Goal: Task Accomplishment & Management: Manage account settings

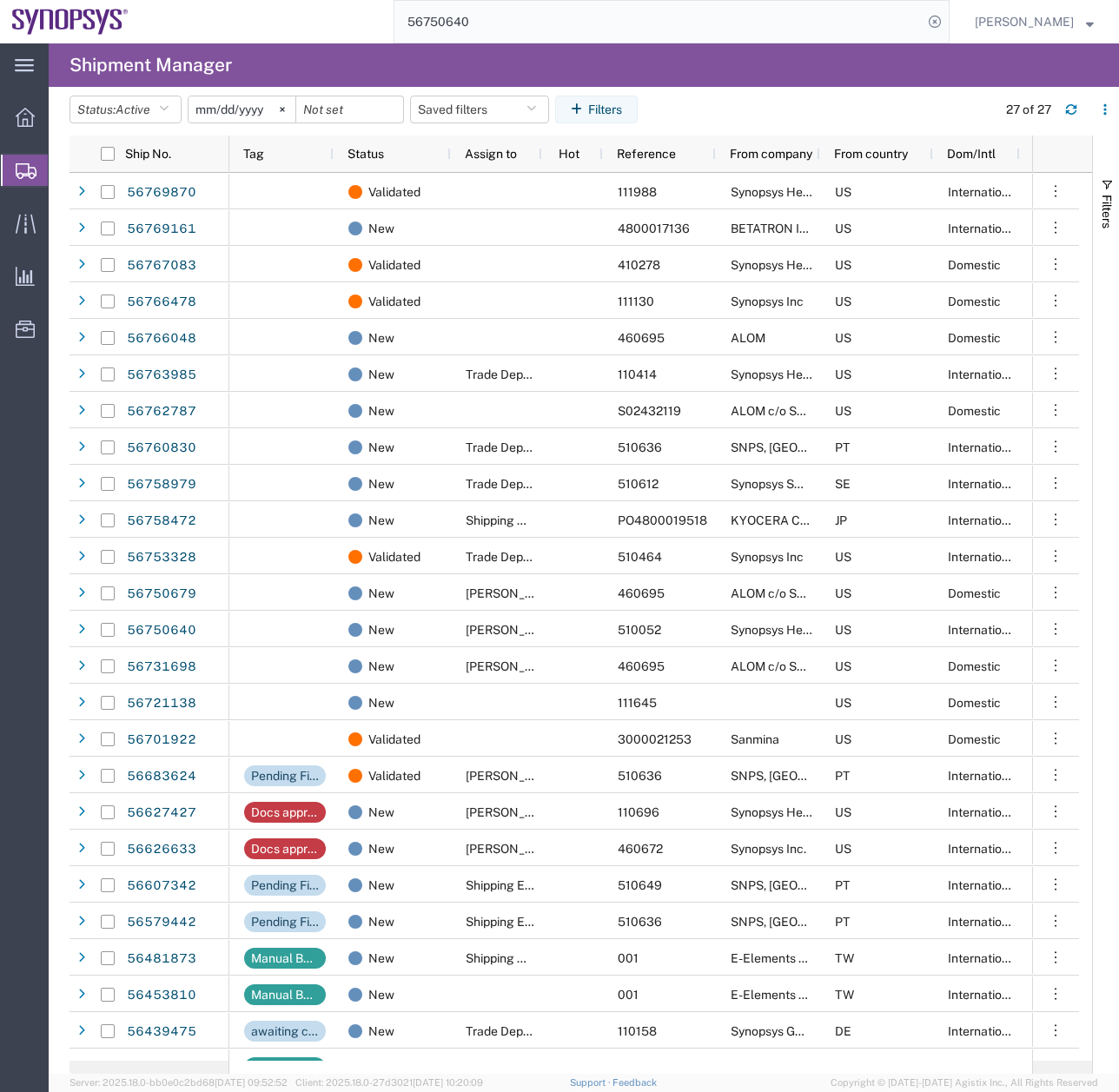
drag, startPoint x: 446, startPoint y: 41, endPoint x: 338, endPoint y: 72, distance: 112.4
click at [347, 71] on div "main_menu Created with Sketch. Collapse Menu Overview Shipments Shipment Manage…" at bounding box center [559, 568] width 1119 height 1049
type input "56769870"
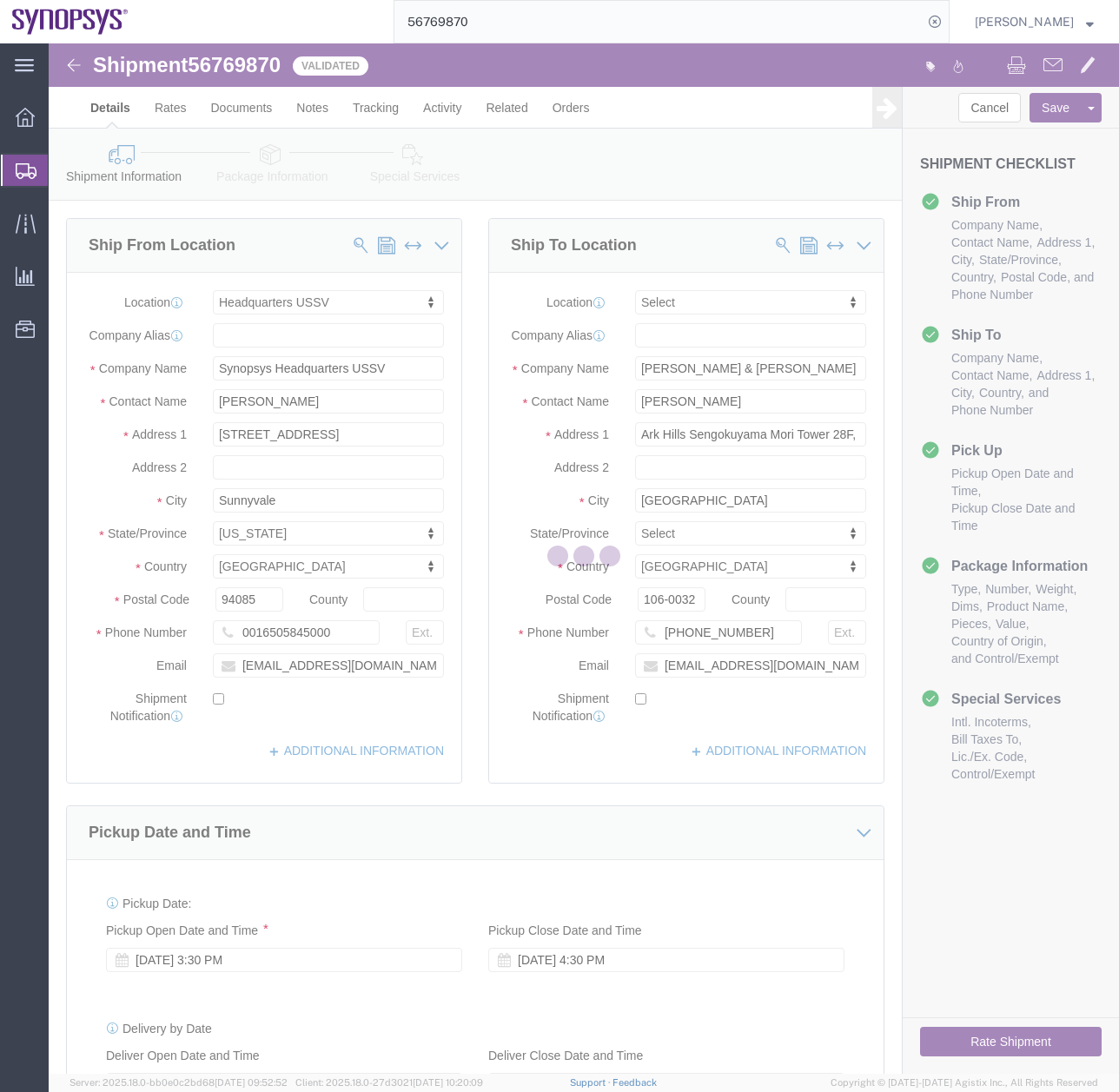
click at [949, 1044] on div at bounding box center [583, 558] width 1070 height 1030
select select "63204"
select select
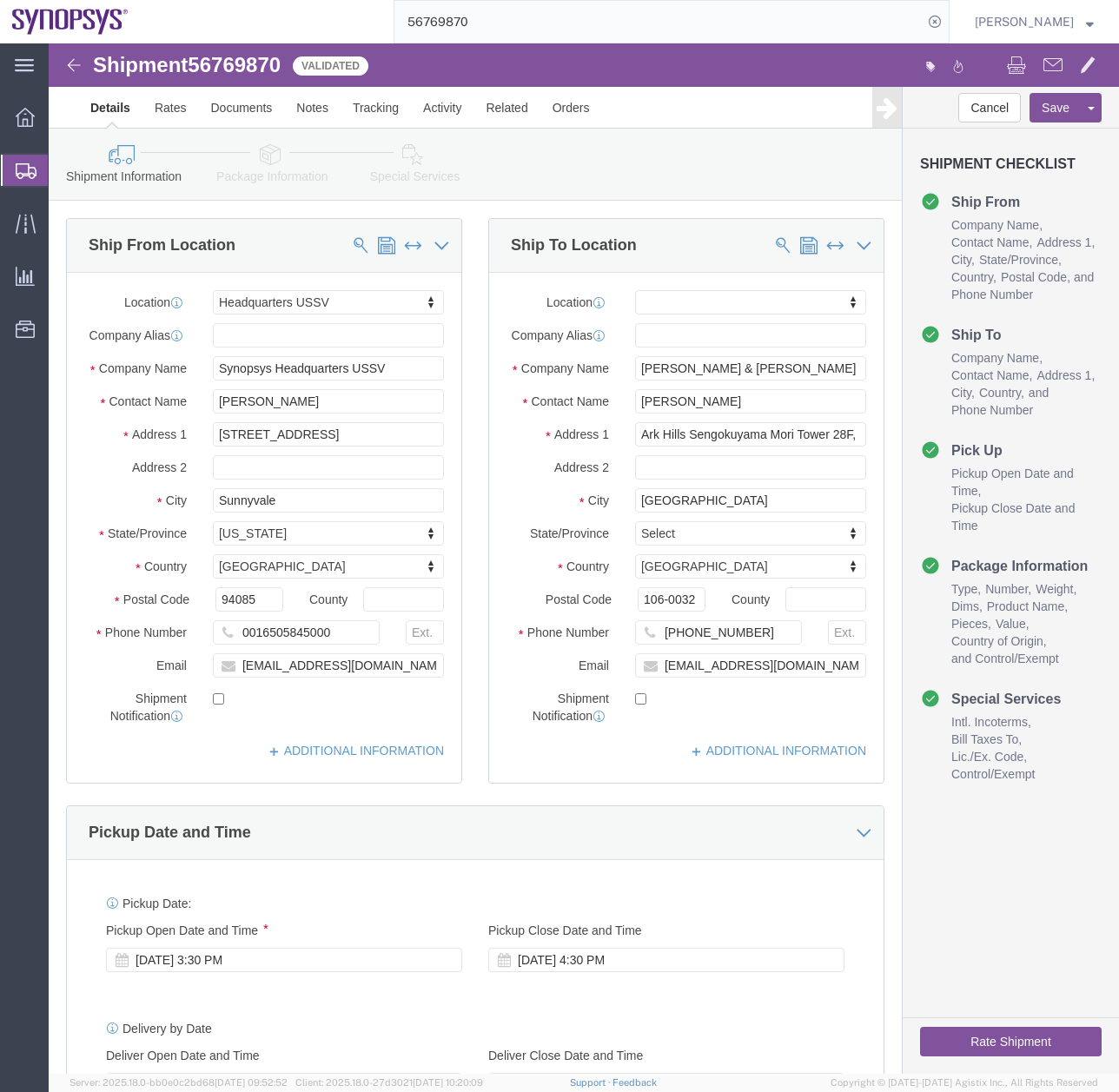
click at [25, 168] on icon at bounding box center [26, 171] width 21 height 16
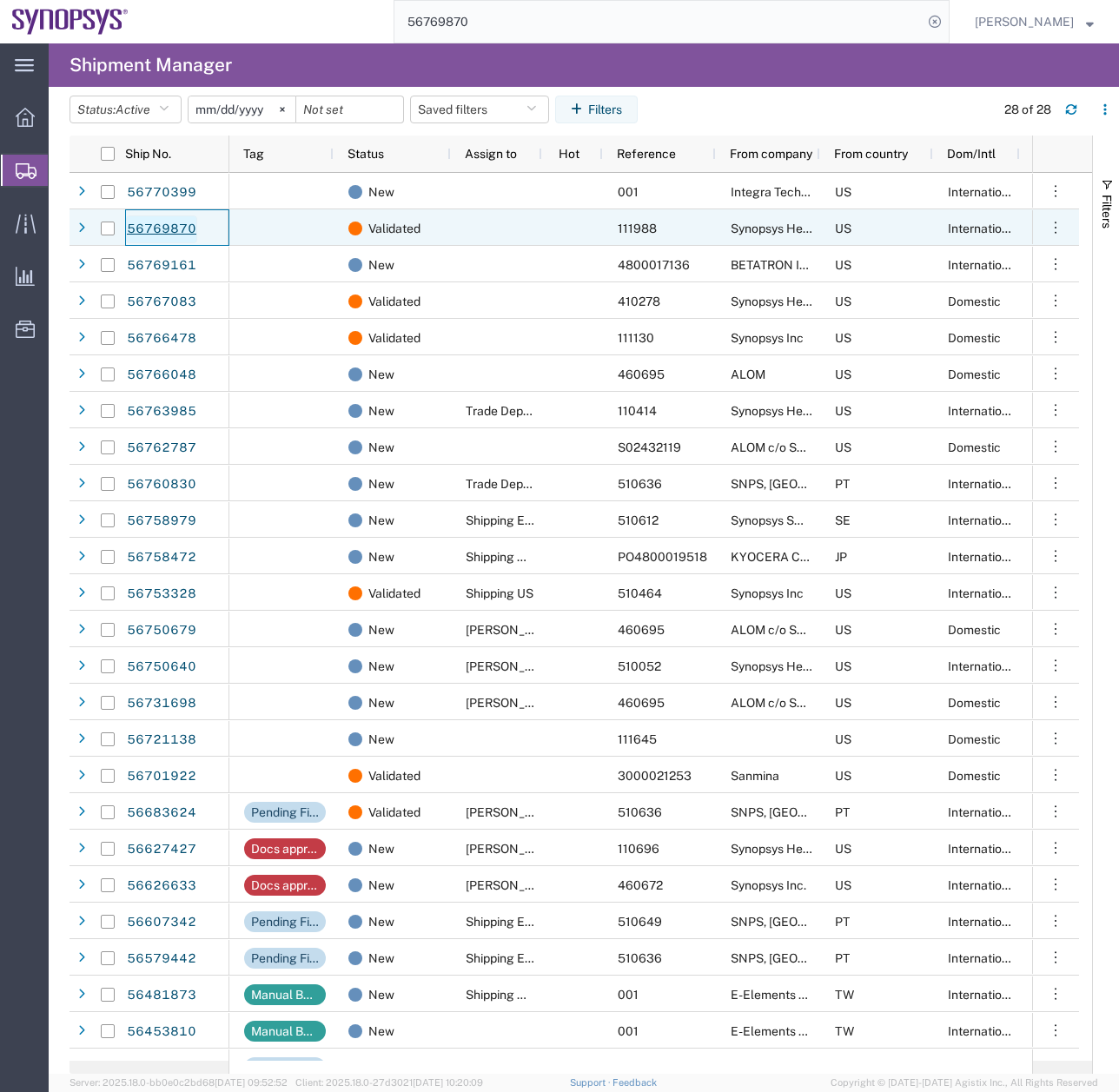
click at [189, 228] on link "56769870" at bounding box center [161, 230] width 71 height 28
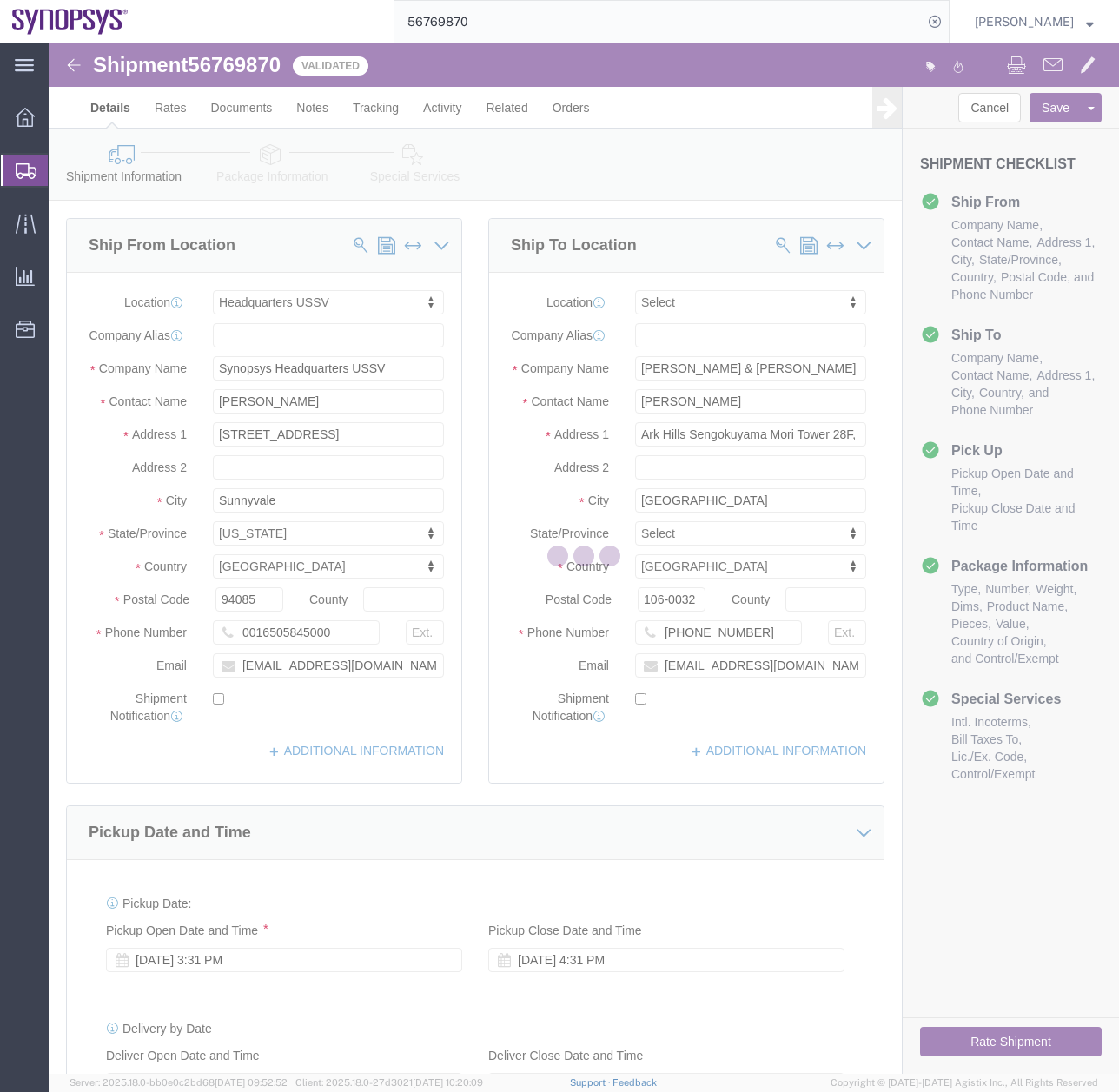
click at [273, 168] on div at bounding box center [583, 558] width 1070 height 1030
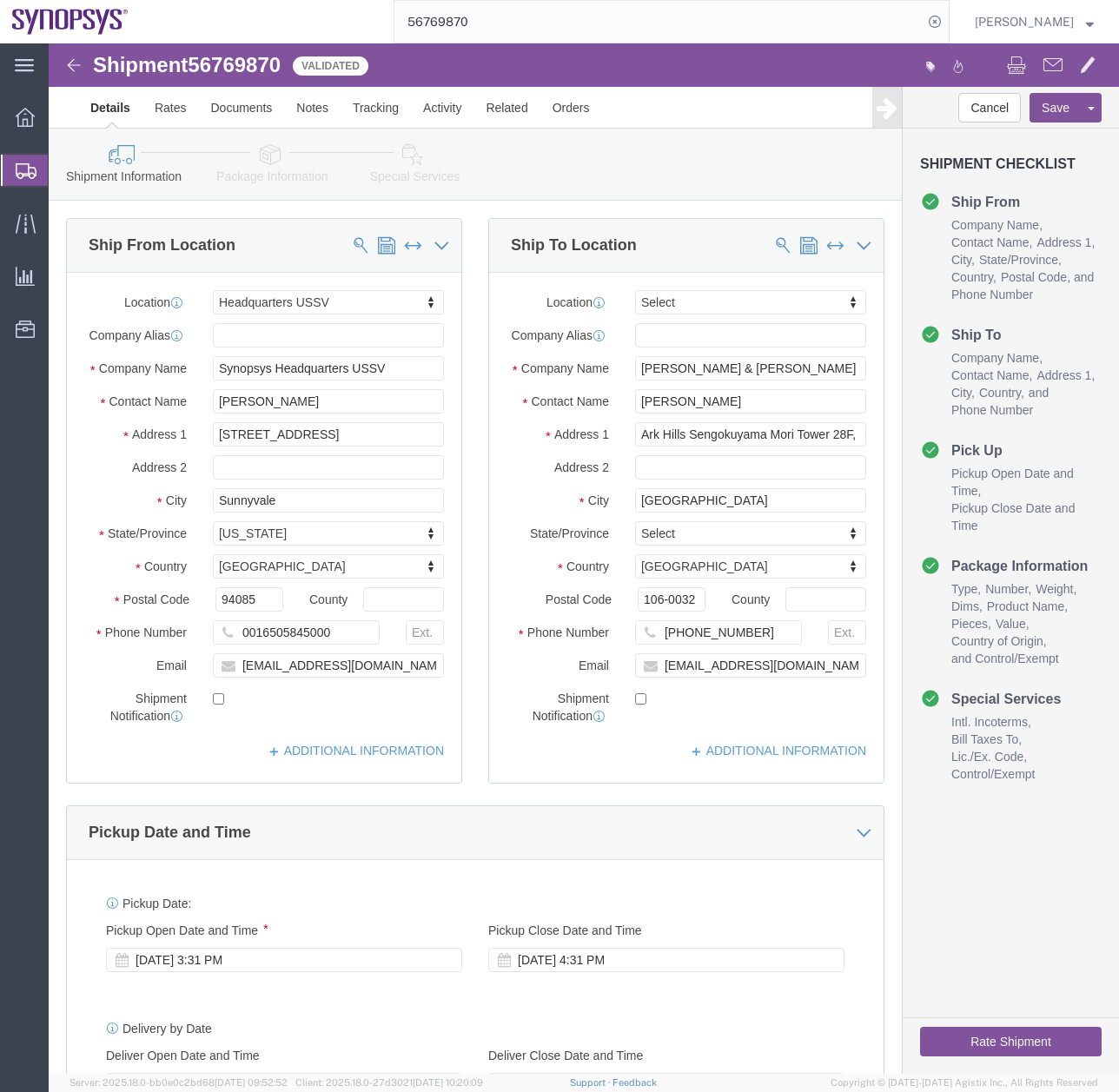
select select "63204"
select select
click link "Package Information"
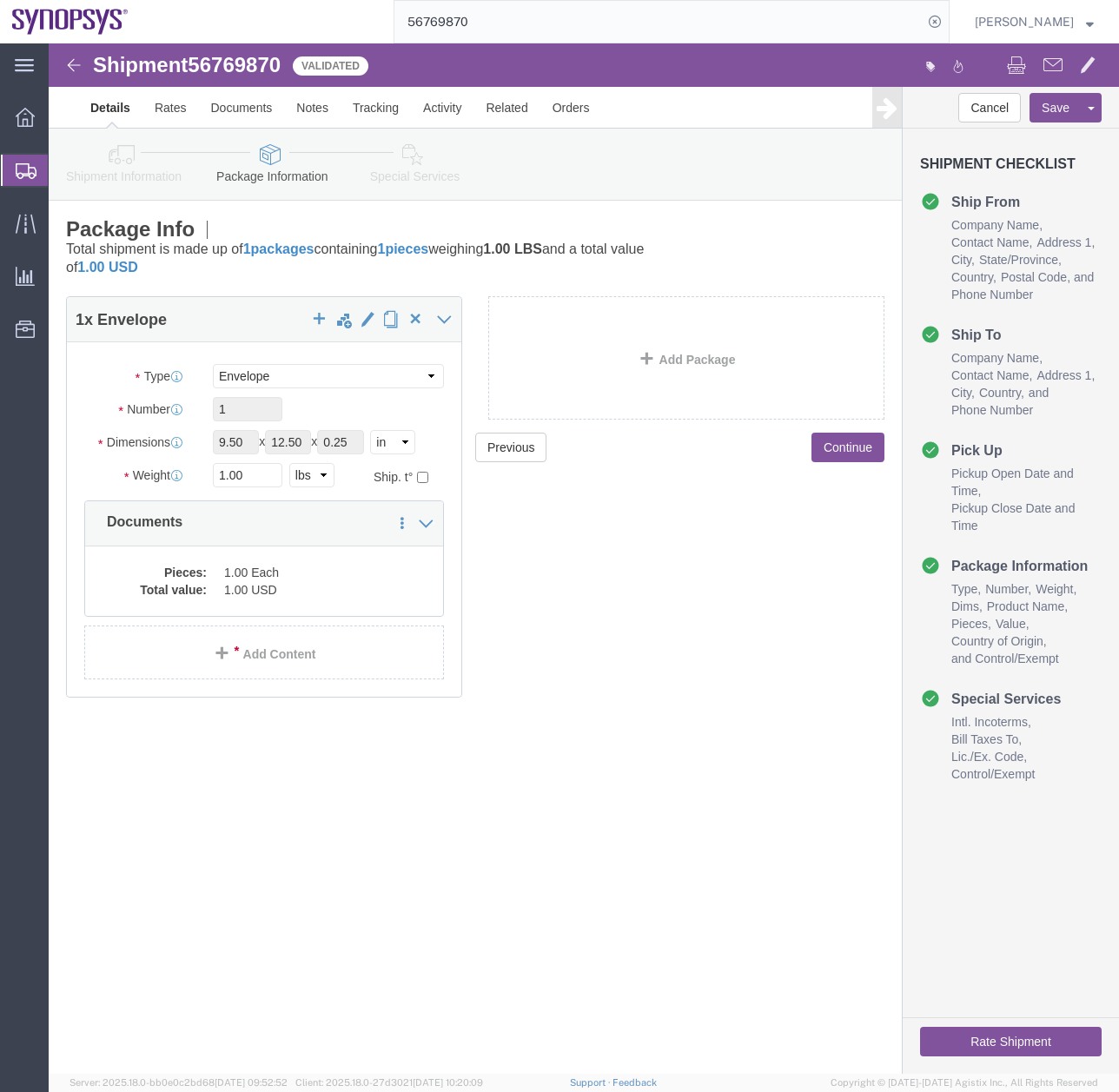
click icon
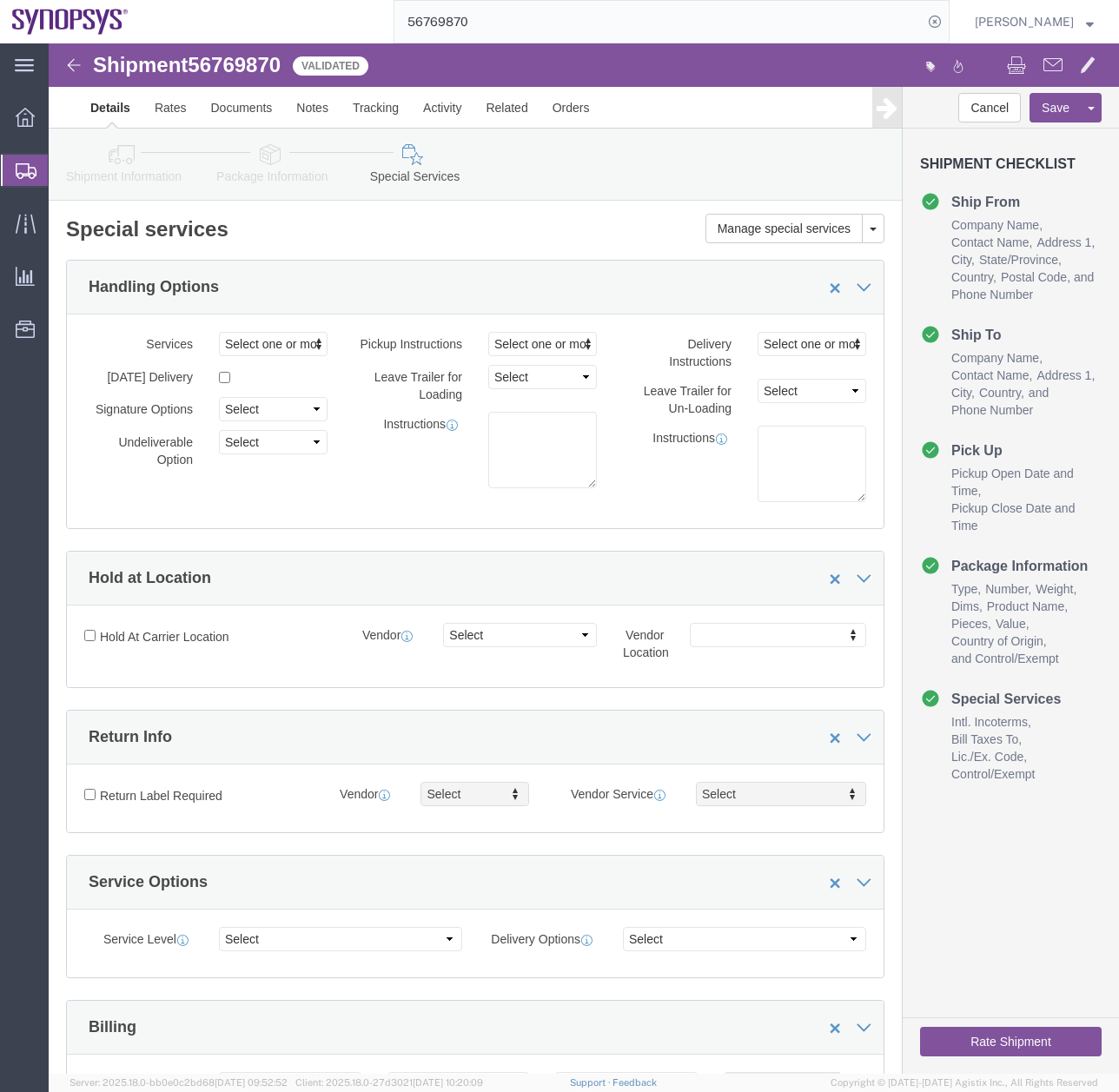
click button "Rate Shipment"
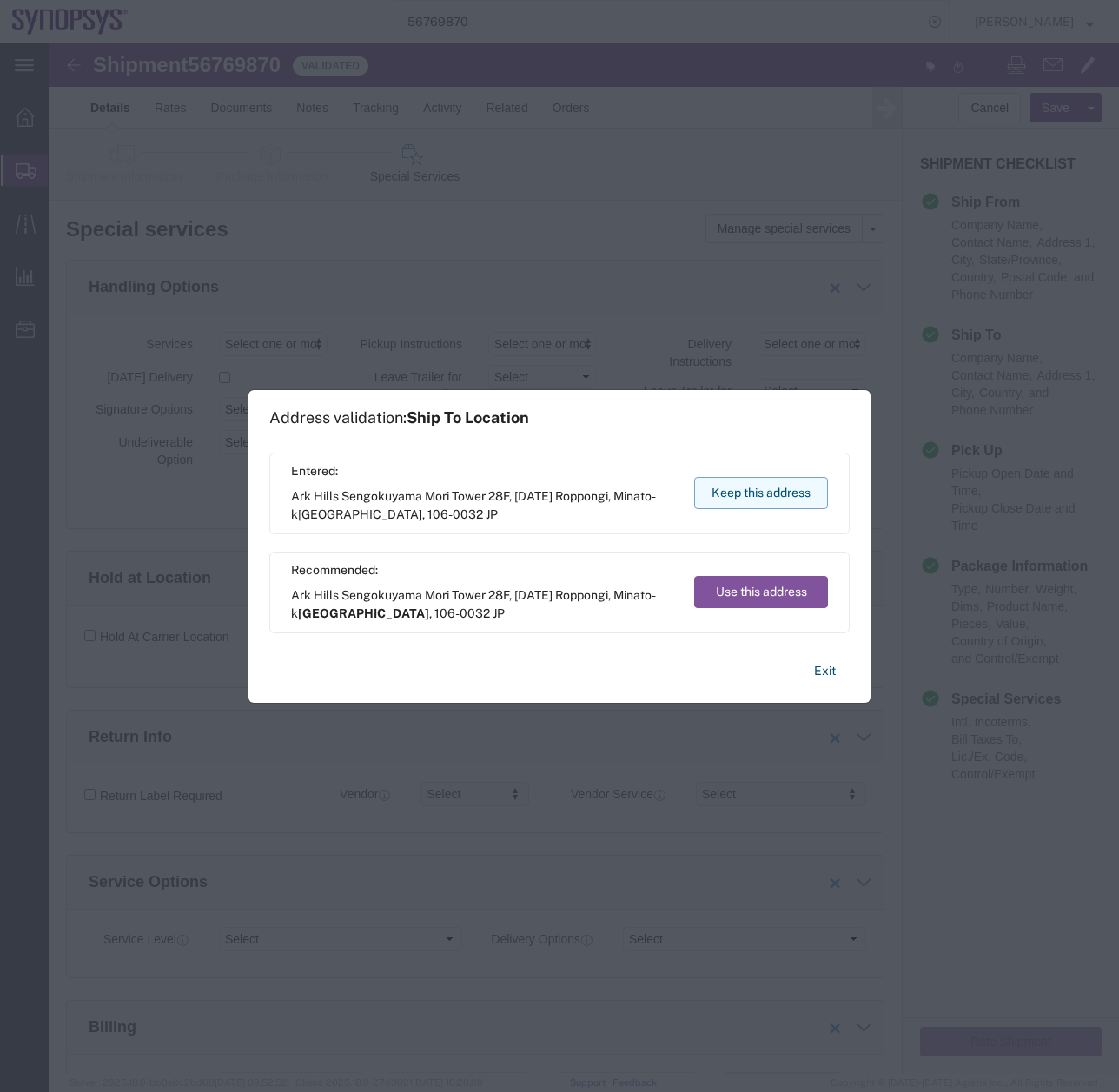
drag, startPoint x: 982, startPoint y: 1033, endPoint x: 749, endPoint y: 493, distance: 588.1
click at [749, 493] on button "Keep this address" at bounding box center [761, 493] width 134 height 32
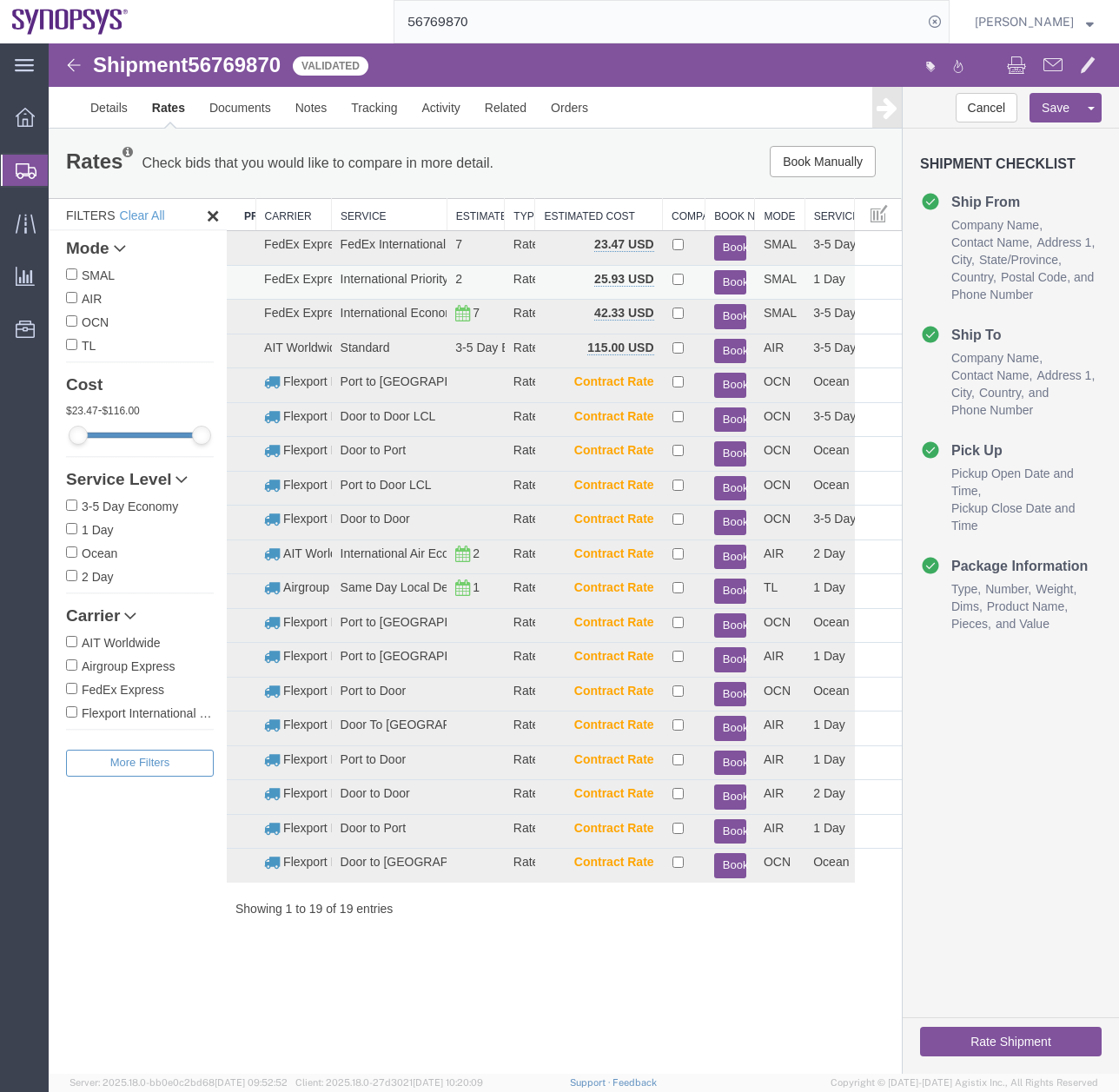
click at [723, 287] on button "Book" at bounding box center [730, 282] width 32 height 25
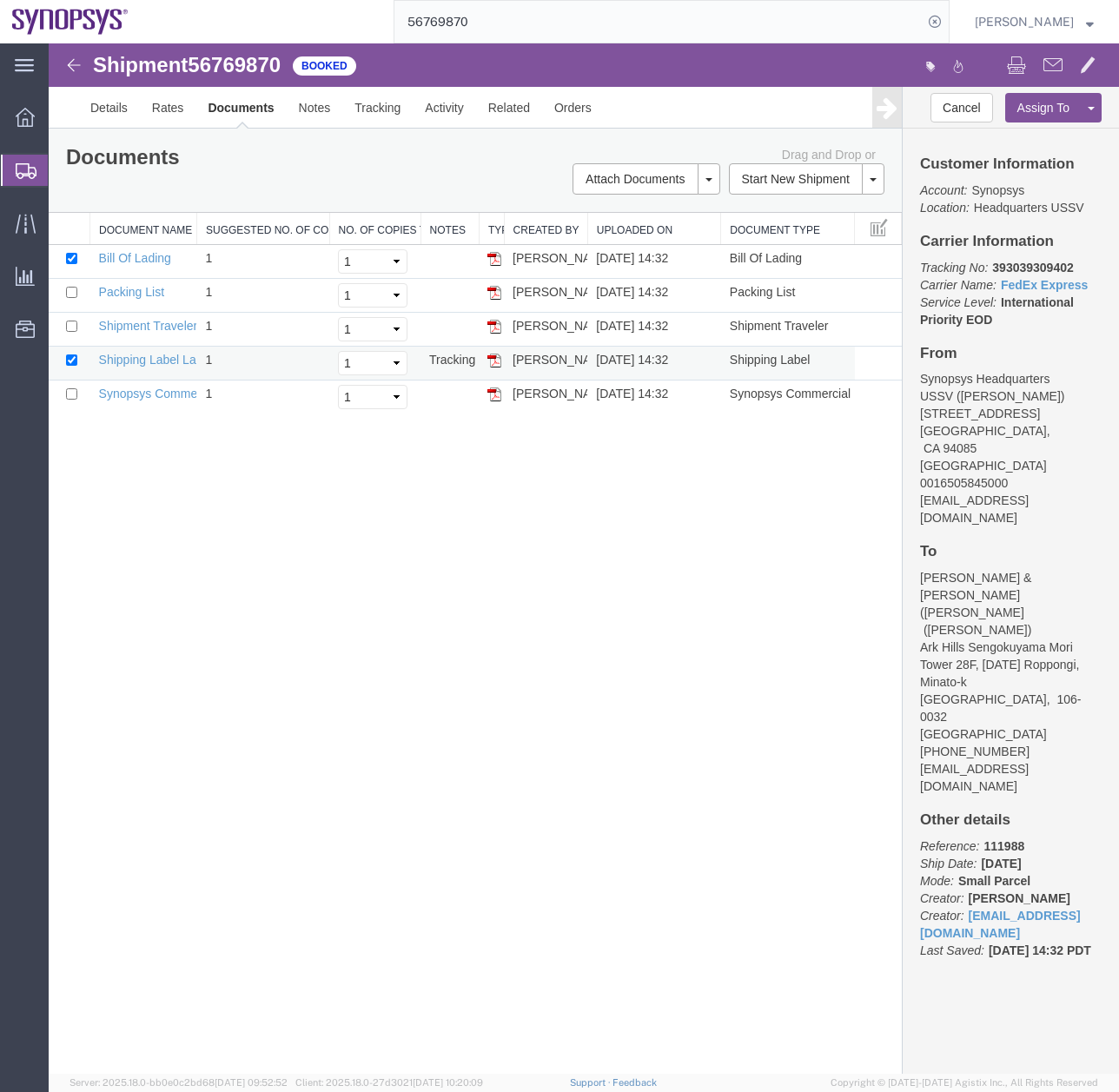
click at [497, 361] on img at bounding box center [494, 360] width 14 height 14
click at [496, 392] on img at bounding box center [494, 394] width 14 height 14
click at [498, 296] on img at bounding box center [494, 293] width 14 height 14
click at [9, 160] on div at bounding box center [25, 170] width 49 height 31
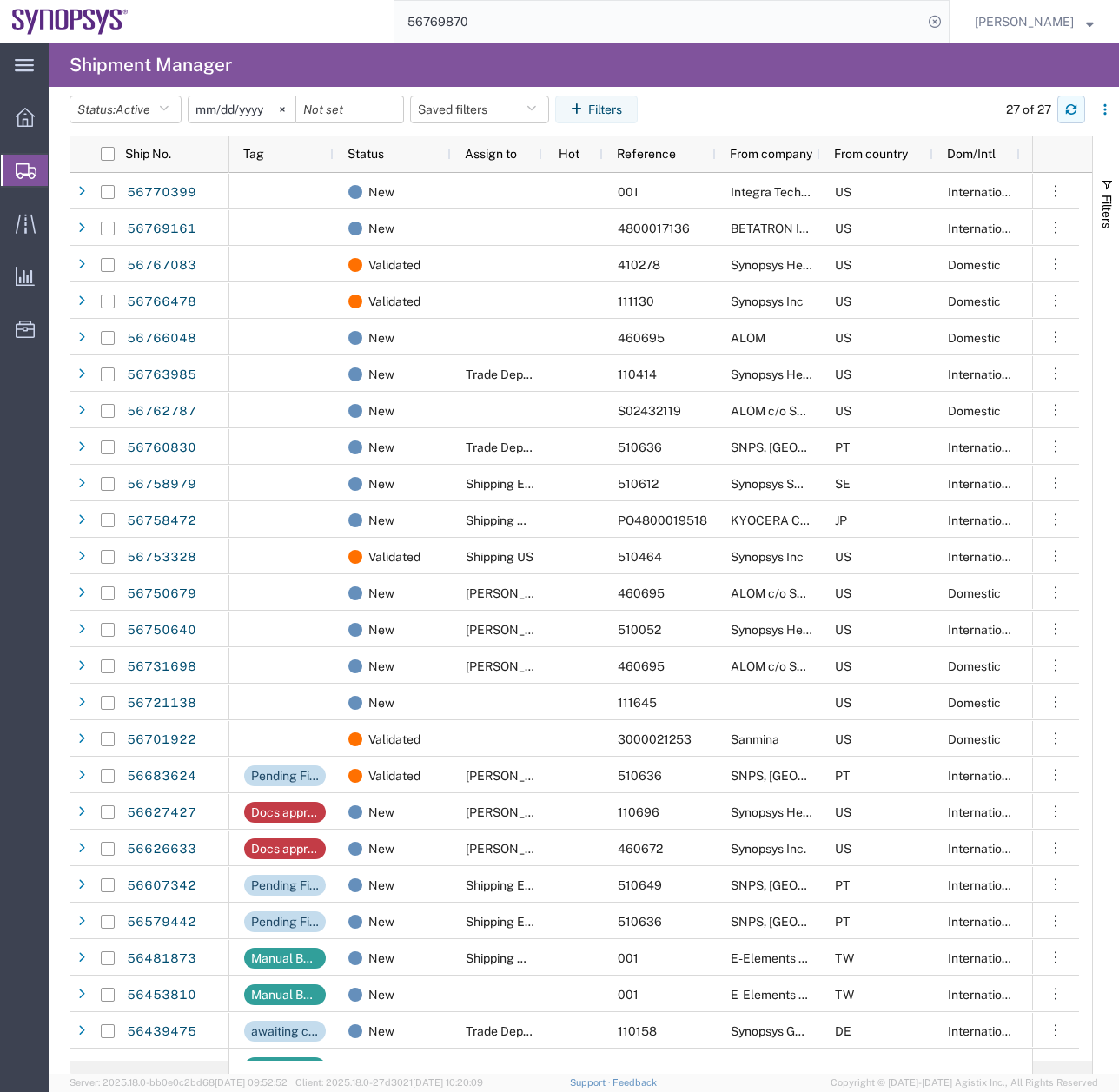
click at [1072, 103] on icon "button" at bounding box center [1070, 109] width 12 height 12
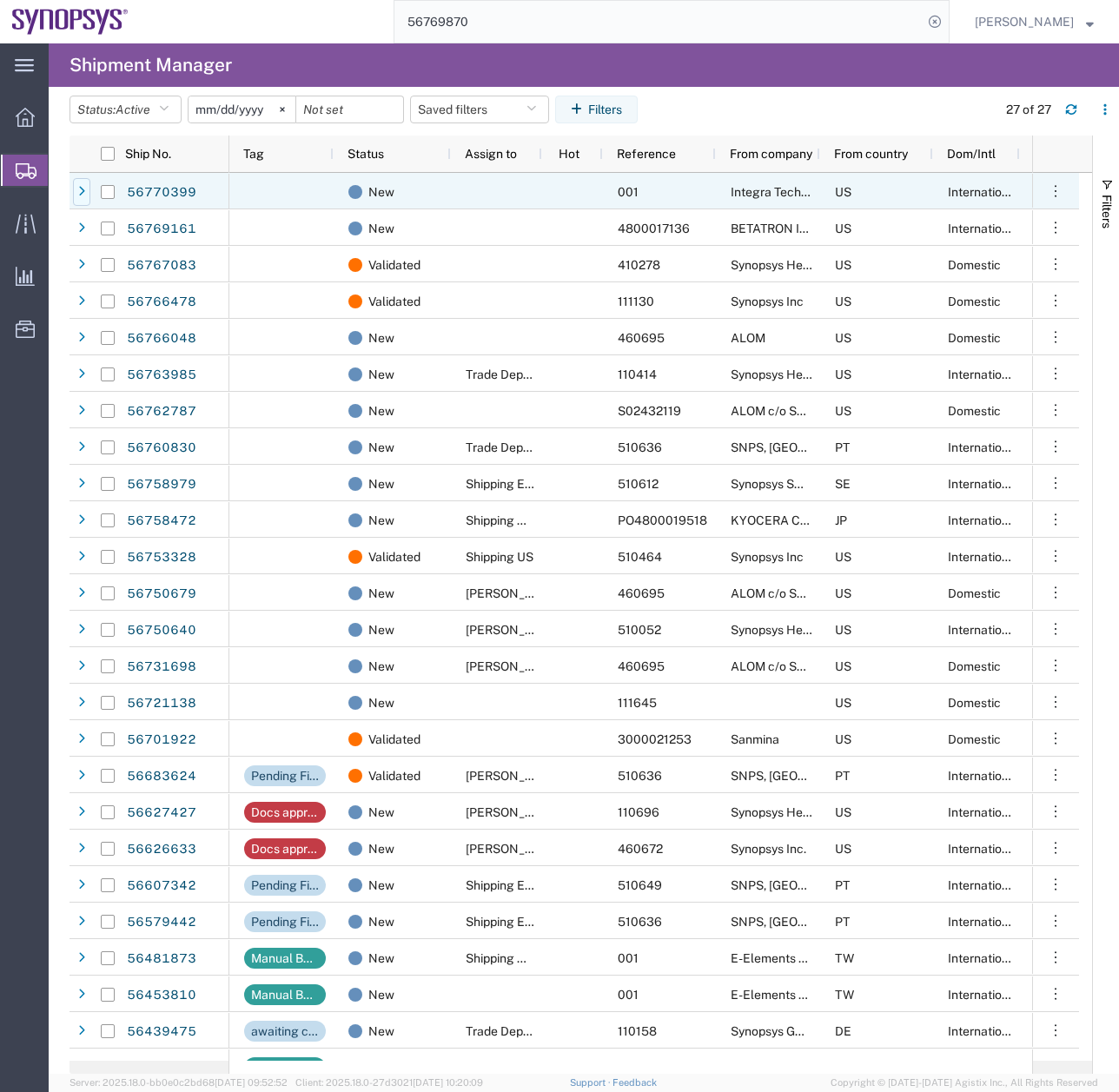
click at [84, 186] on icon at bounding box center [81, 191] width 7 height 12
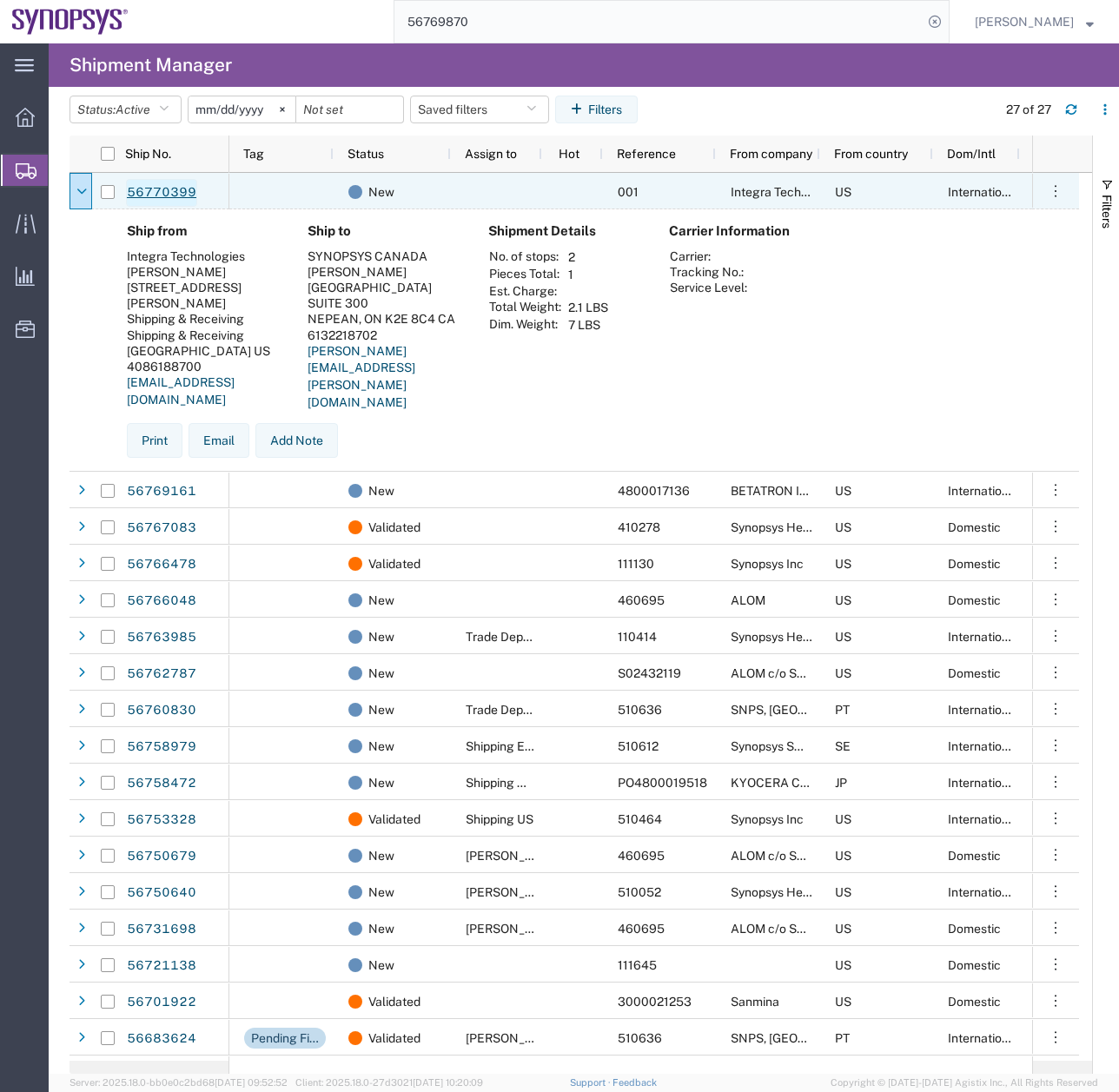
click at [171, 188] on link "56770399" at bounding box center [161, 193] width 71 height 28
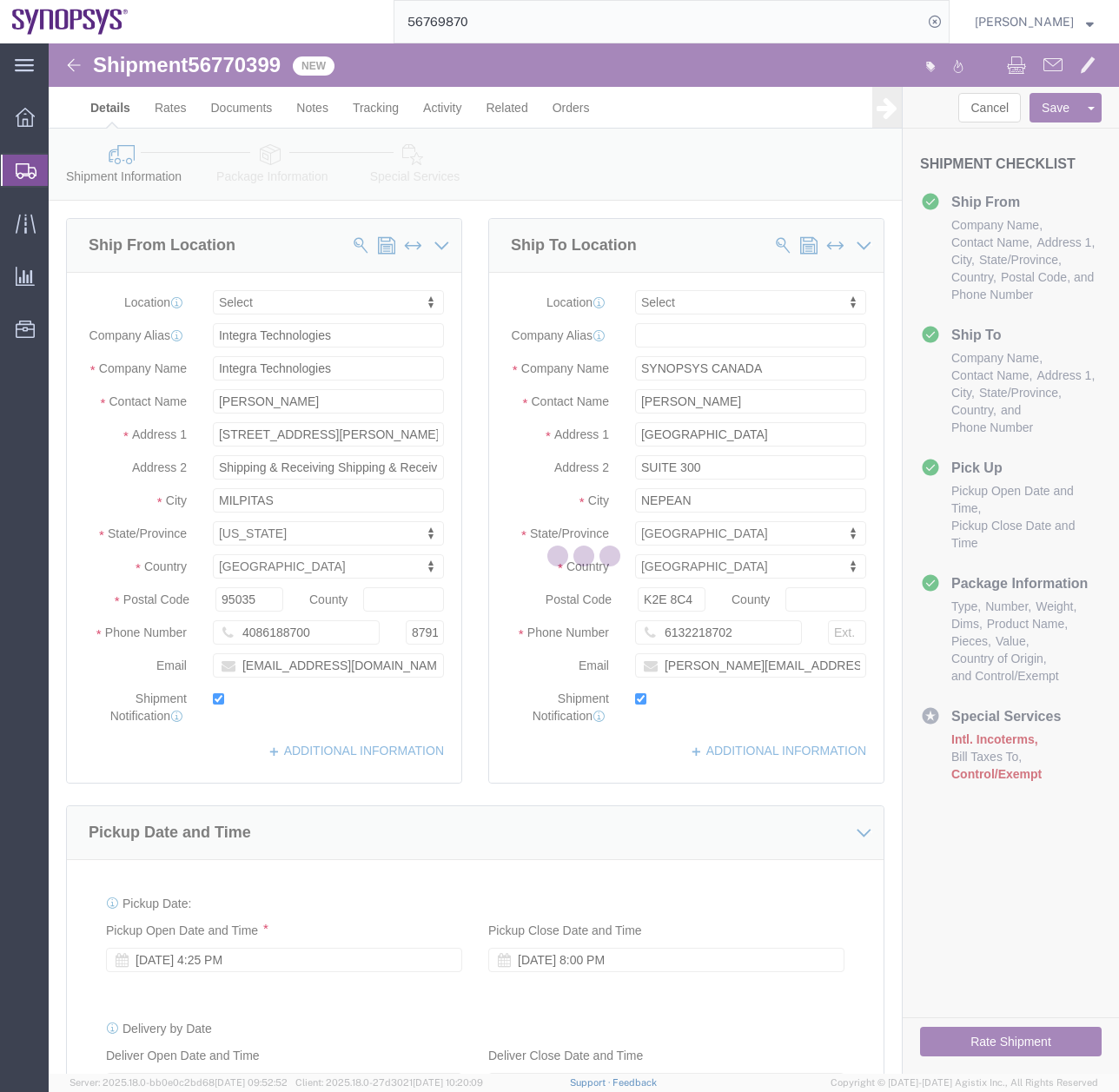
select select
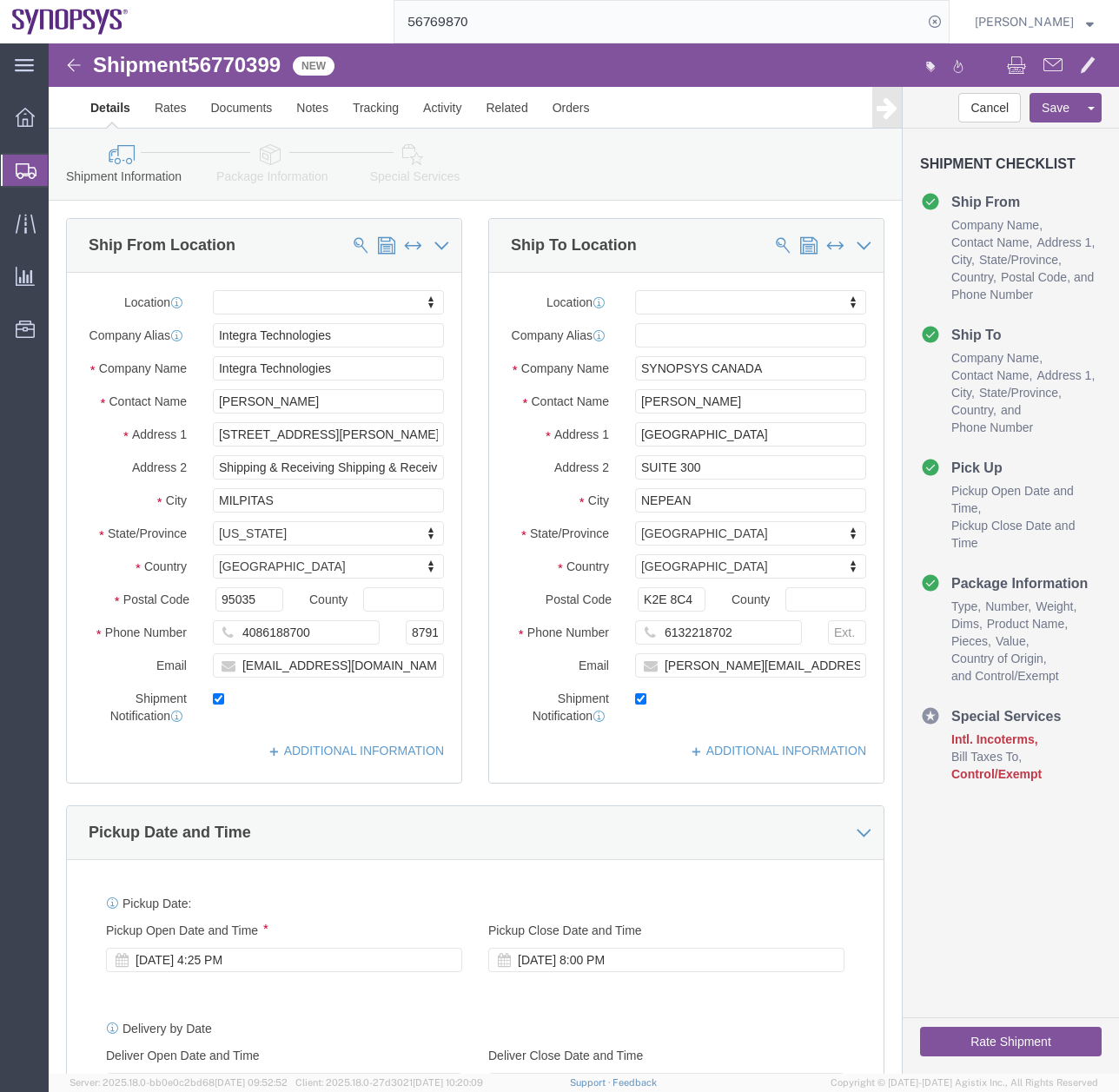
click at [22, 163] on icon at bounding box center [26, 171] width 21 height 16
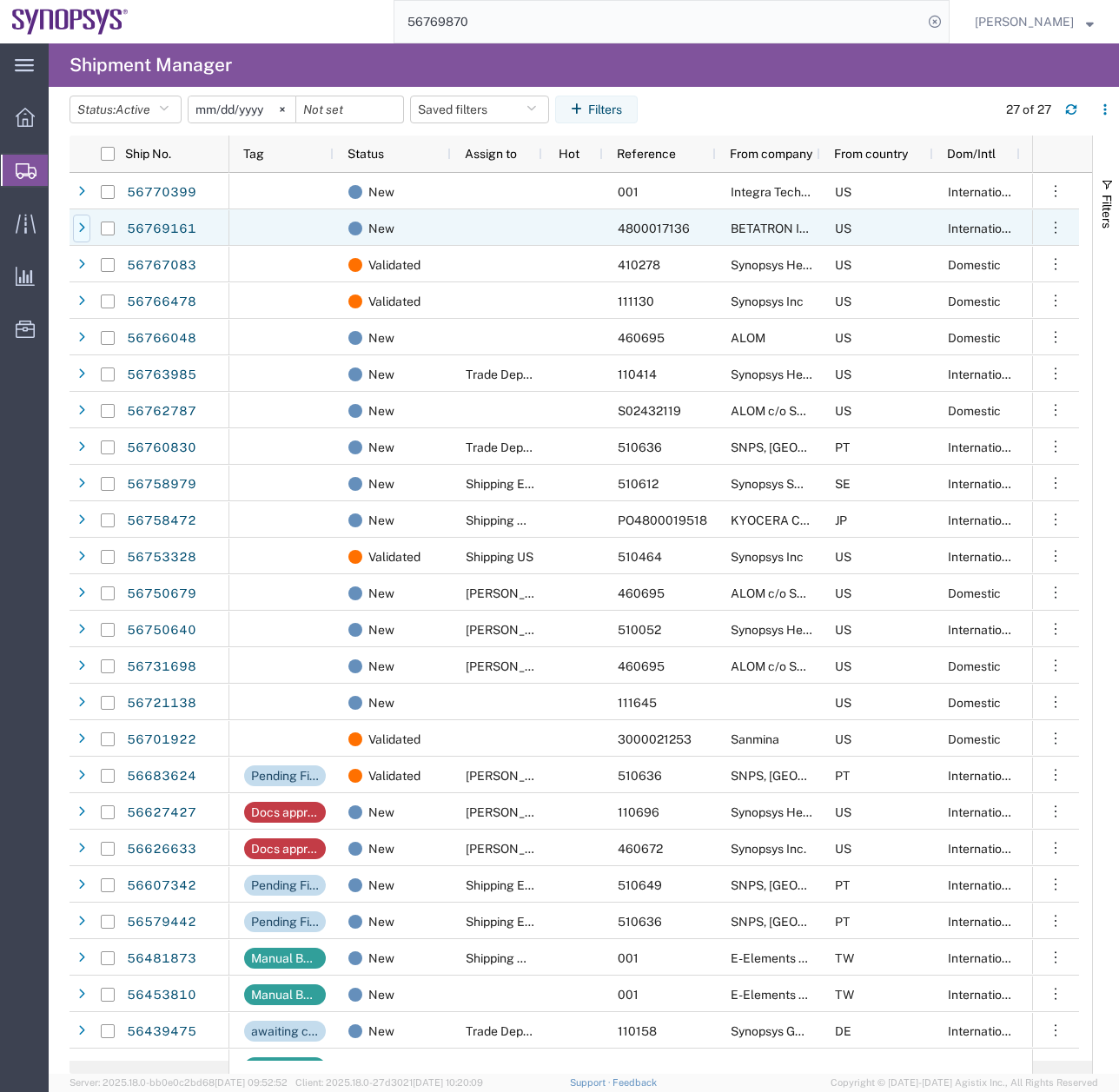
click at [73, 228] on div at bounding box center [82, 229] width 18 height 28
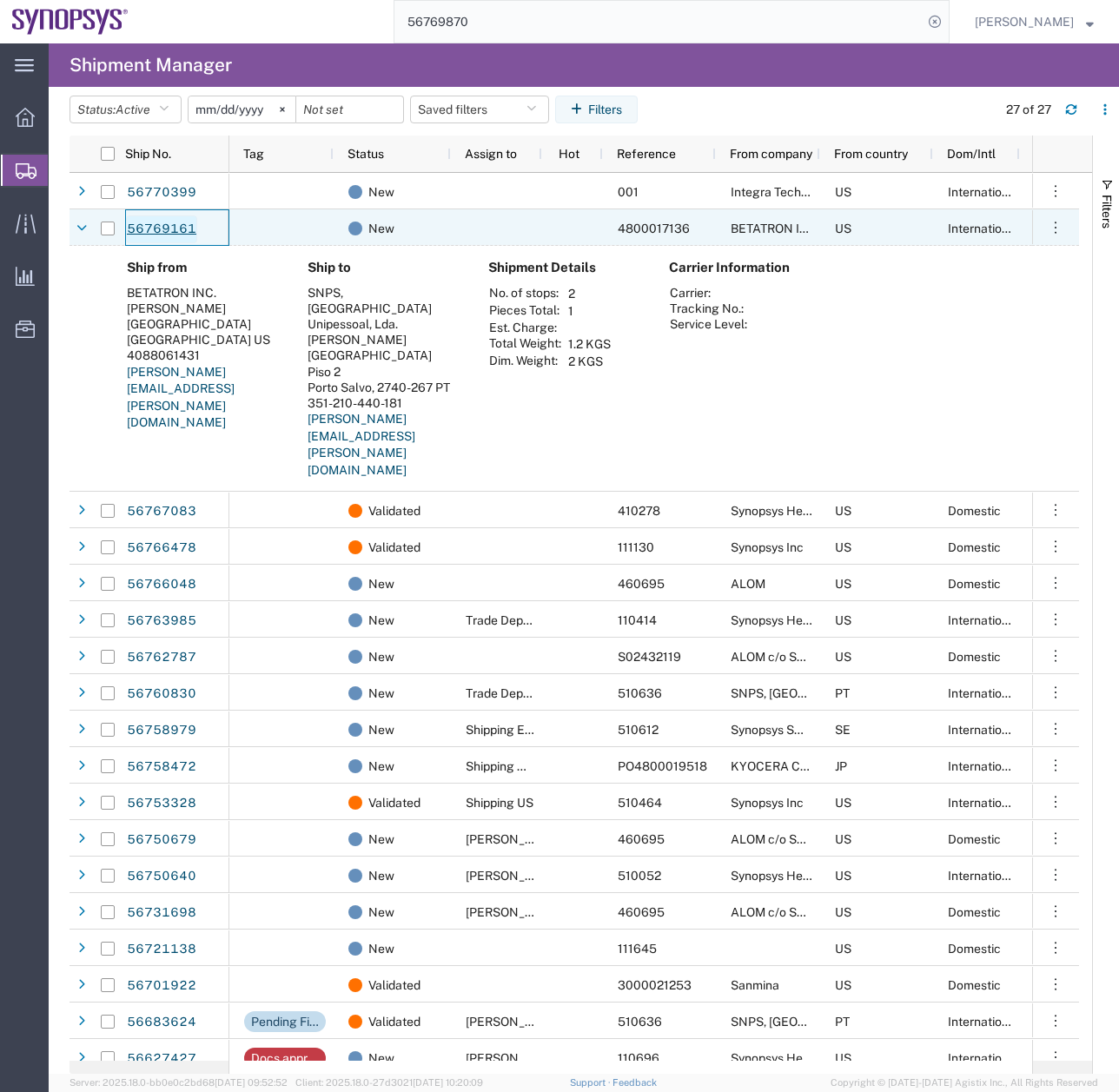
click at [162, 231] on link "56769161" at bounding box center [161, 230] width 71 height 28
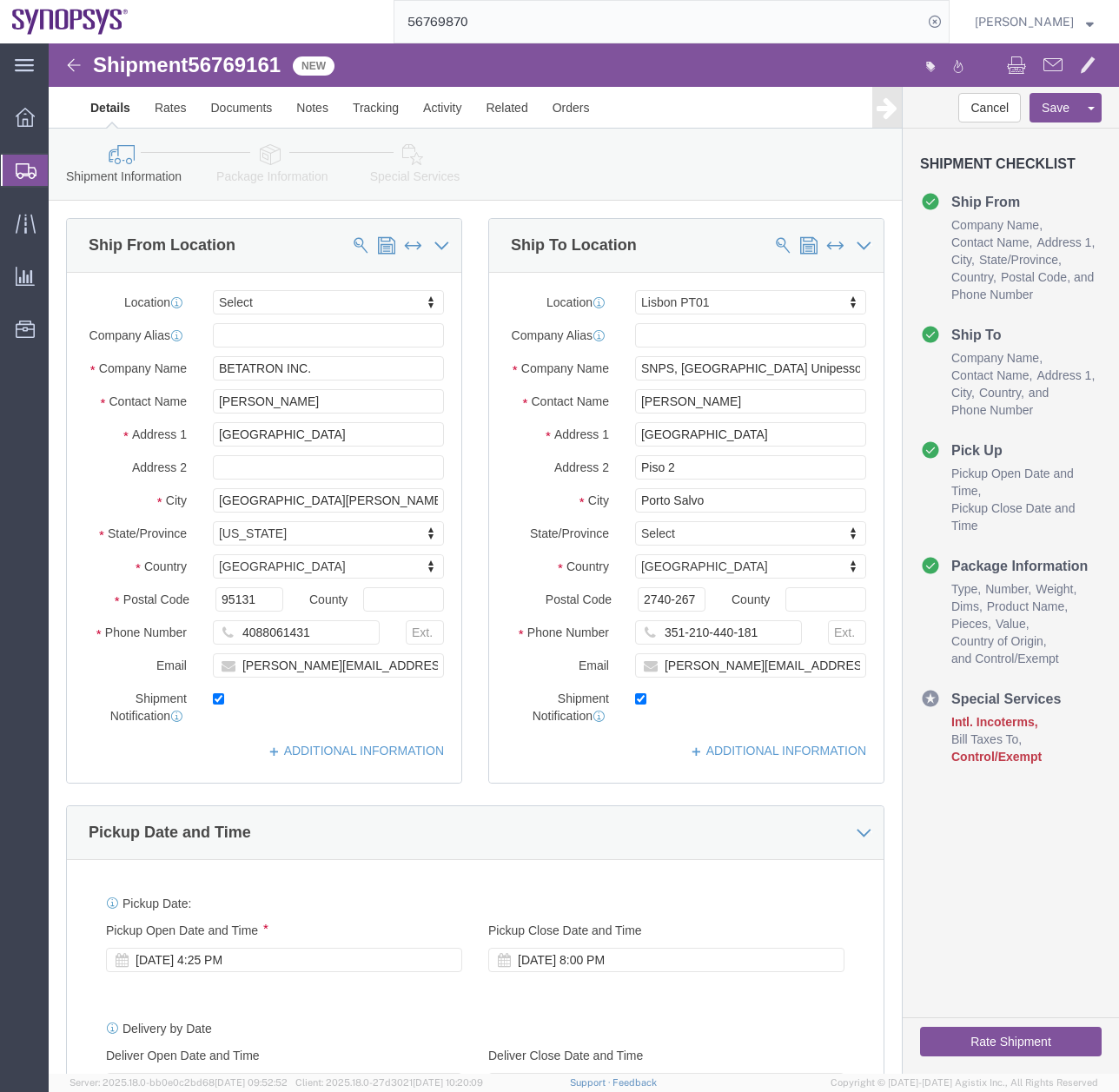
select select
select select "63152"
click link "Activity"
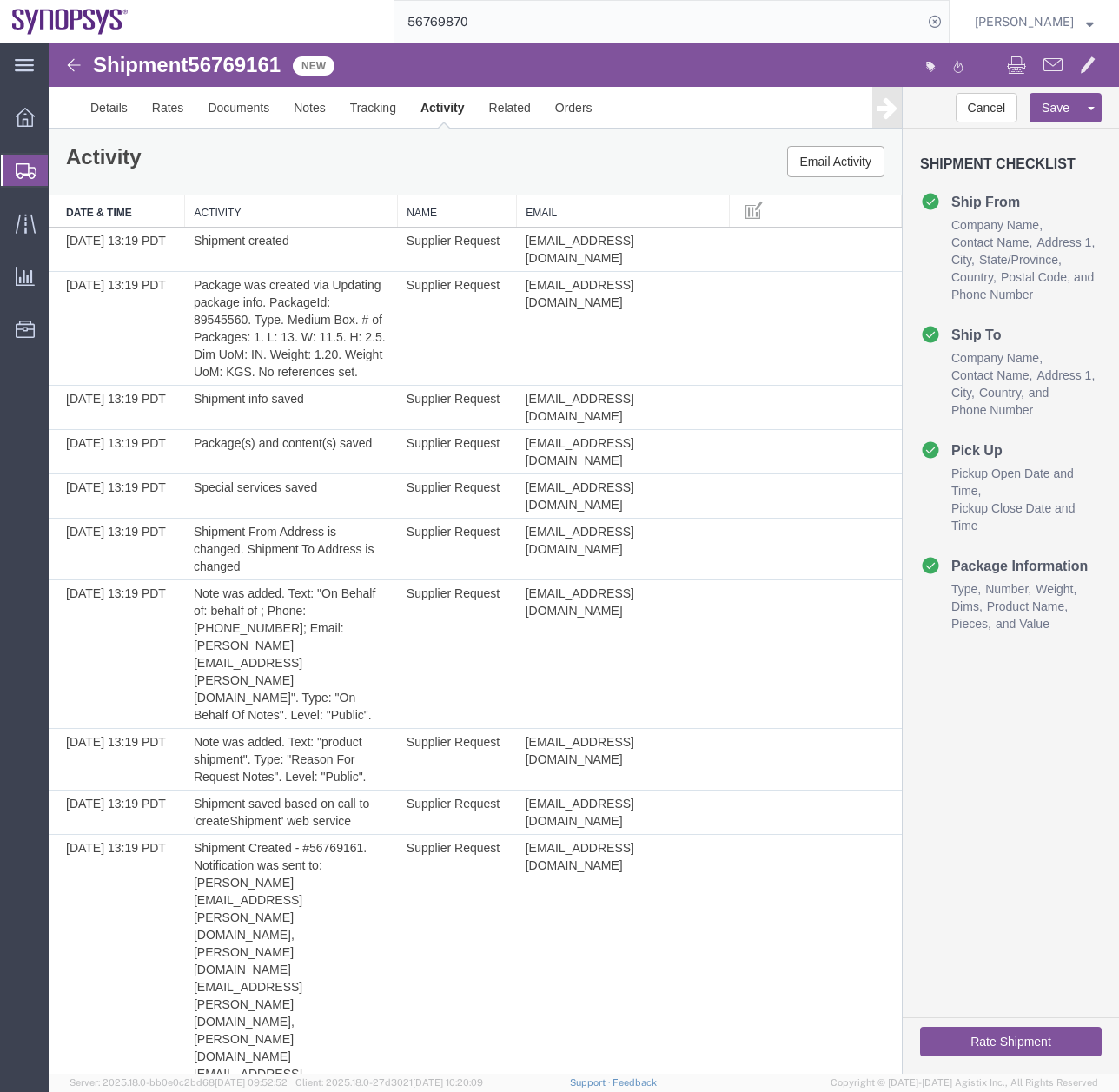
click at [23, 167] on icon at bounding box center [26, 171] width 21 height 16
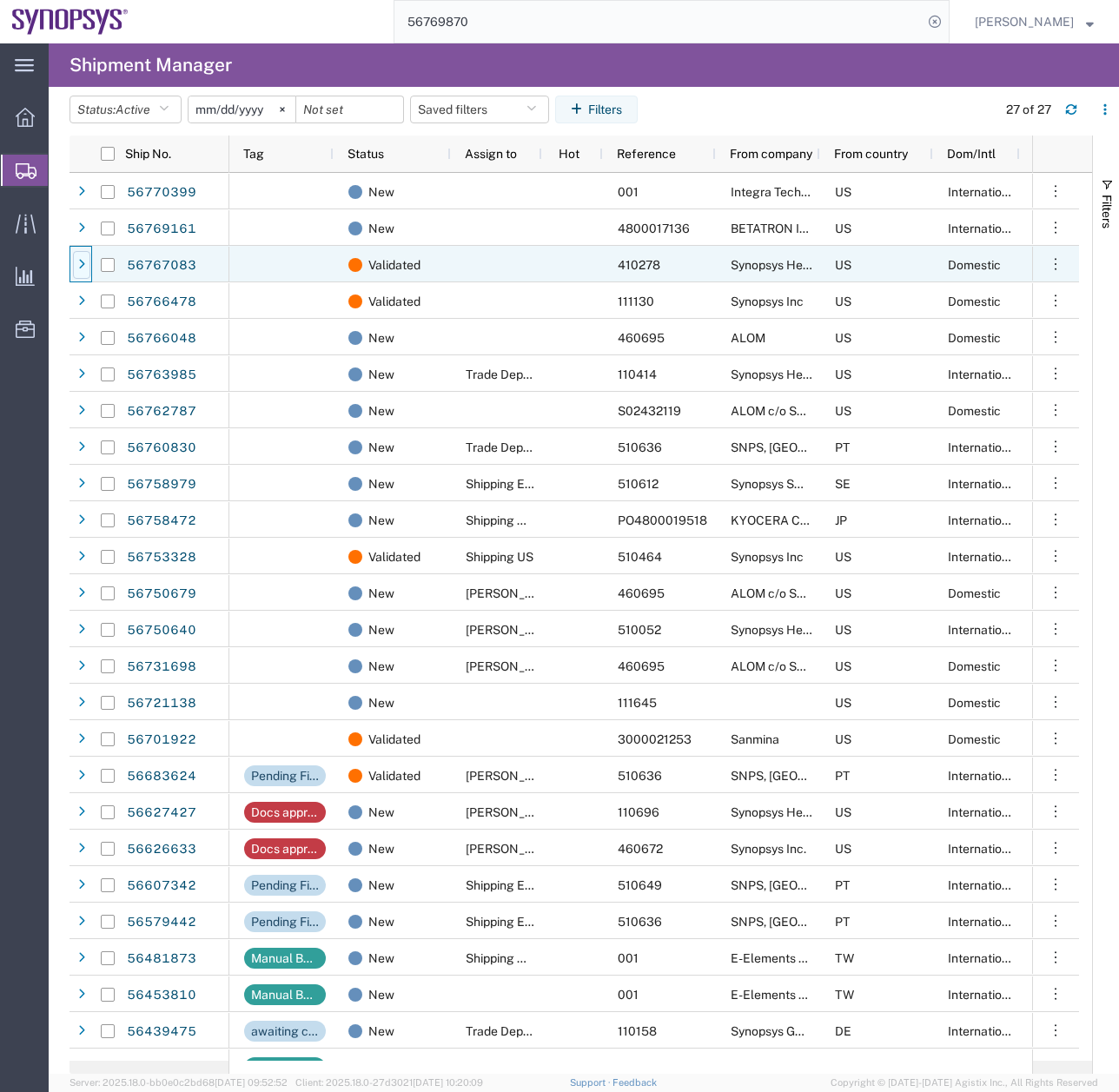
click at [78, 269] on icon at bounding box center [81, 265] width 7 height 12
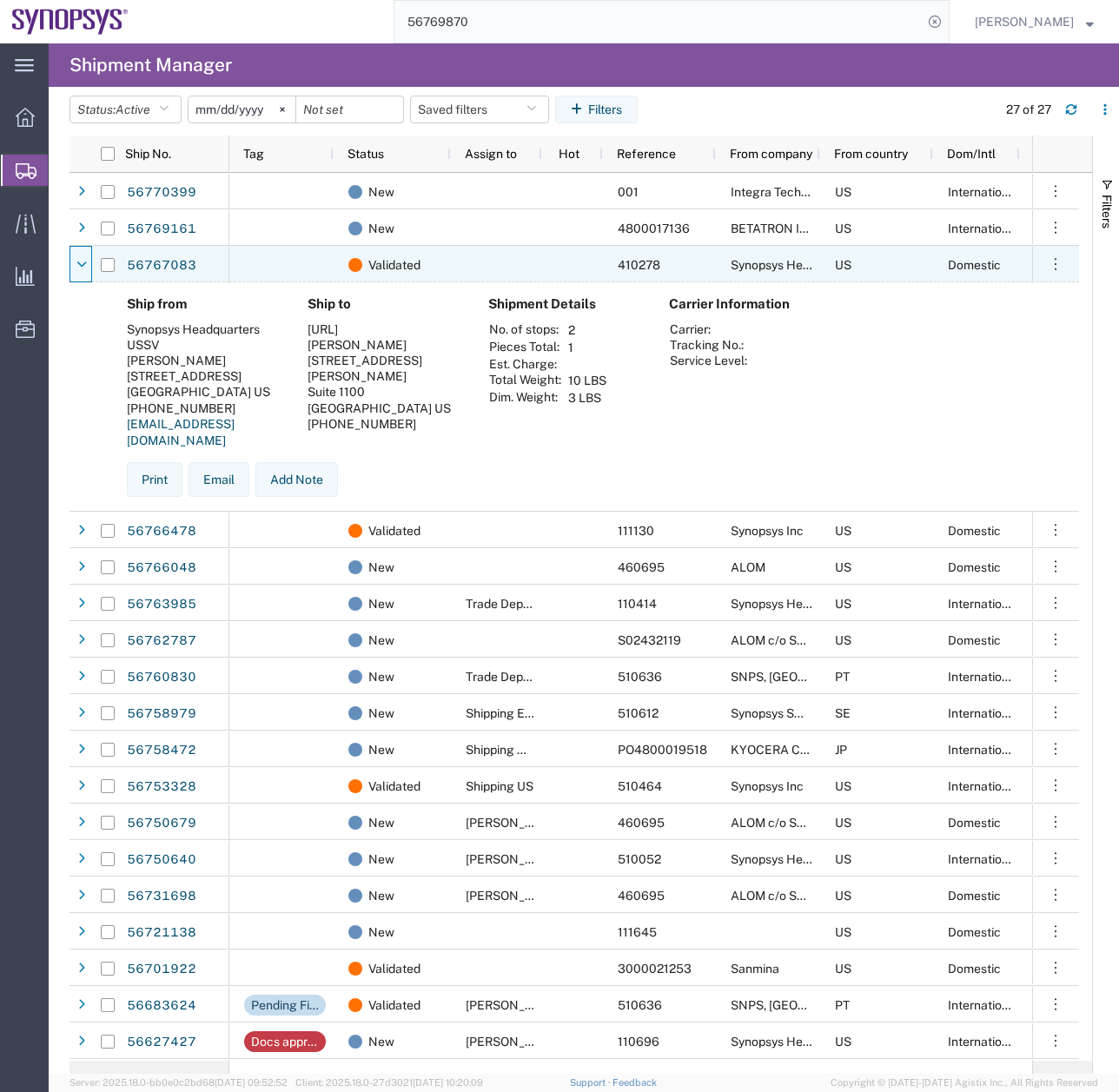
click at [78, 269] on icon at bounding box center [82, 265] width 10 height 12
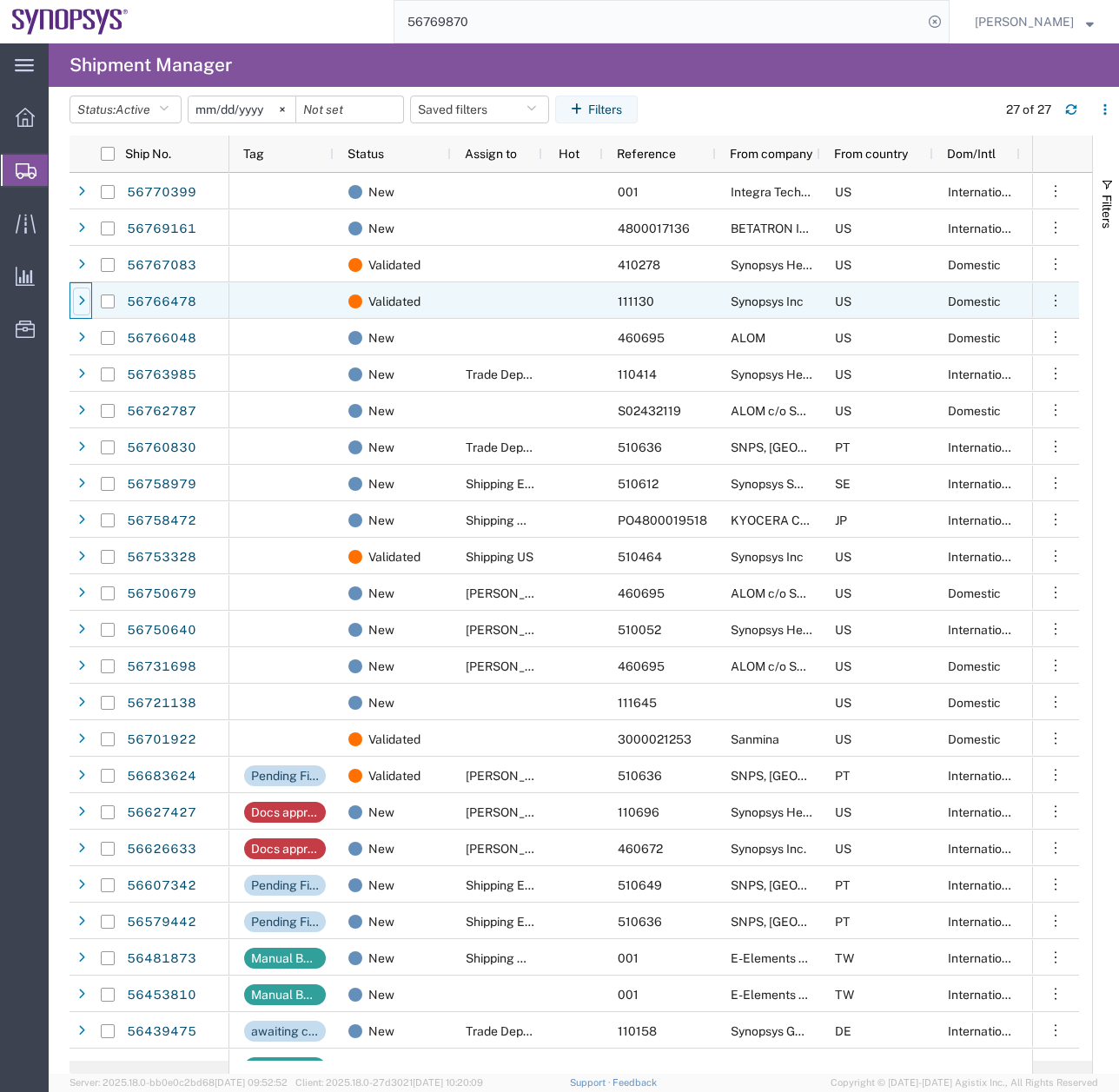
click at [79, 291] on div at bounding box center [82, 302] width 18 height 28
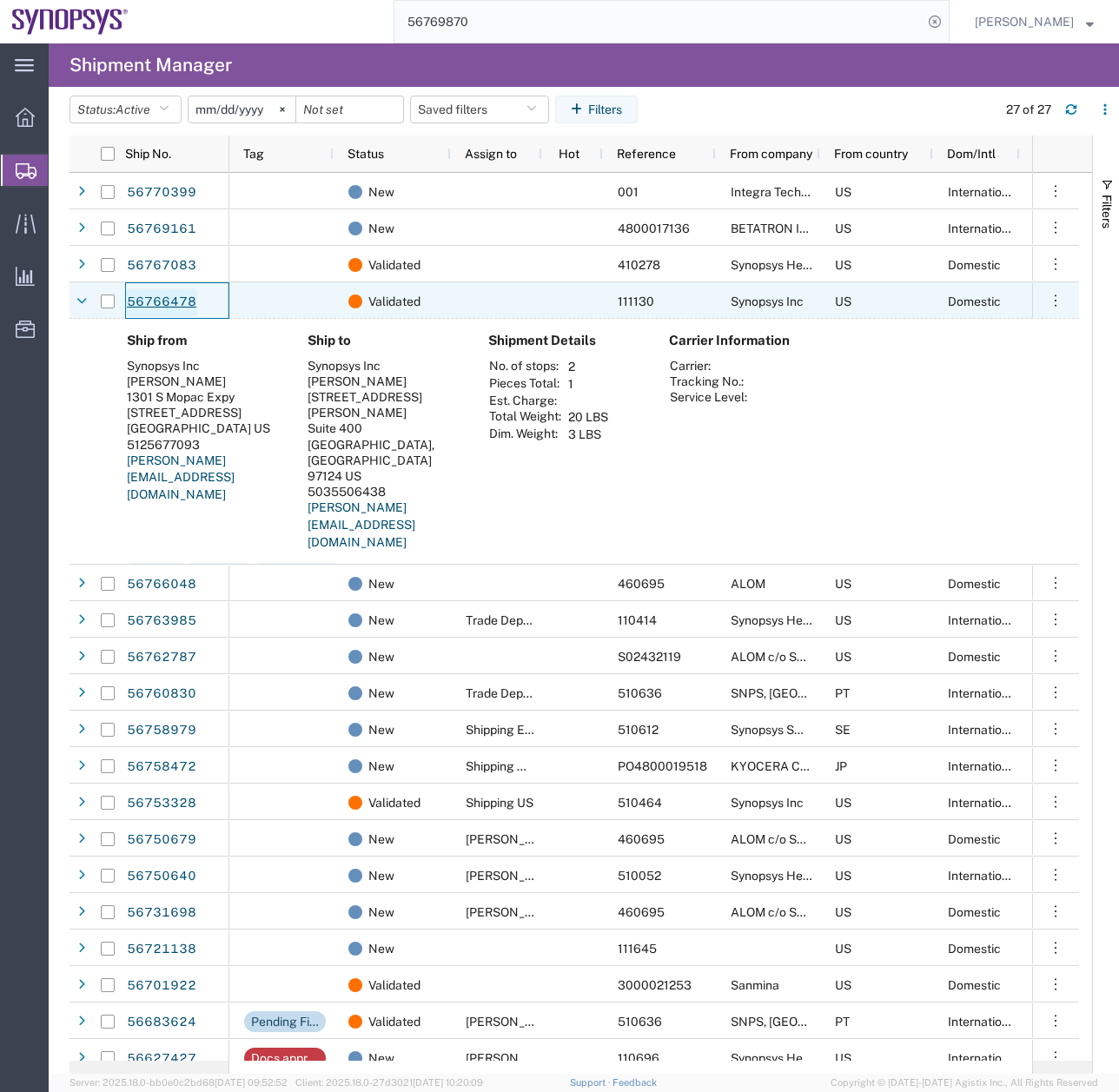
click at [158, 306] on link "56766478" at bounding box center [161, 302] width 71 height 28
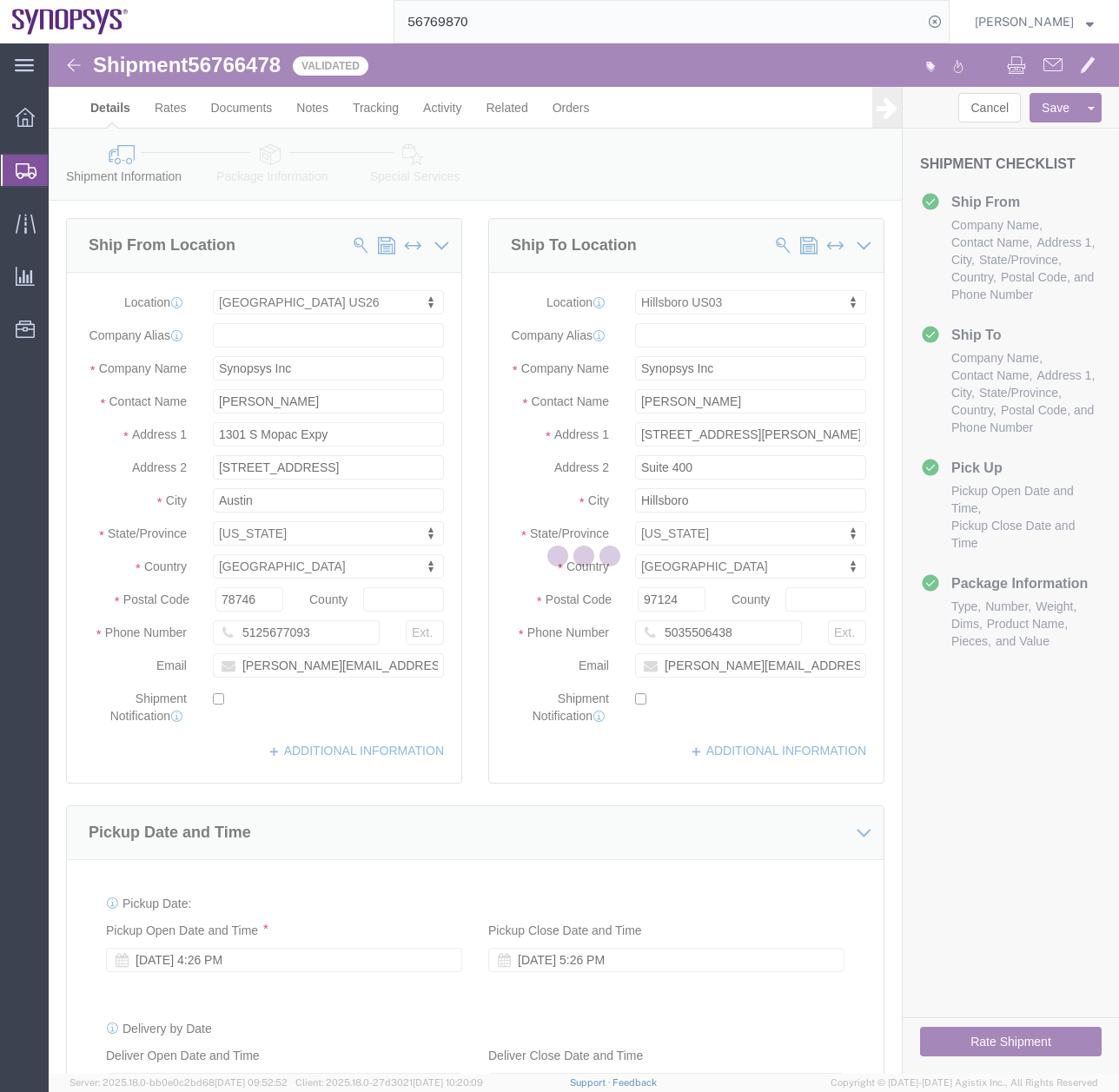
select select "63180"
select select "63190"
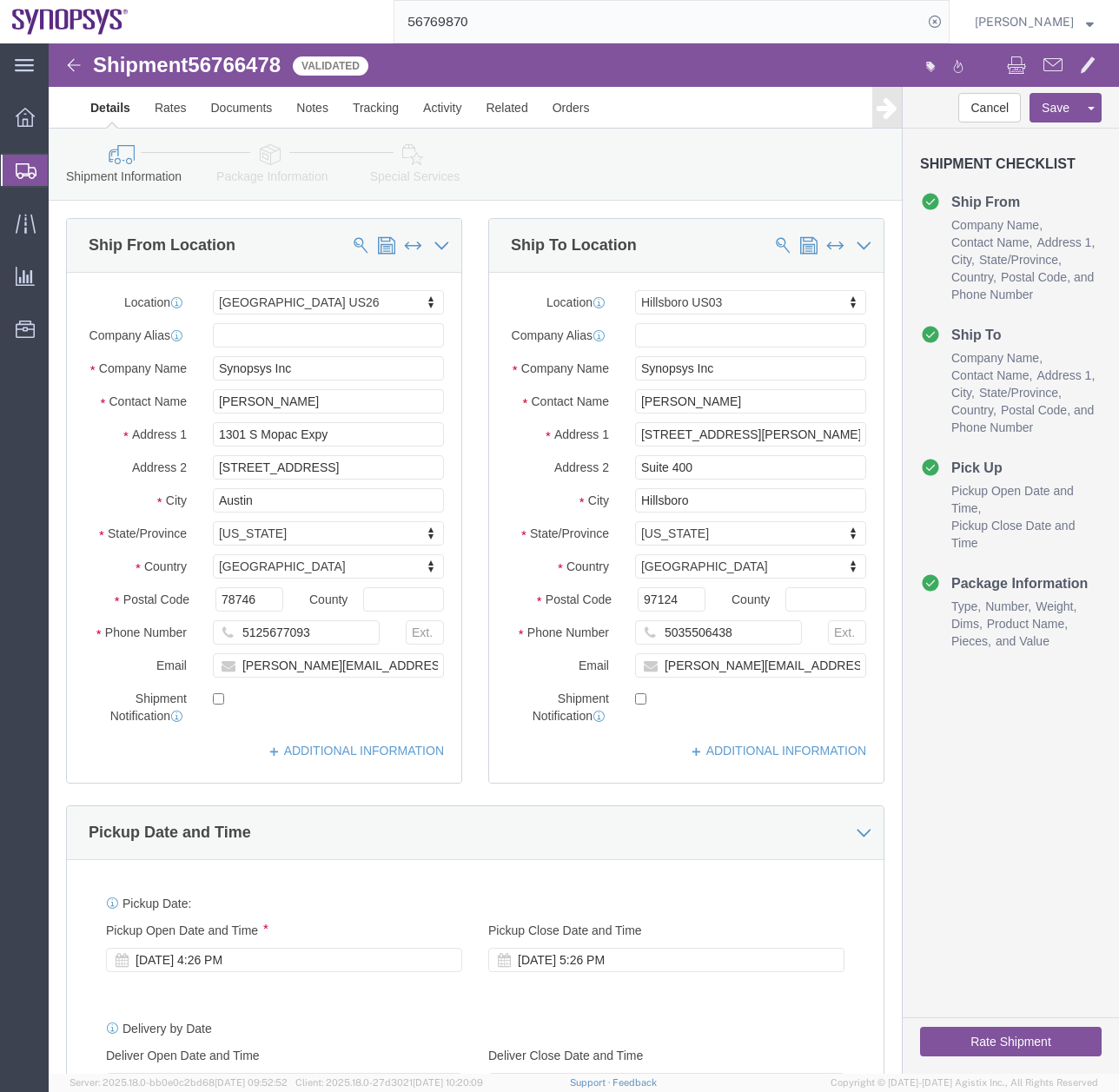
click icon
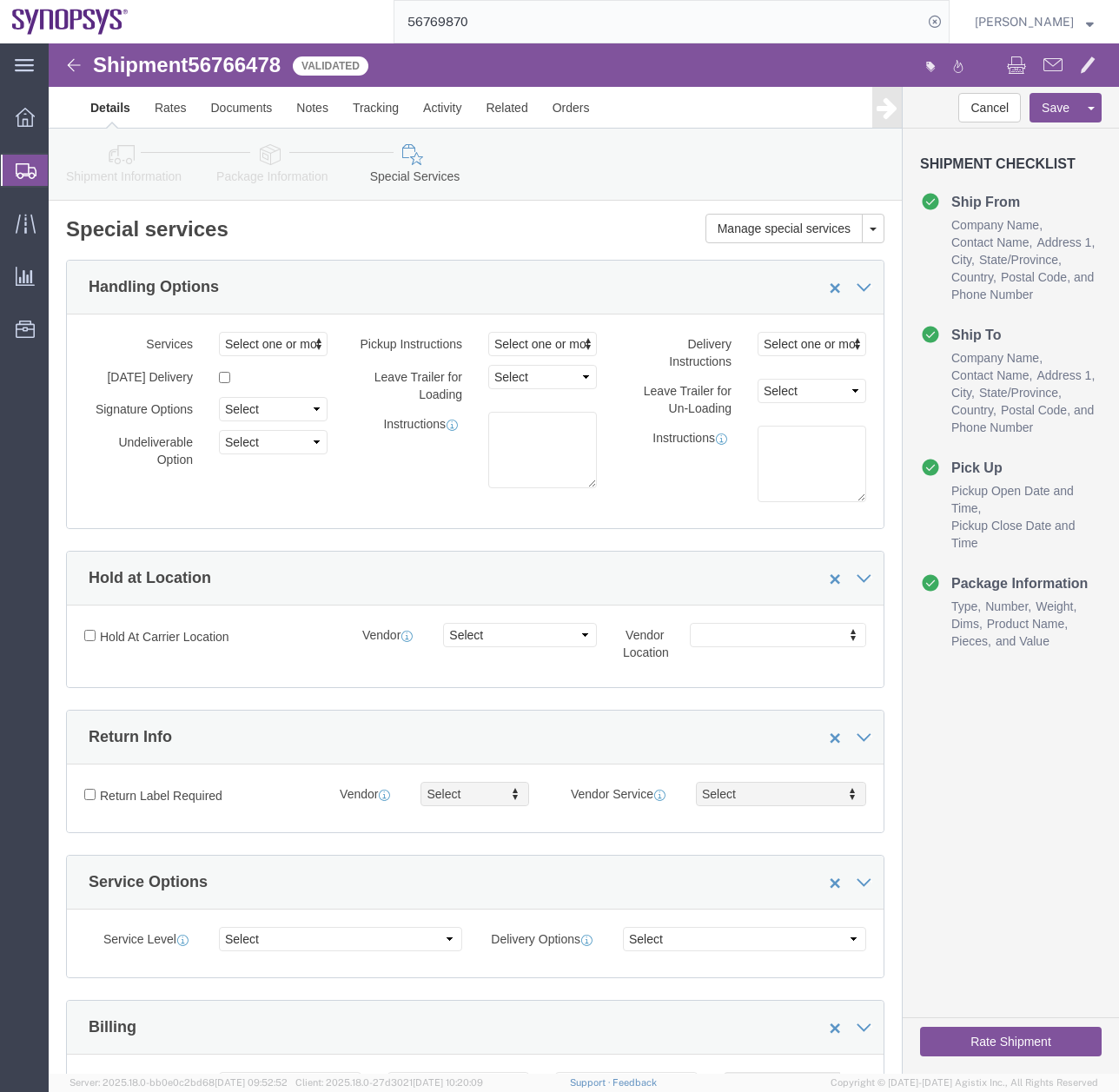
click icon
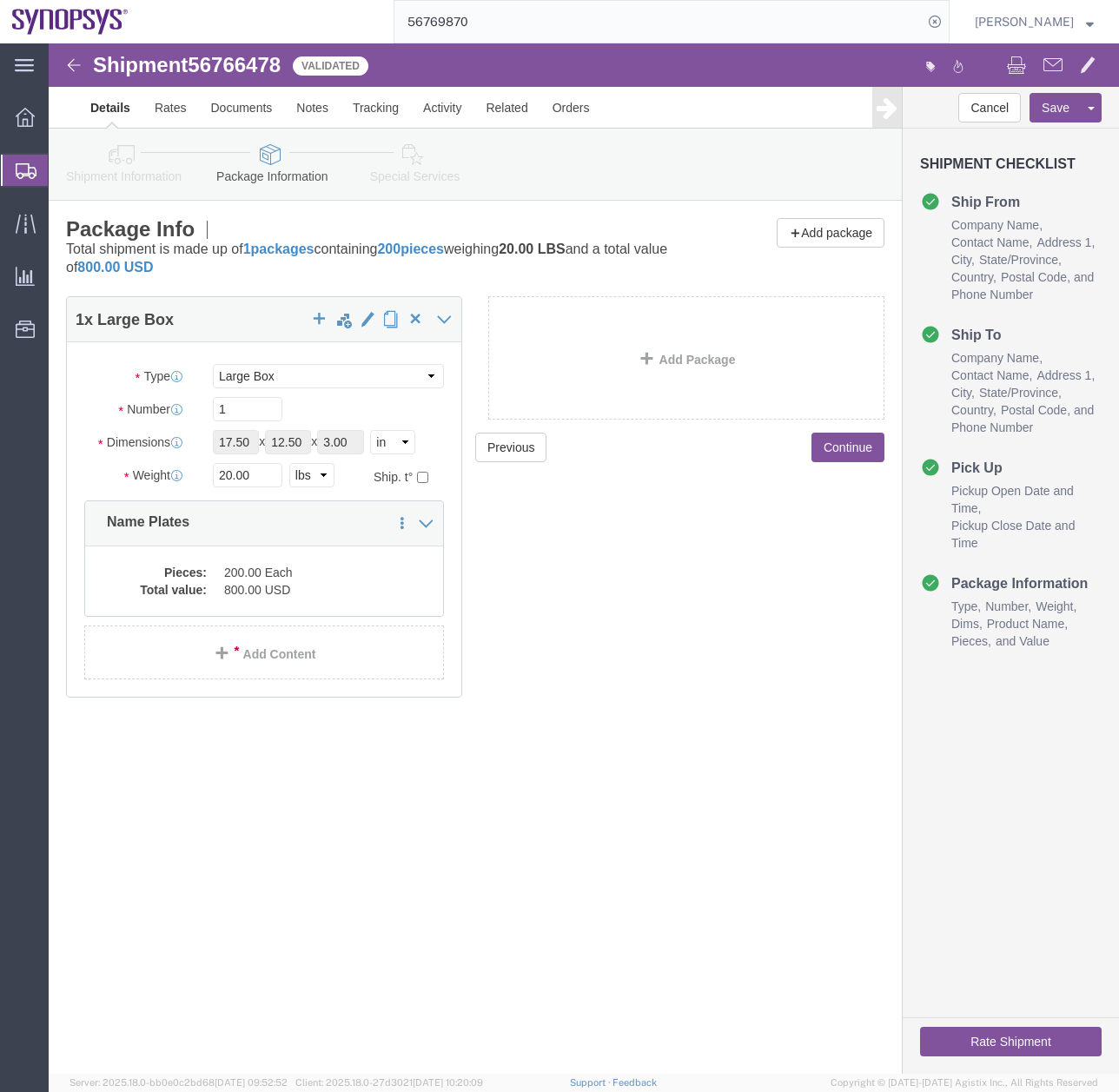
click icon
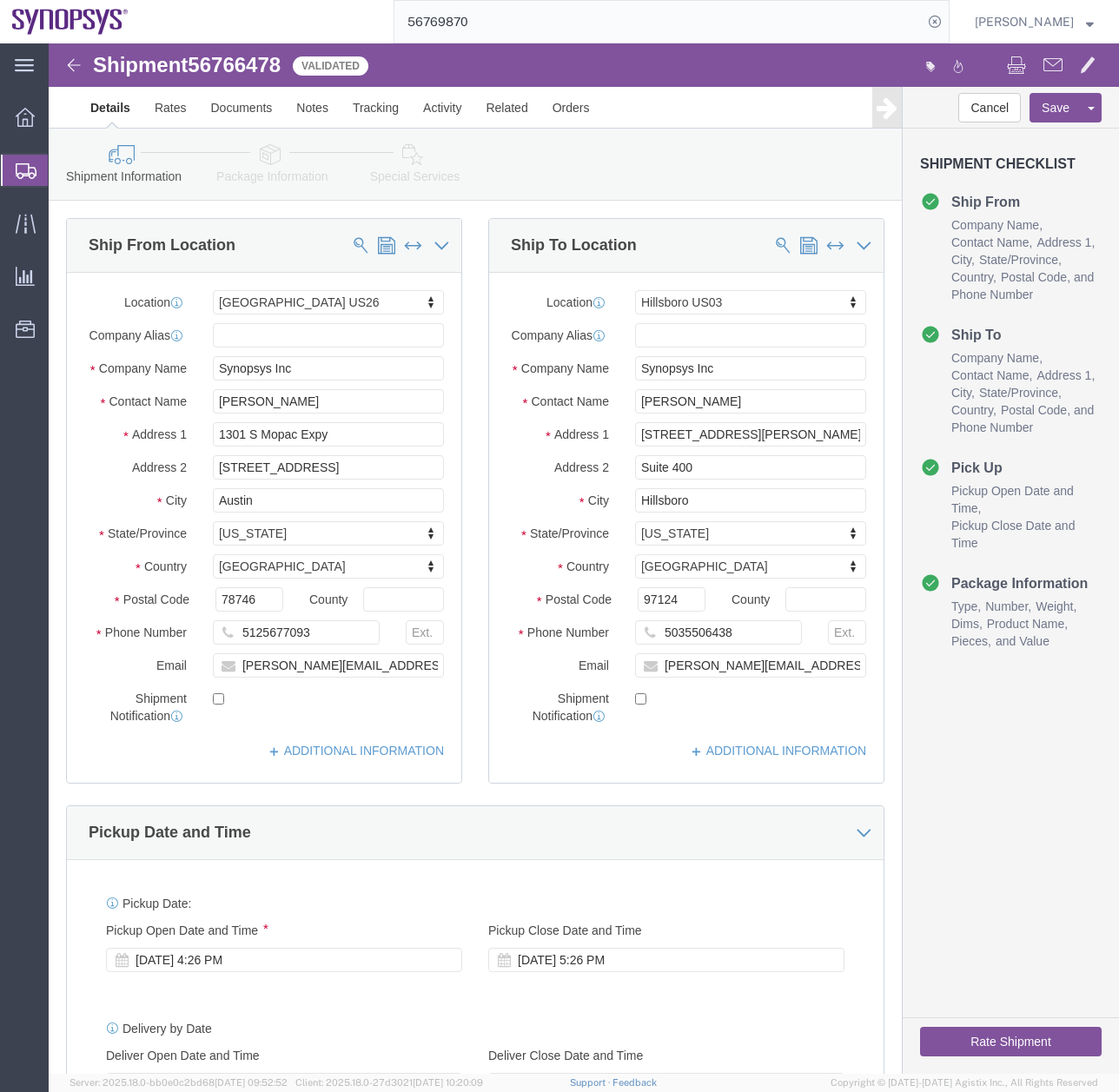
click icon
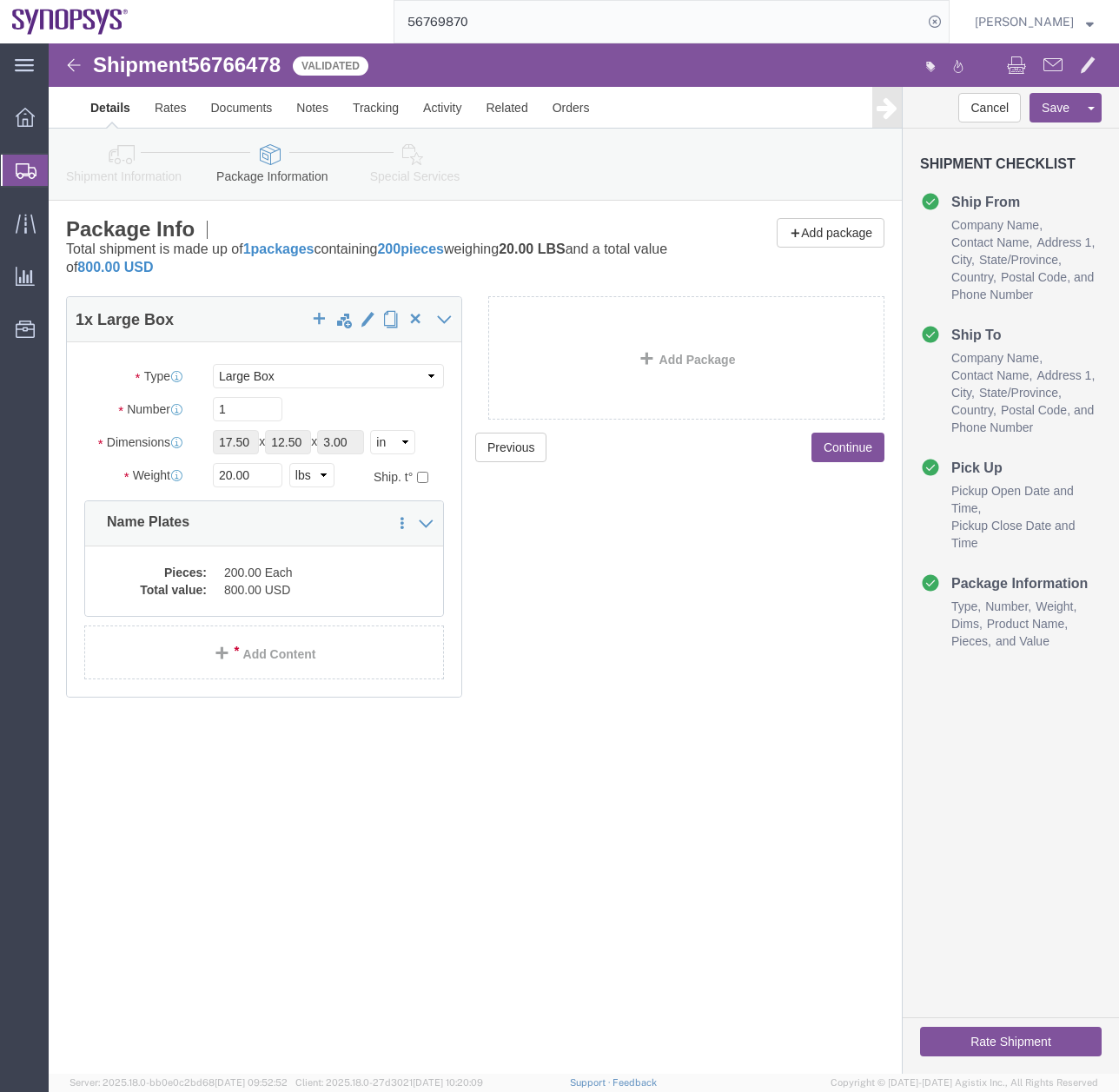
click icon
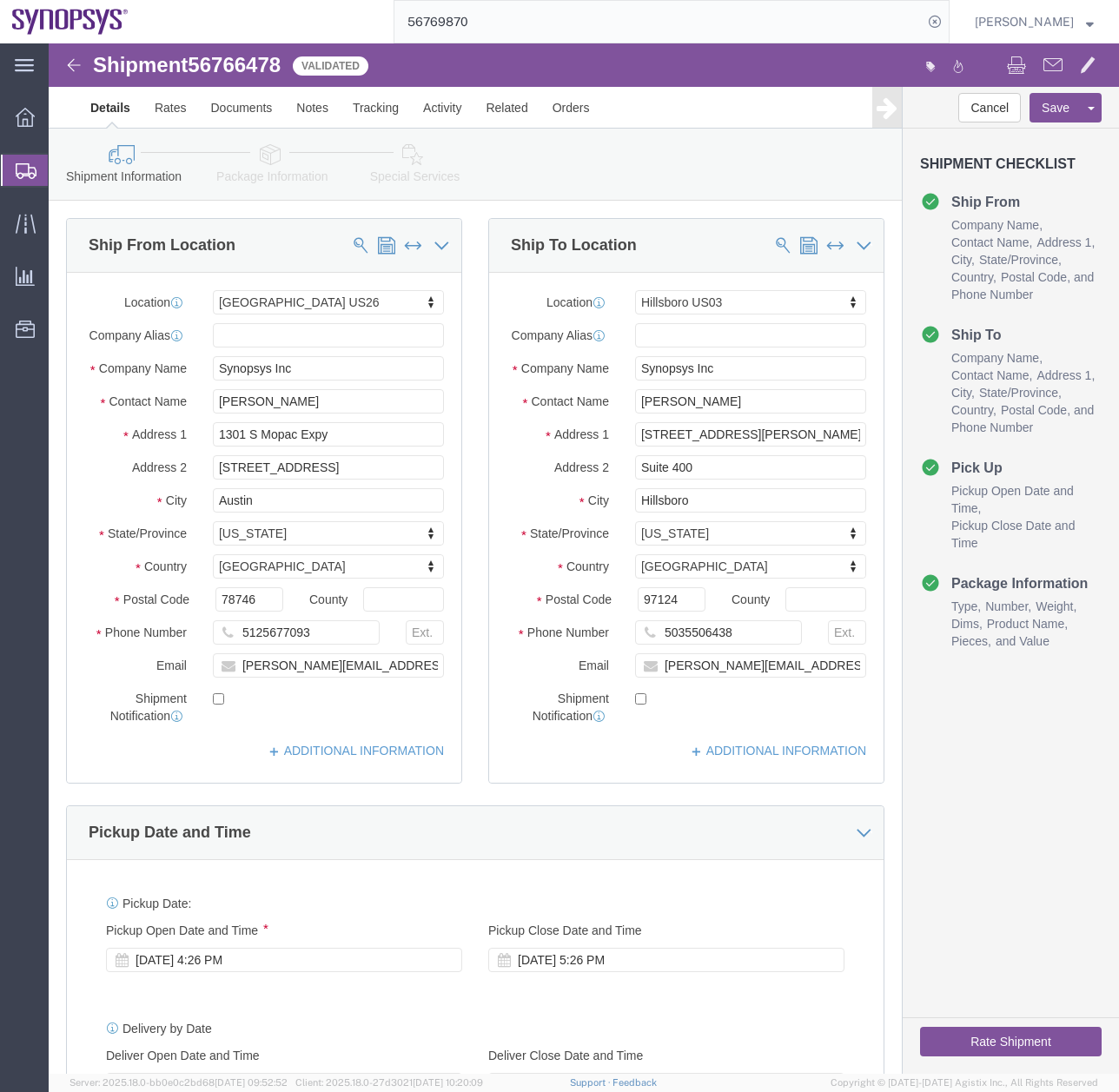
click icon
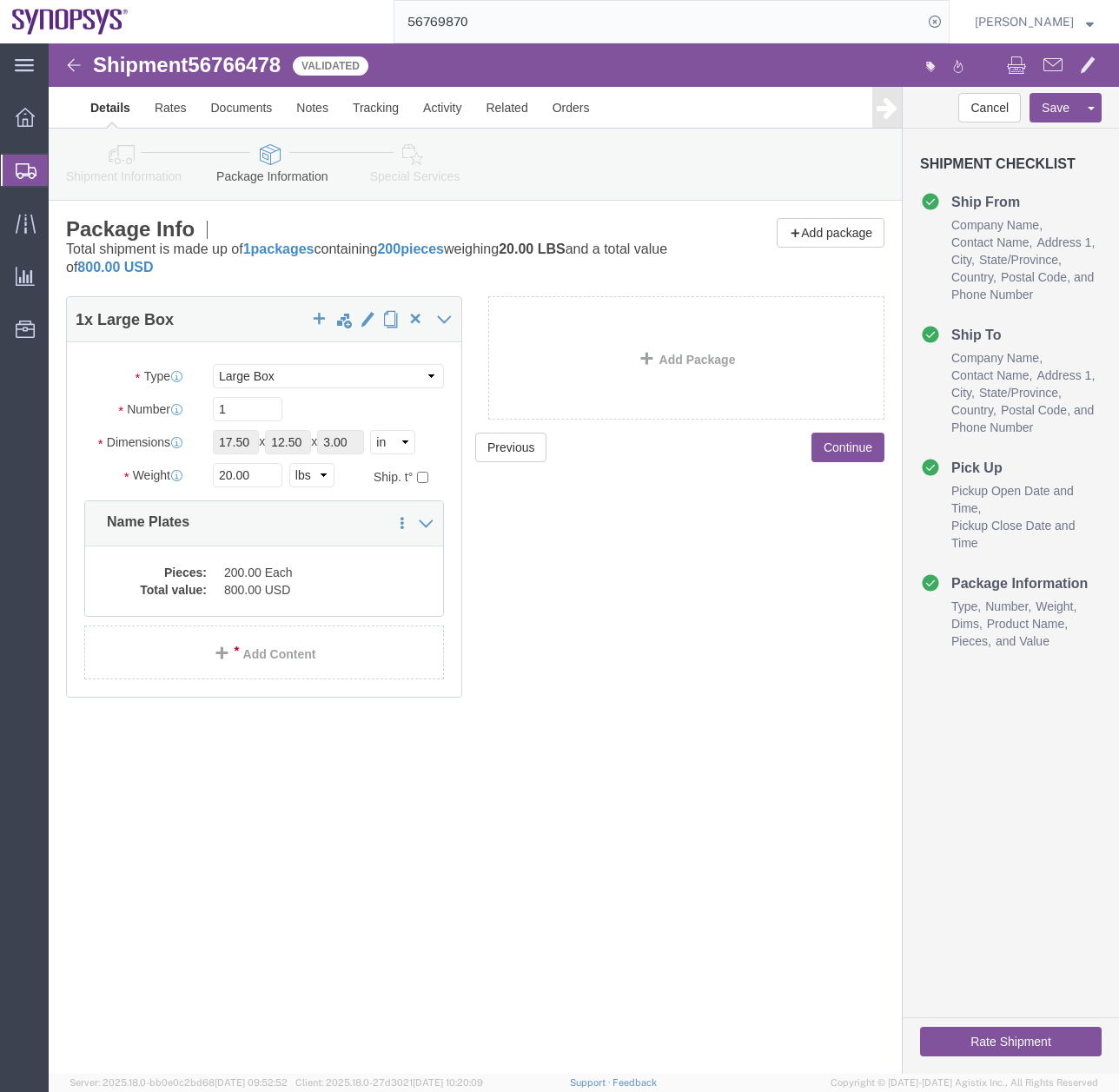
click icon
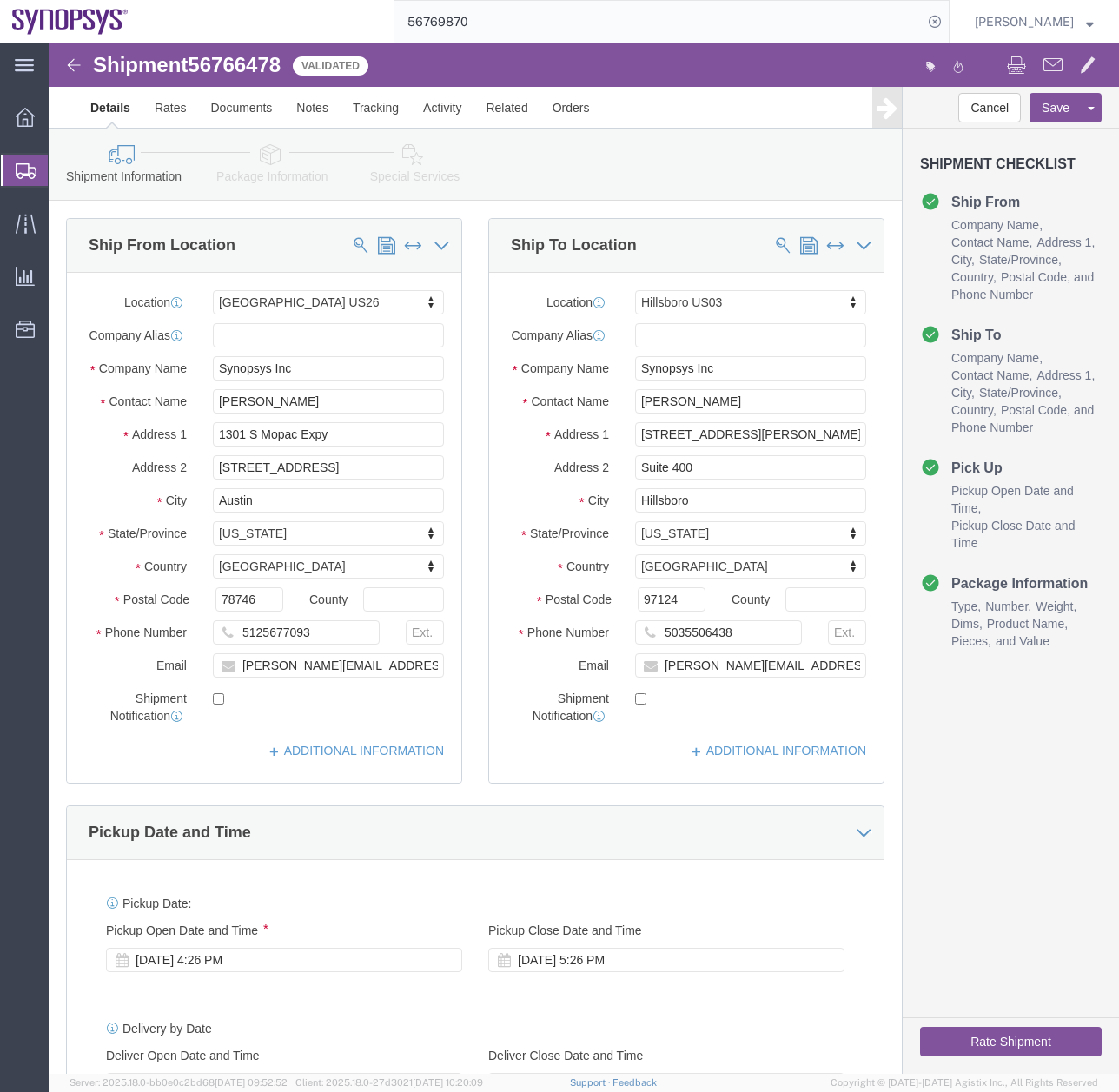
click button "Rate Shipment"
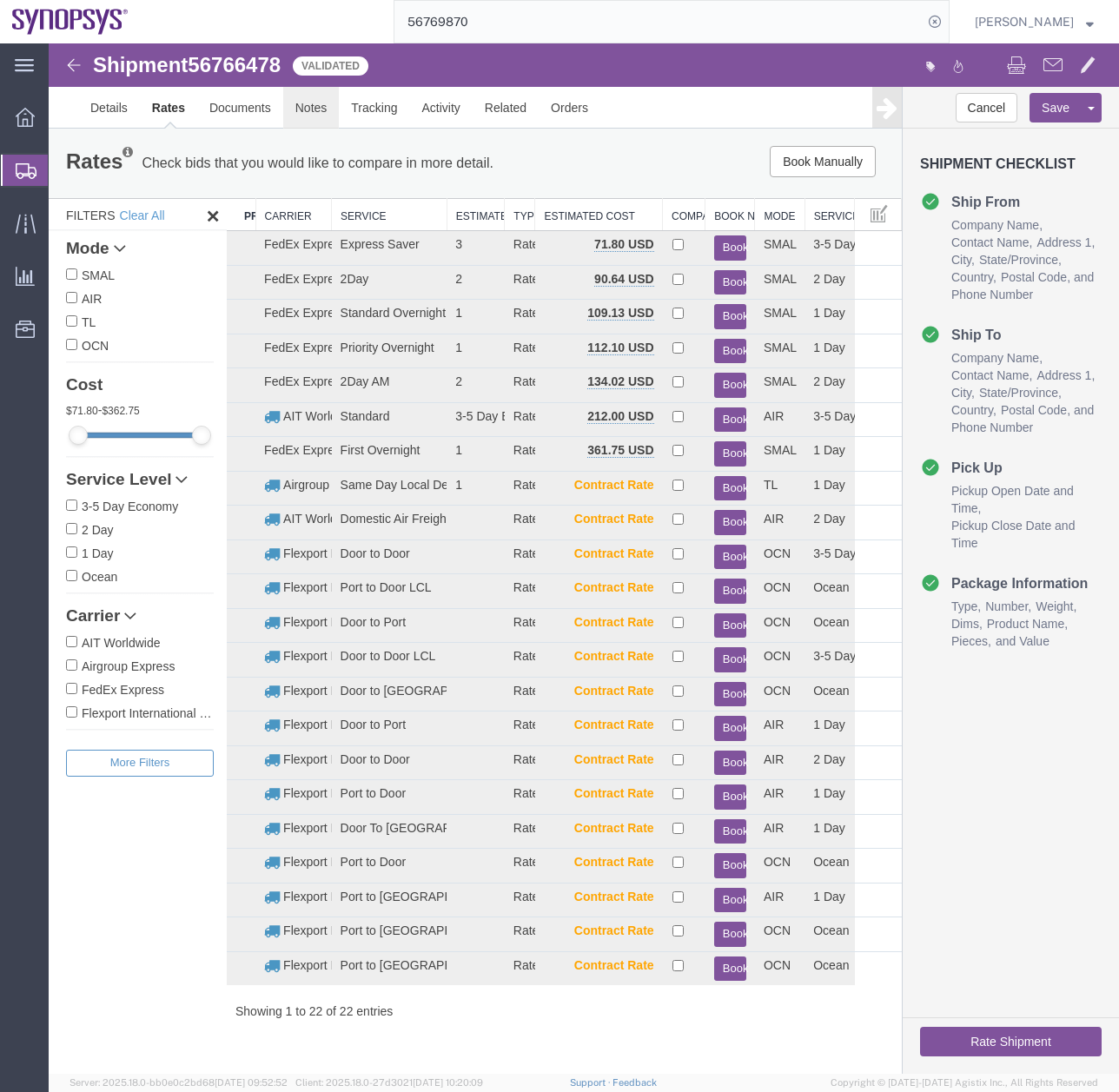
click at [318, 100] on link "Notes" at bounding box center [311, 108] width 56 height 41
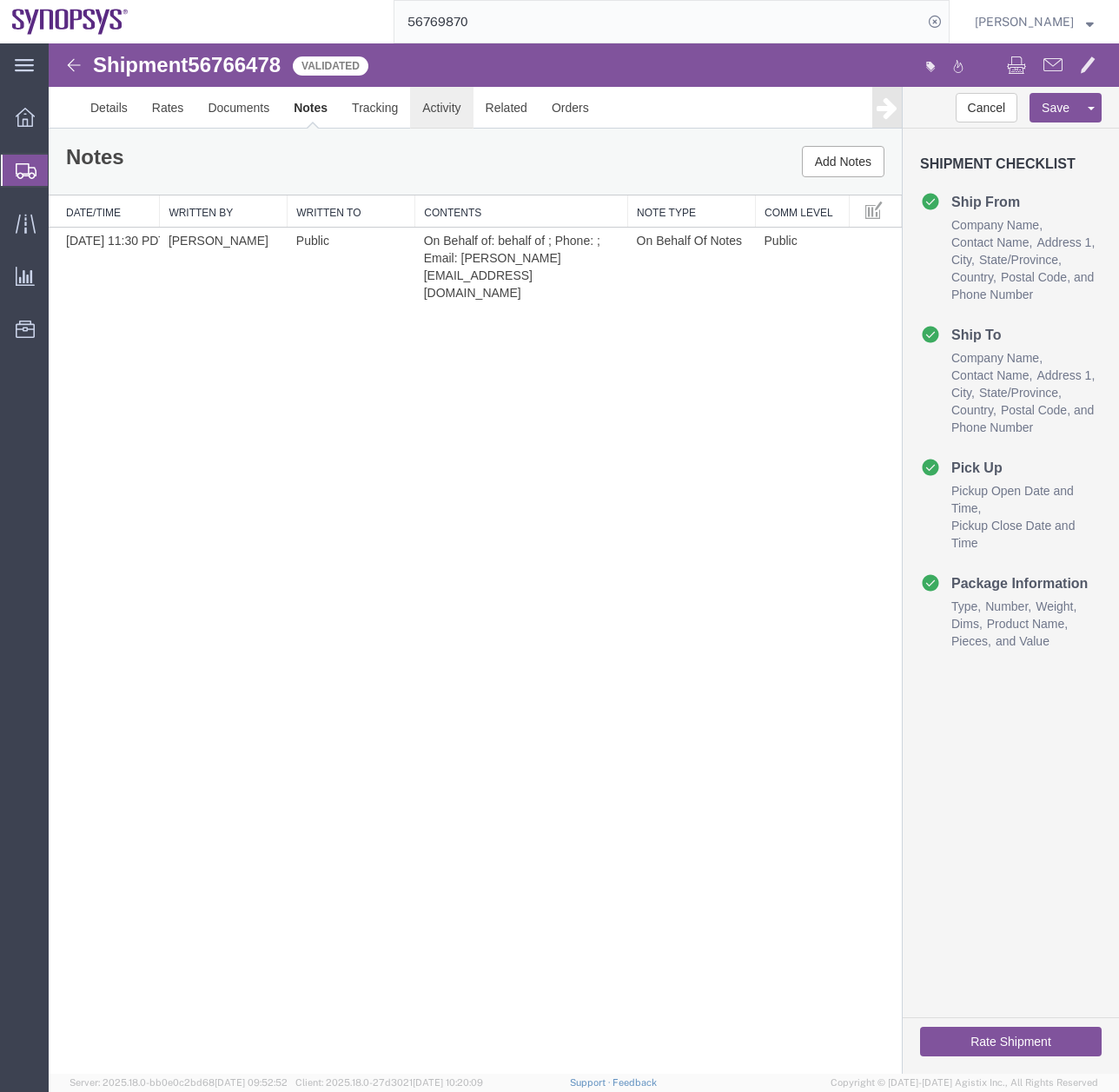
click at [453, 97] on link "Activity" at bounding box center [441, 108] width 63 height 41
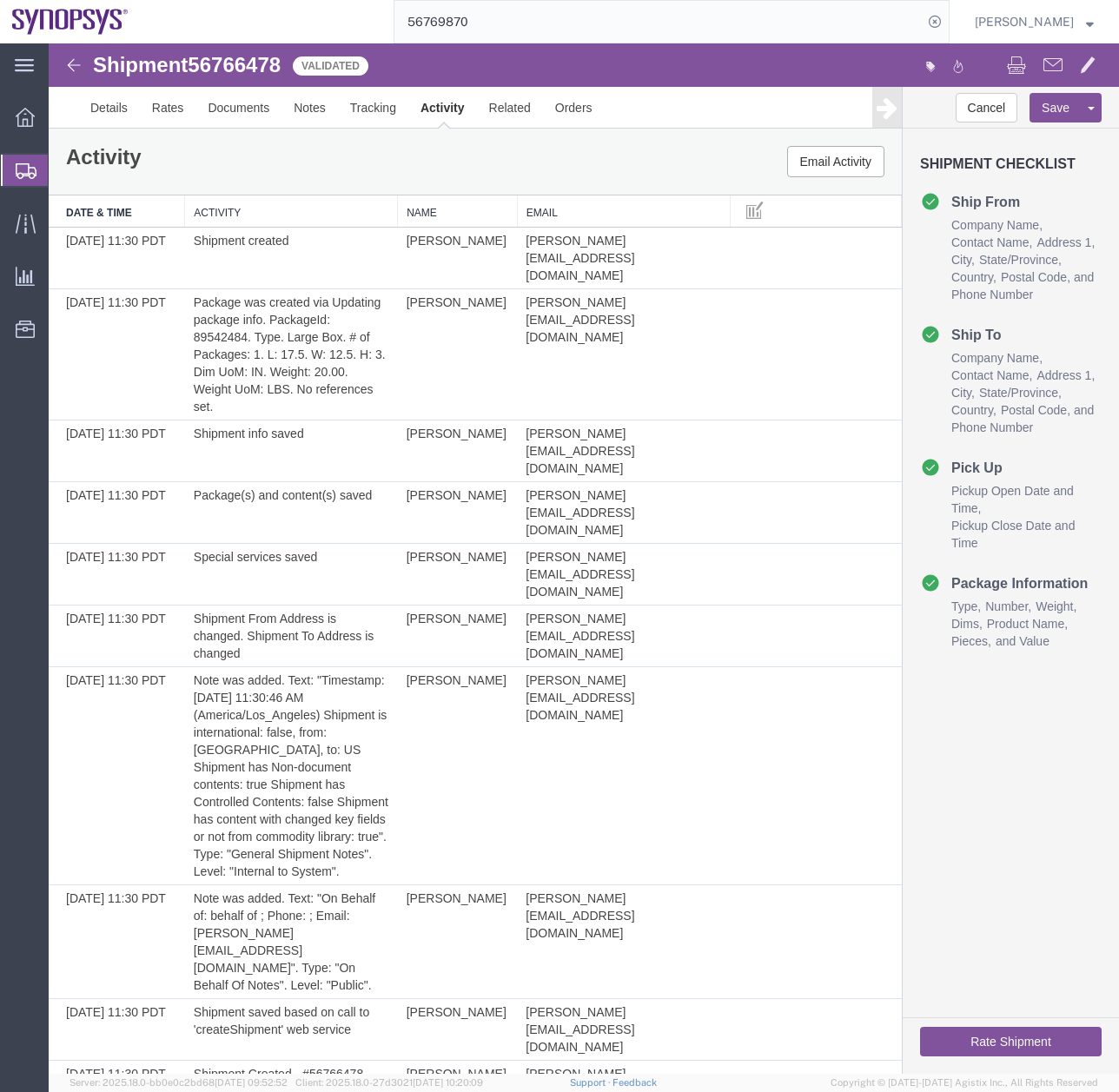
click at [951, 1041] on button "Rate Shipment" at bounding box center [1011, 1041] width 182 height 29
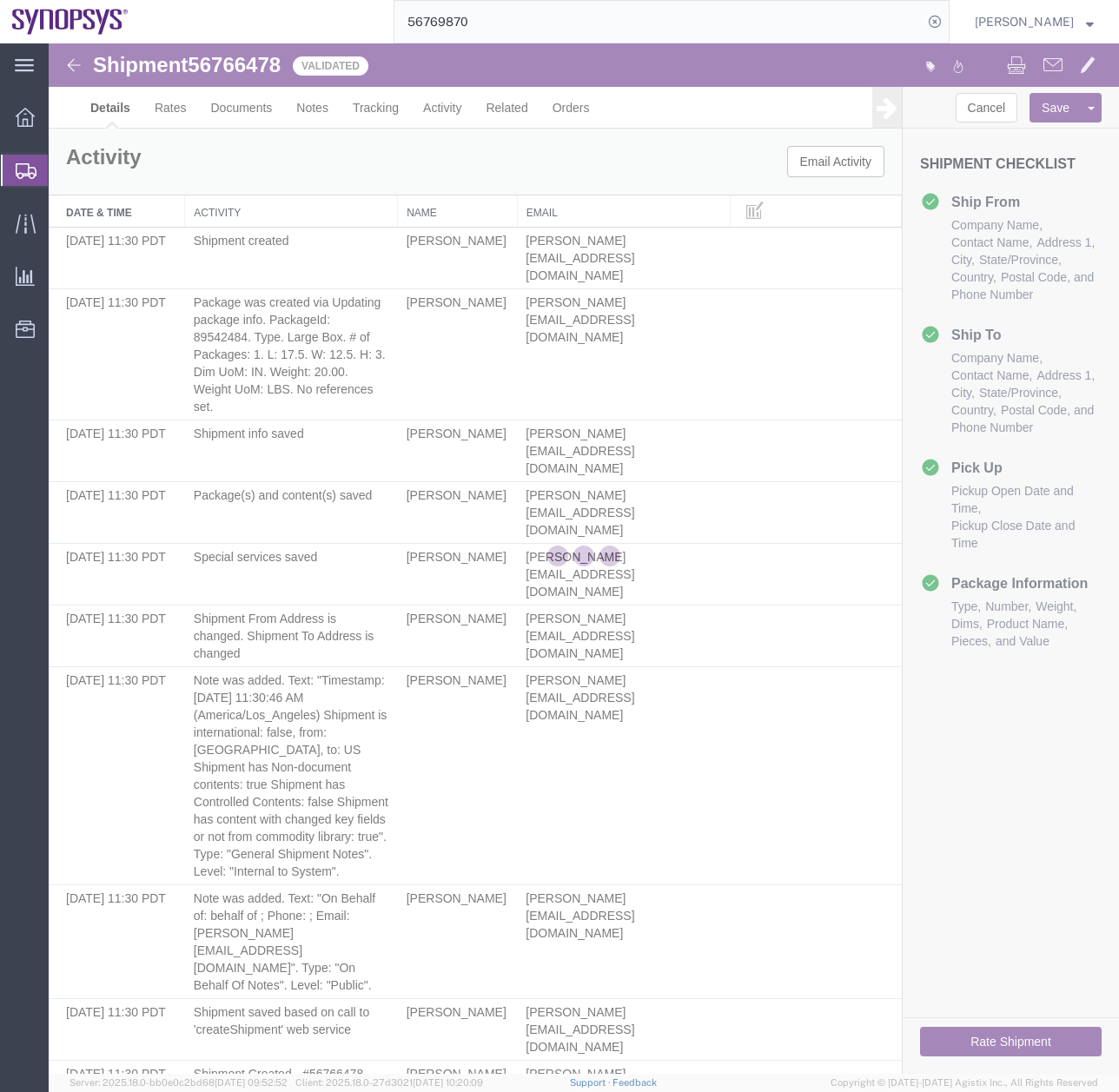
select select "63180"
select select "63190"
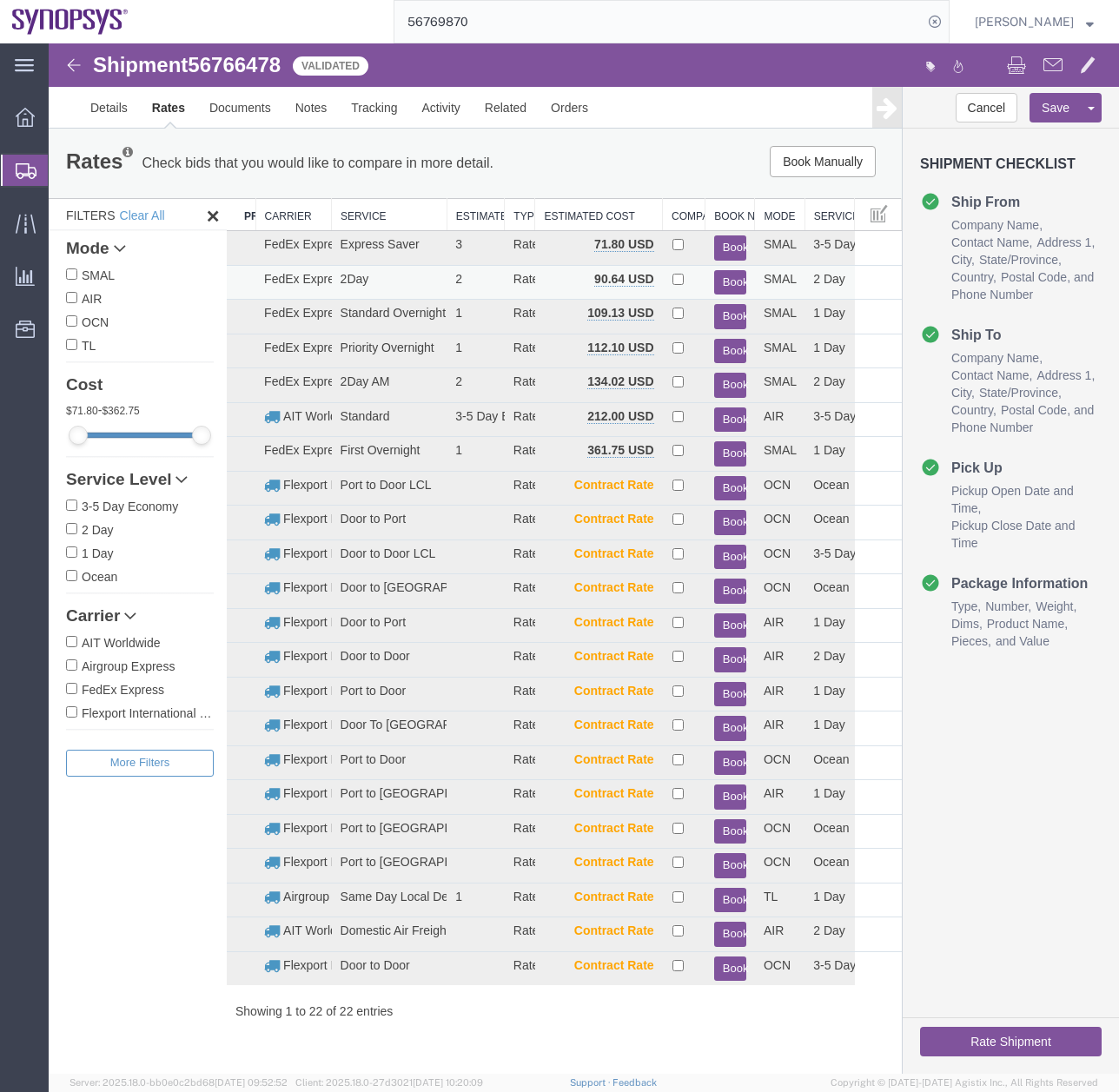
click at [729, 276] on button "Book" at bounding box center [730, 282] width 32 height 25
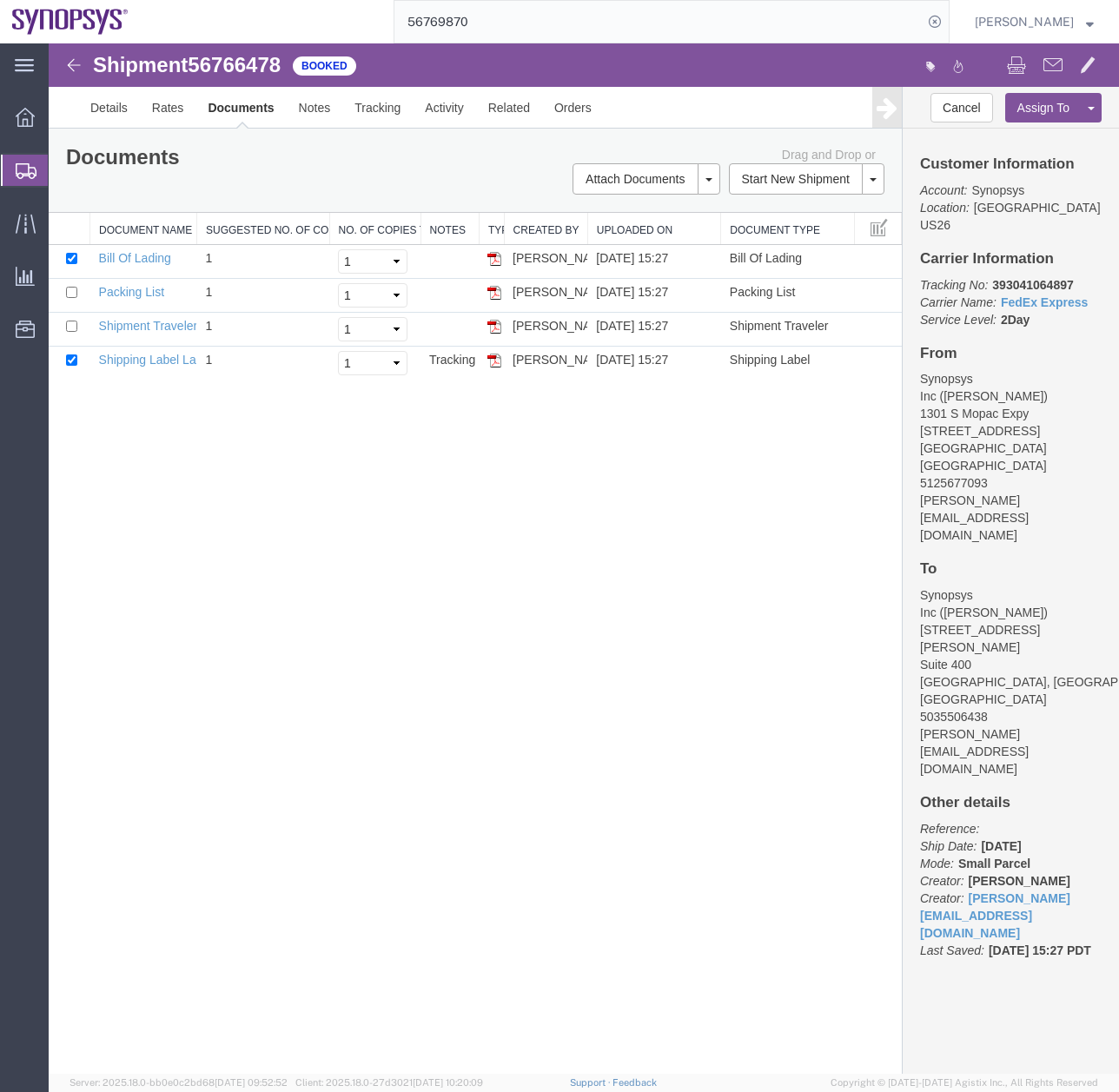
click at [12, 168] on div at bounding box center [25, 170] width 49 height 31
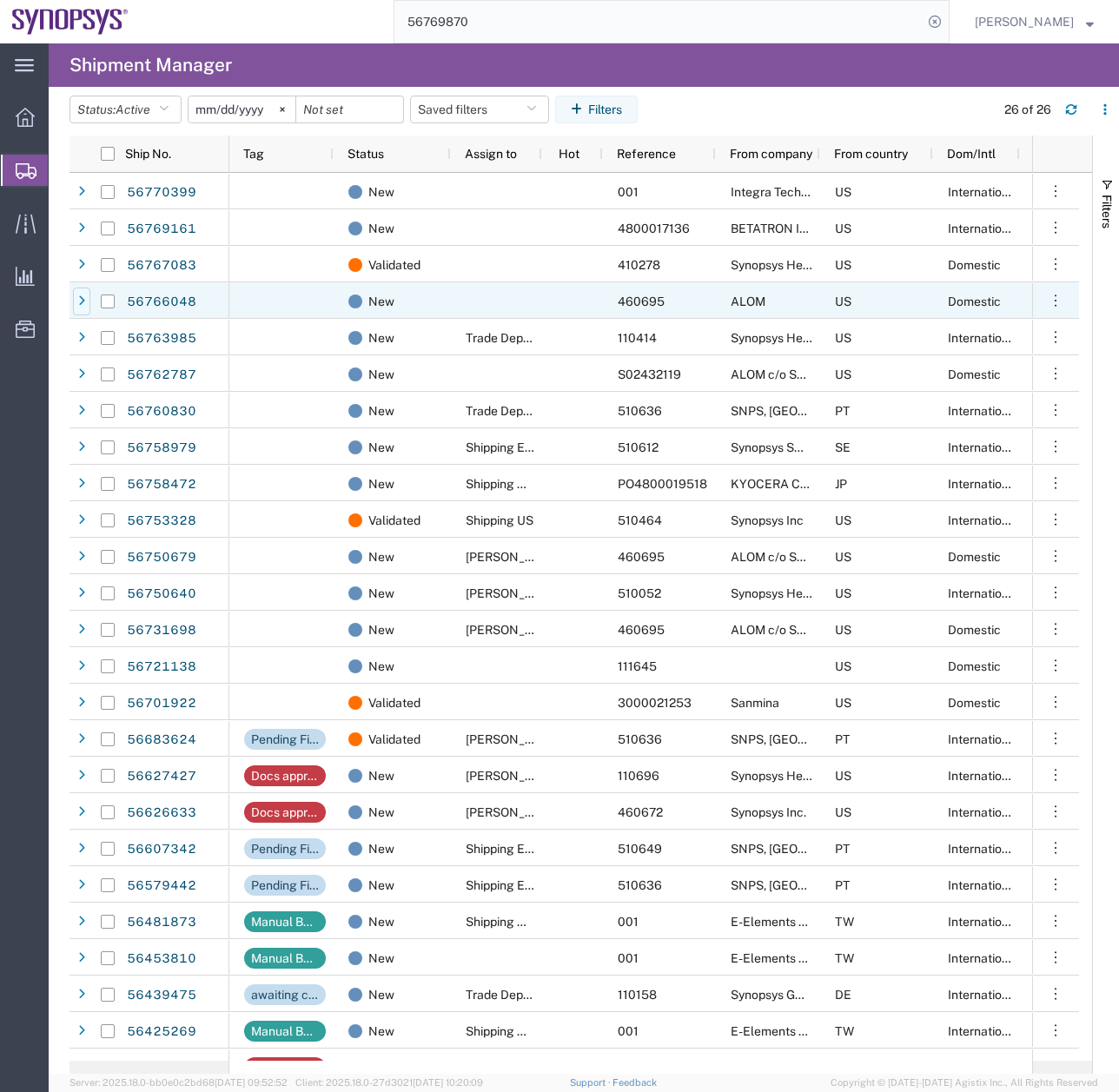
click at [81, 296] on icon at bounding box center [81, 301] width 7 height 12
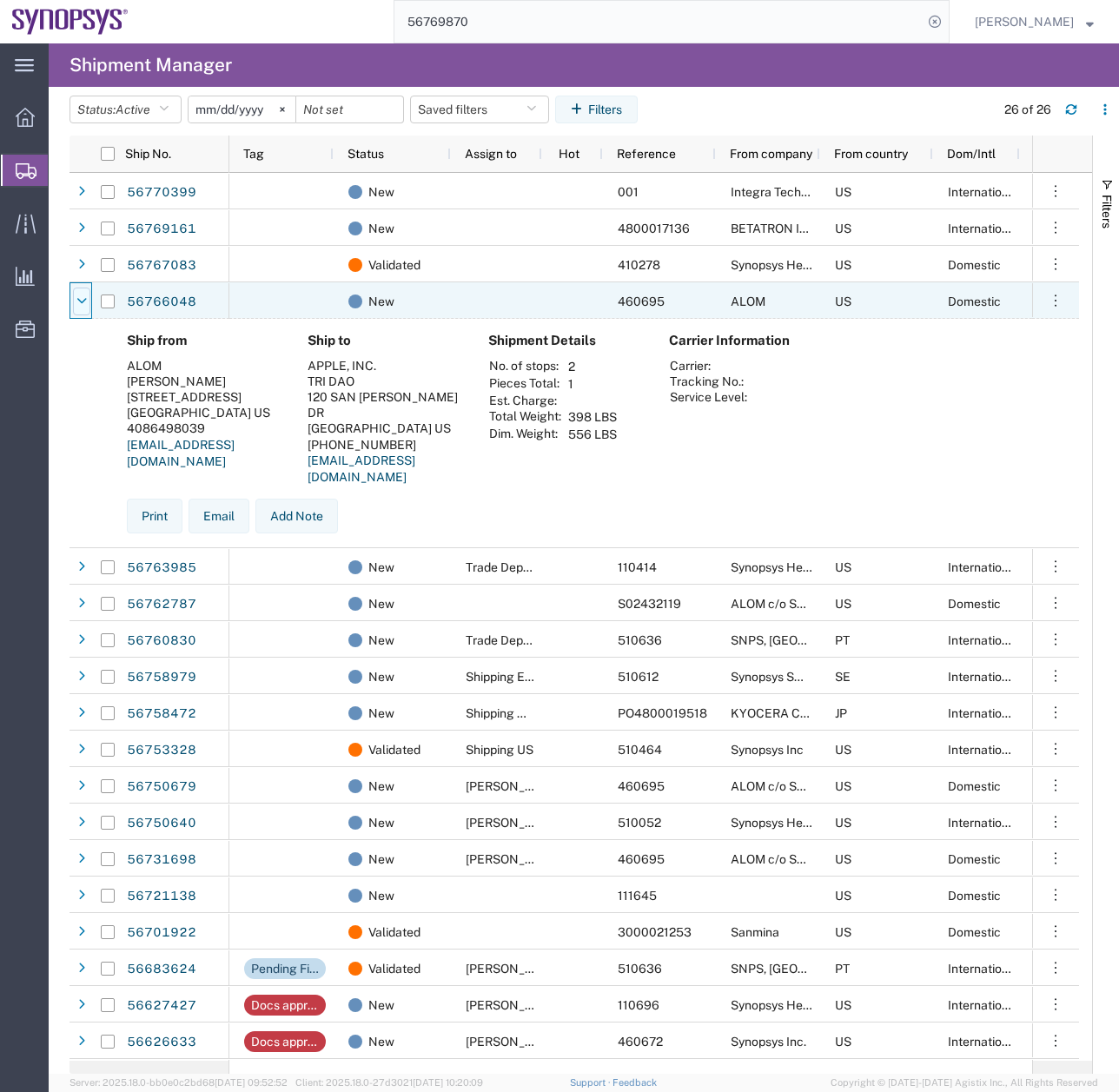
click at [82, 296] on icon at bounding box center [82, 301] width 10 height 12
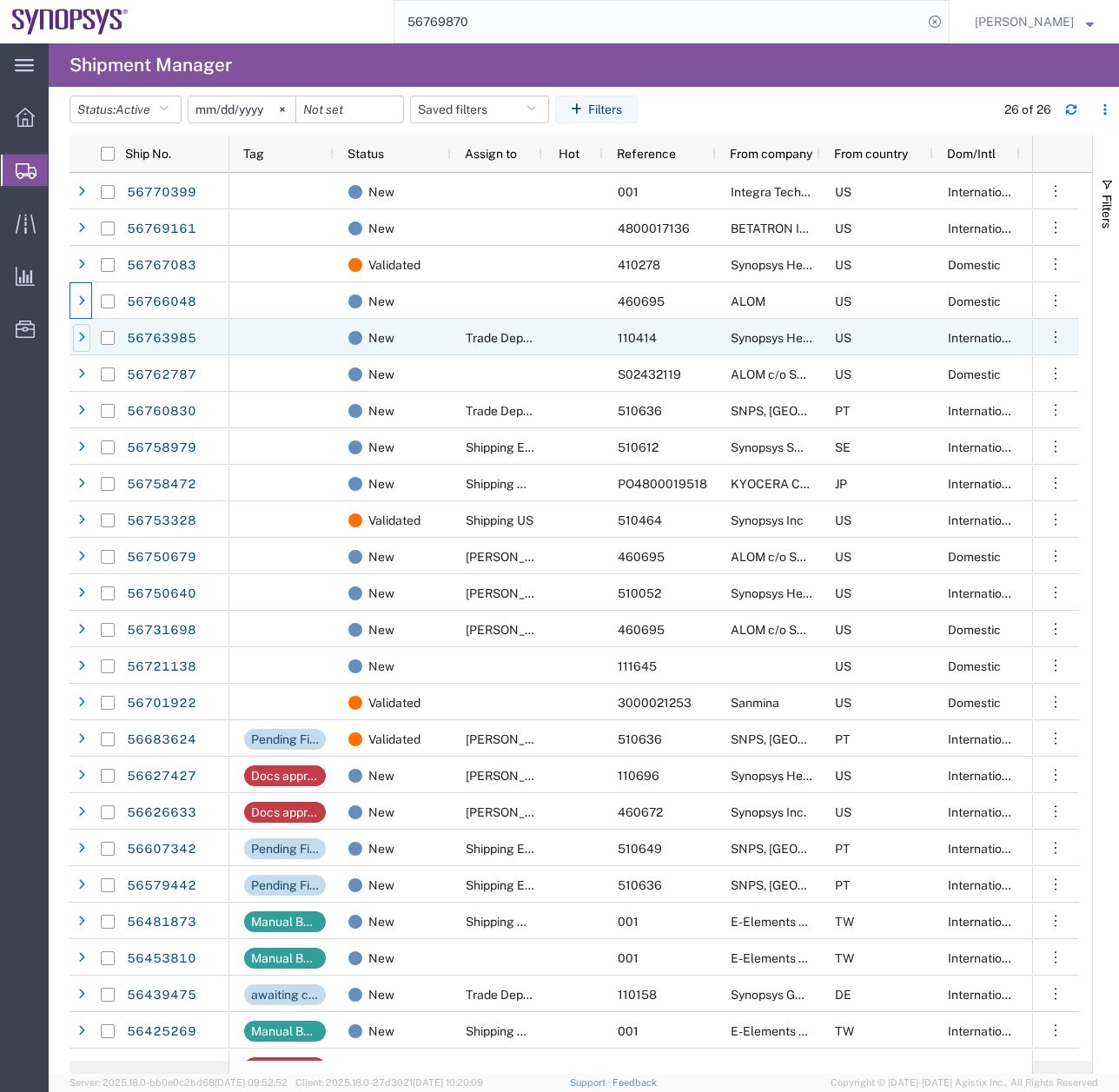
click at [80, 337] on icon at bounding box center [81, 338] width 7 height 12
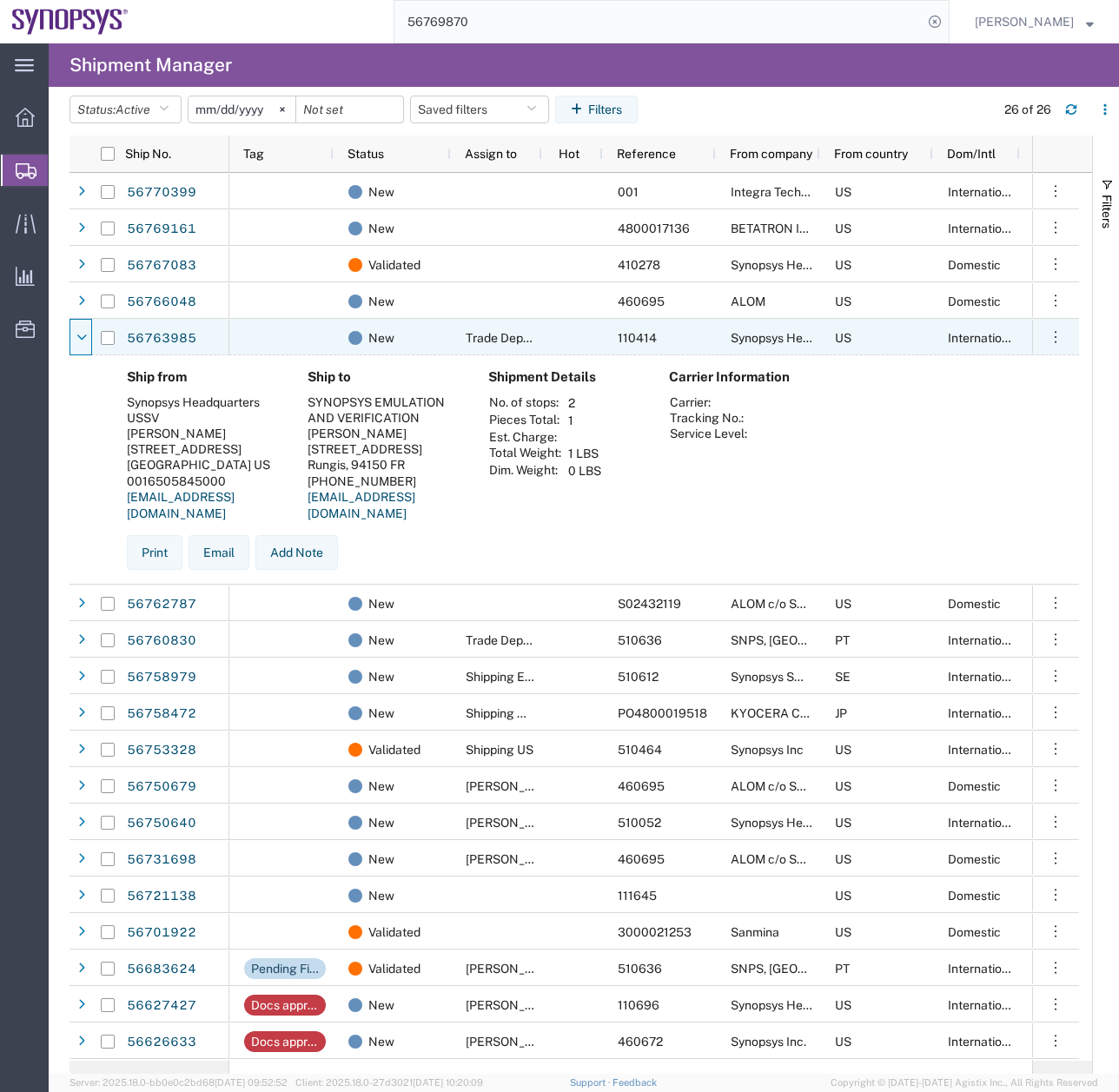
click at [80, 337] on icon at bounding box center [82, 338] width 10 height 12
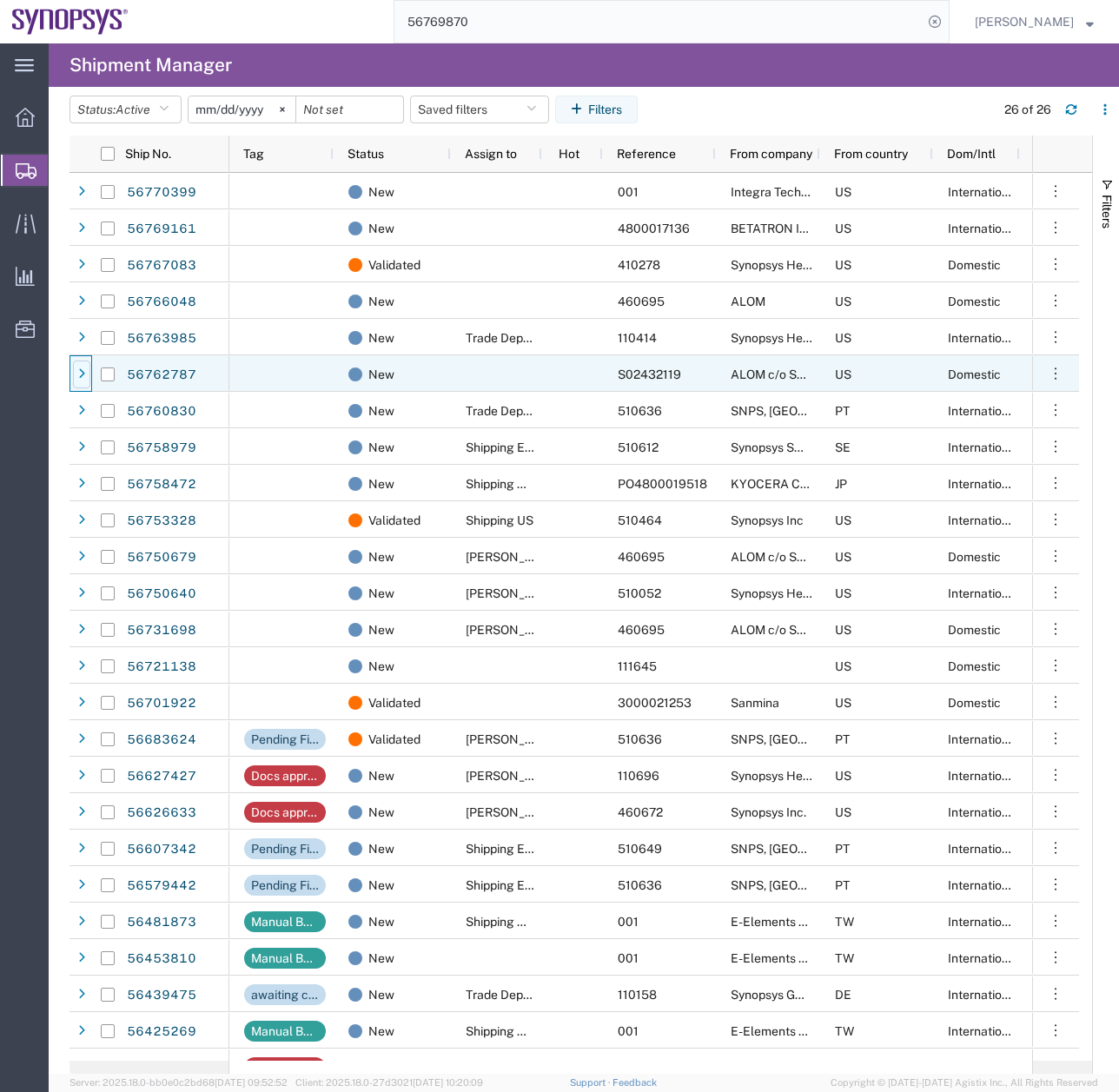
click at [77, 377] on div at bounding box center [82, 374] width 18 height 28
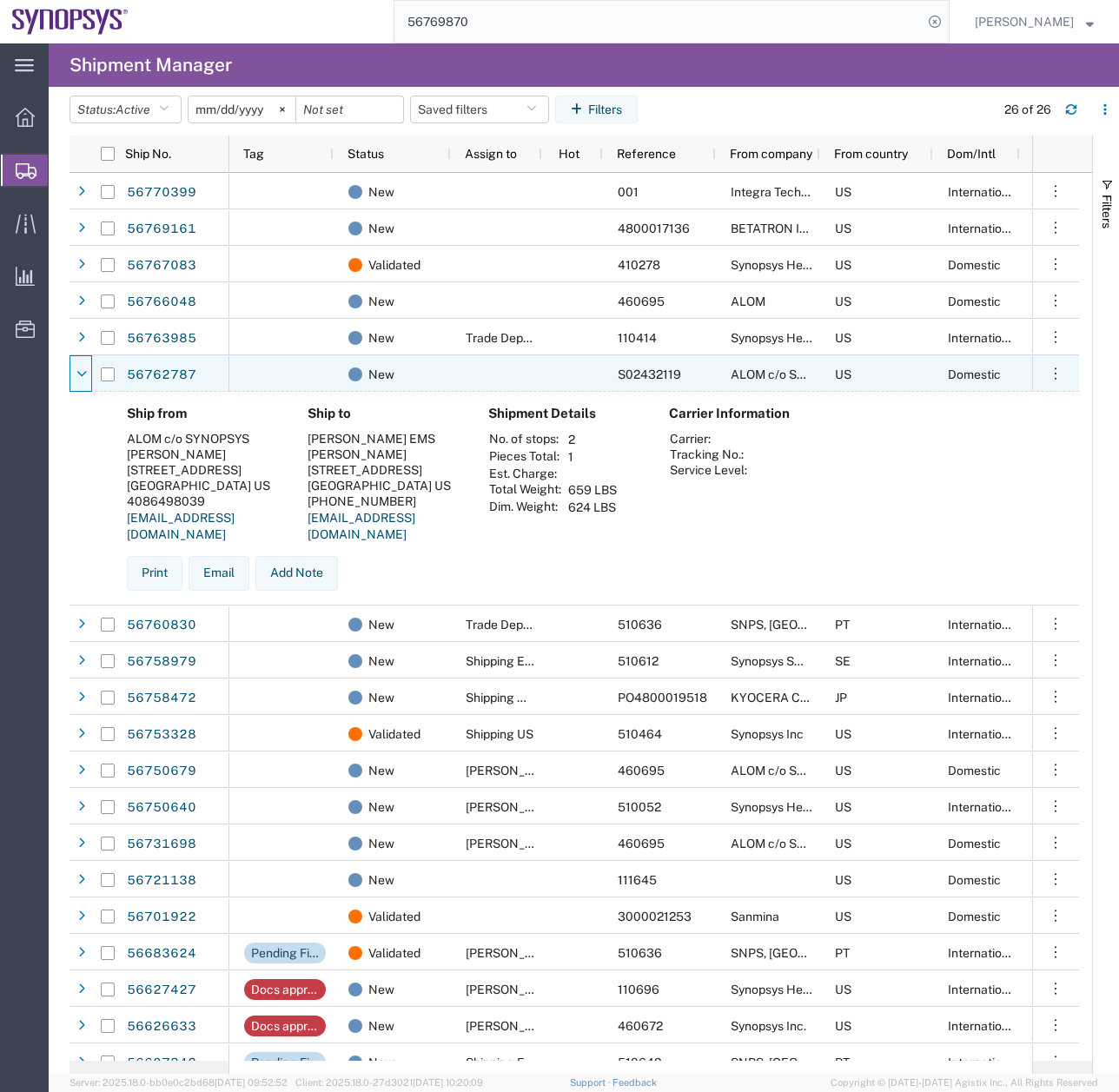
click at [77, 377] on icon at bounding box center [82, 374] width 10 height 12
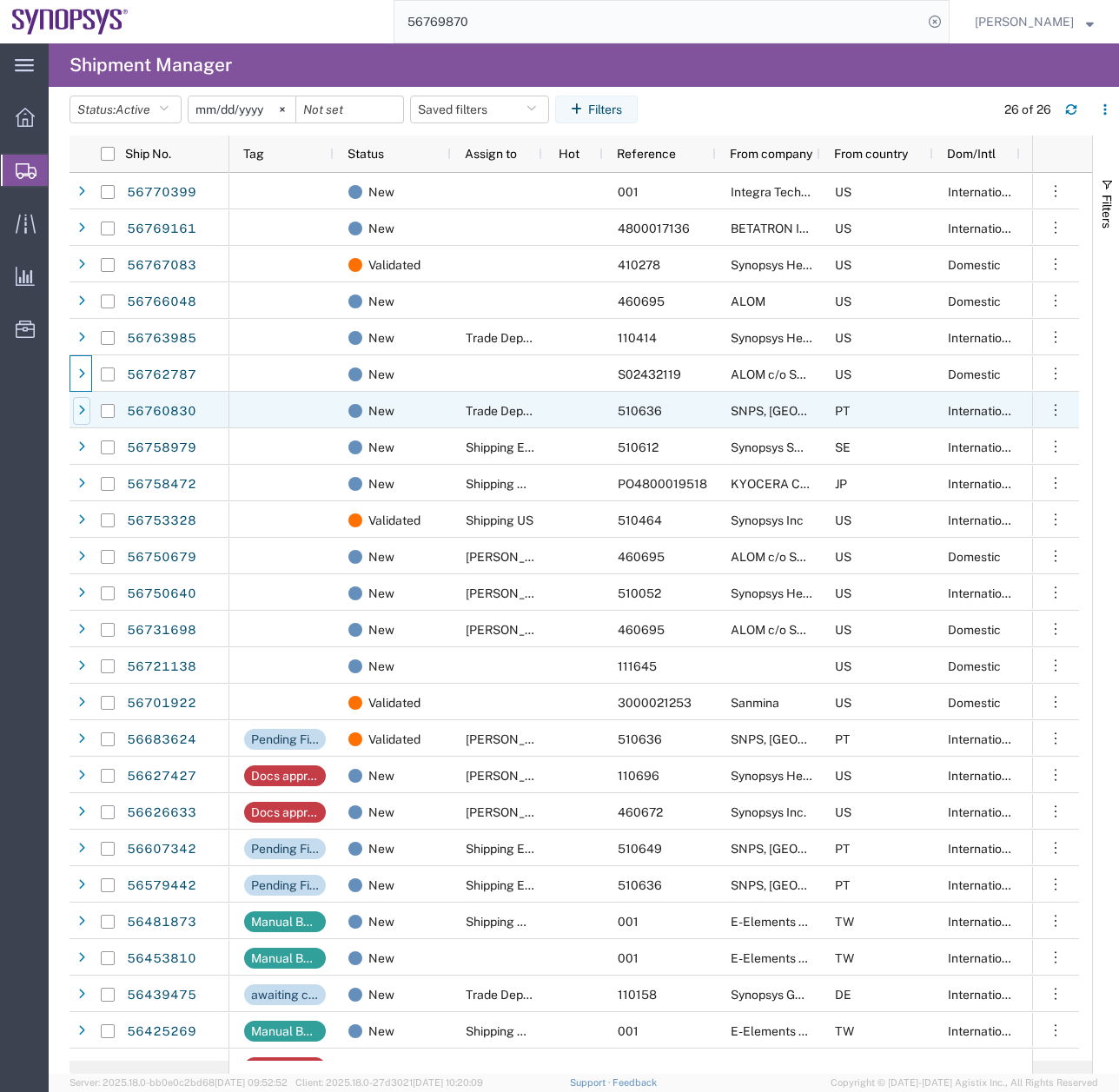
click at [87, 420] on div at bounding box center [82, 411] width 18 height 28
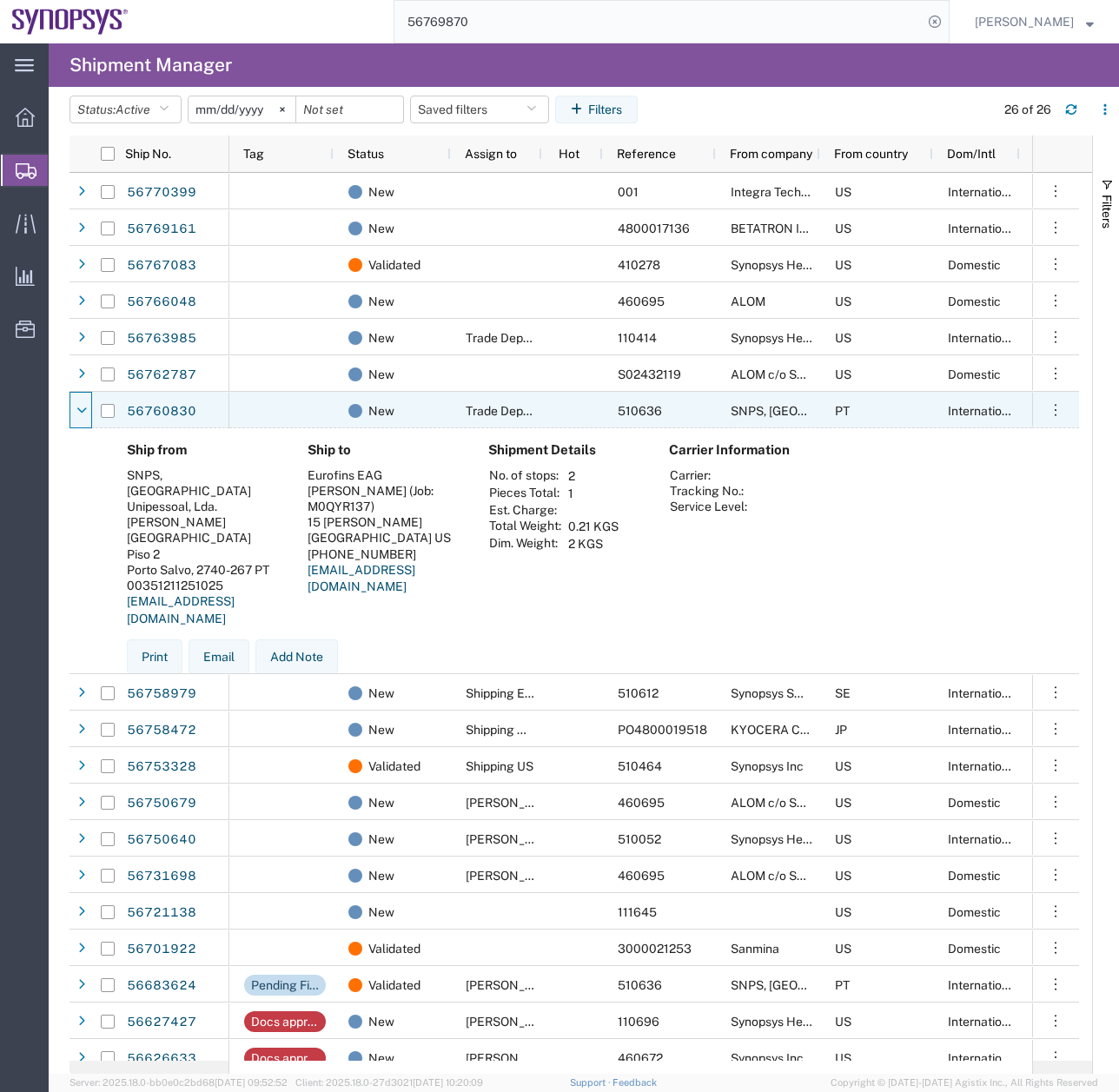
click at [87, 420] on div at bounding box center [82, 411] width 18 height 28
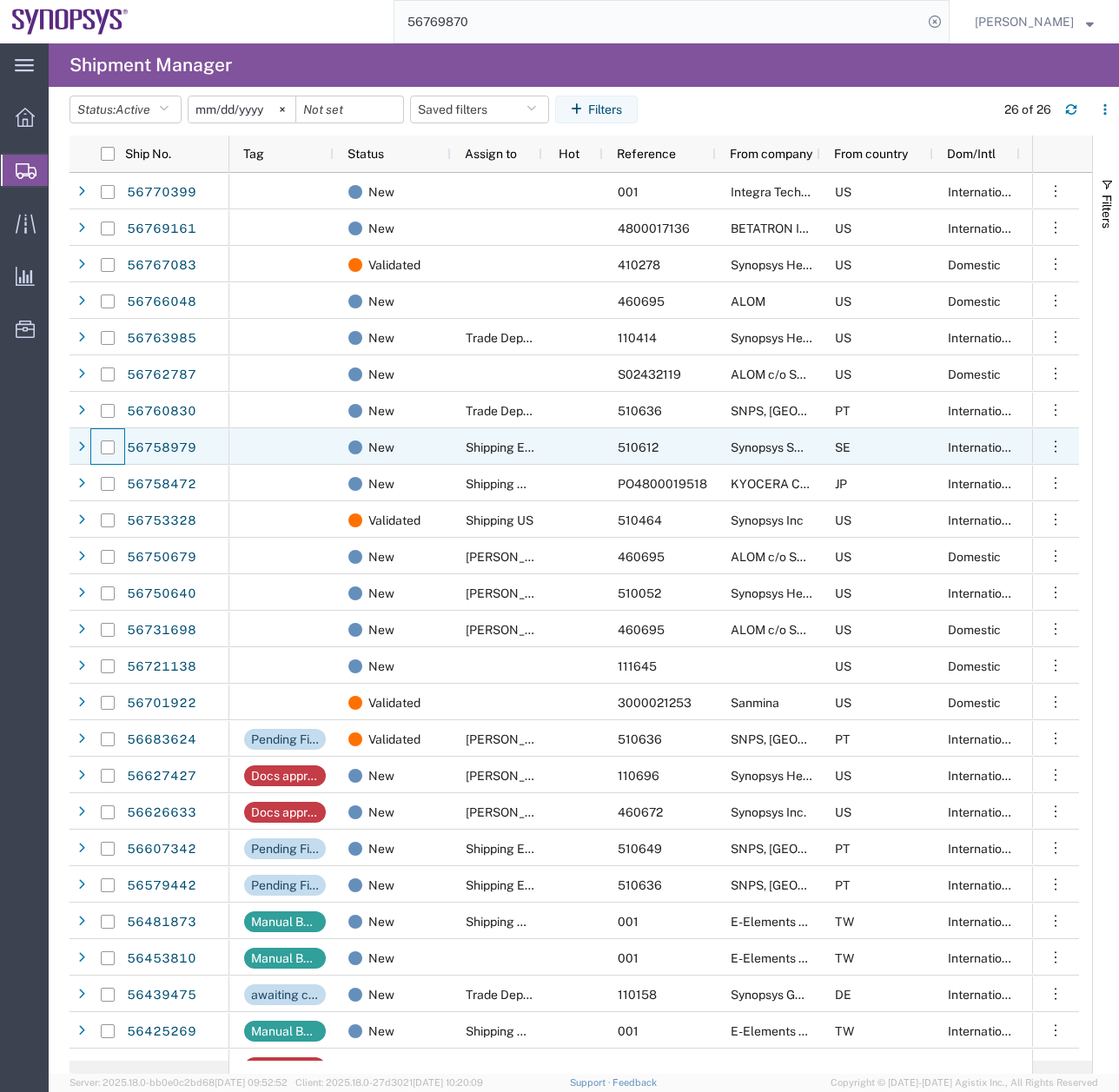
click at [99, 451] on div at bounding box center [107, 447] width 33 height 37
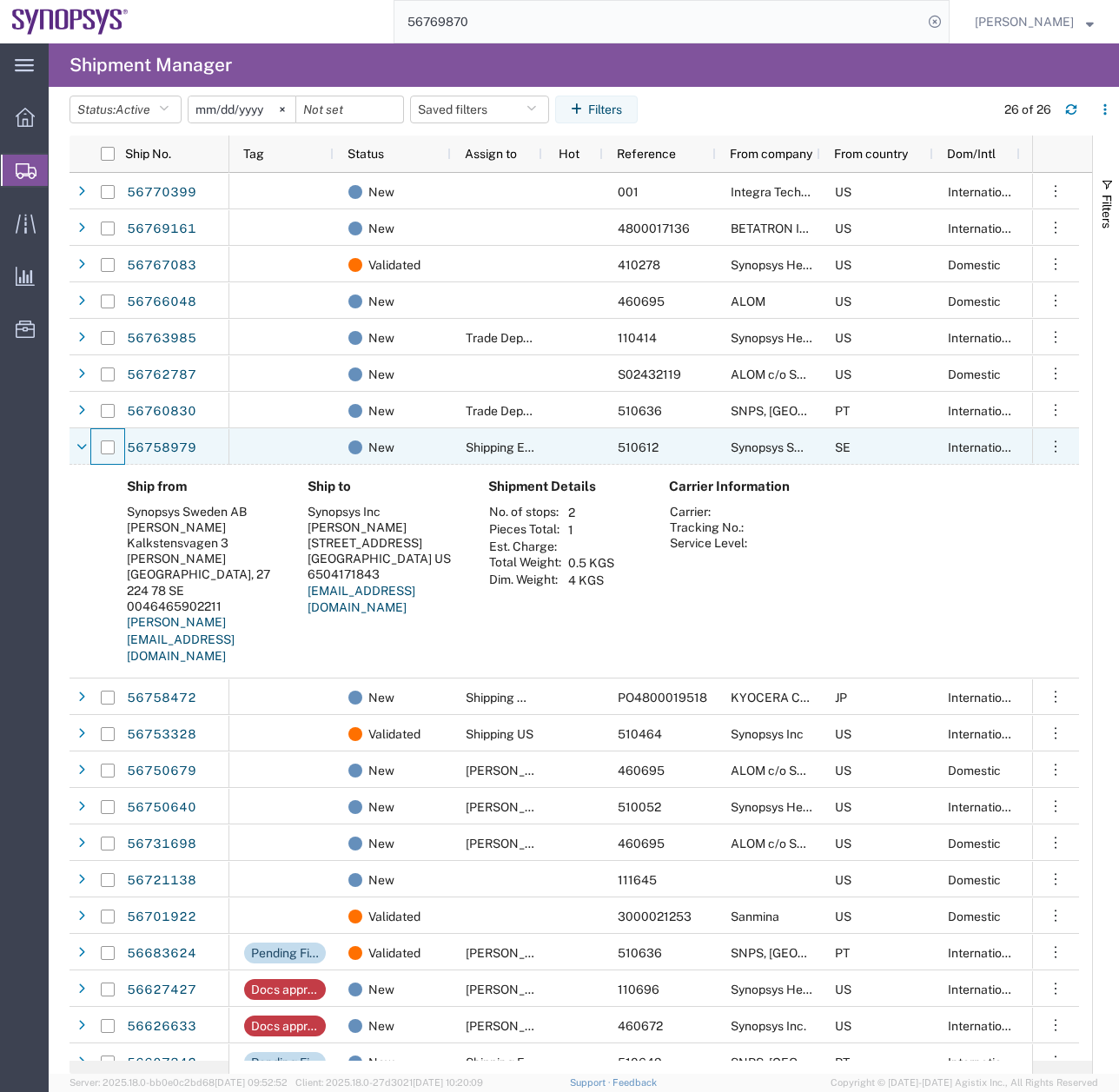
click at [99, 451] on div at bounding box center [107, 447] width 33 height 37
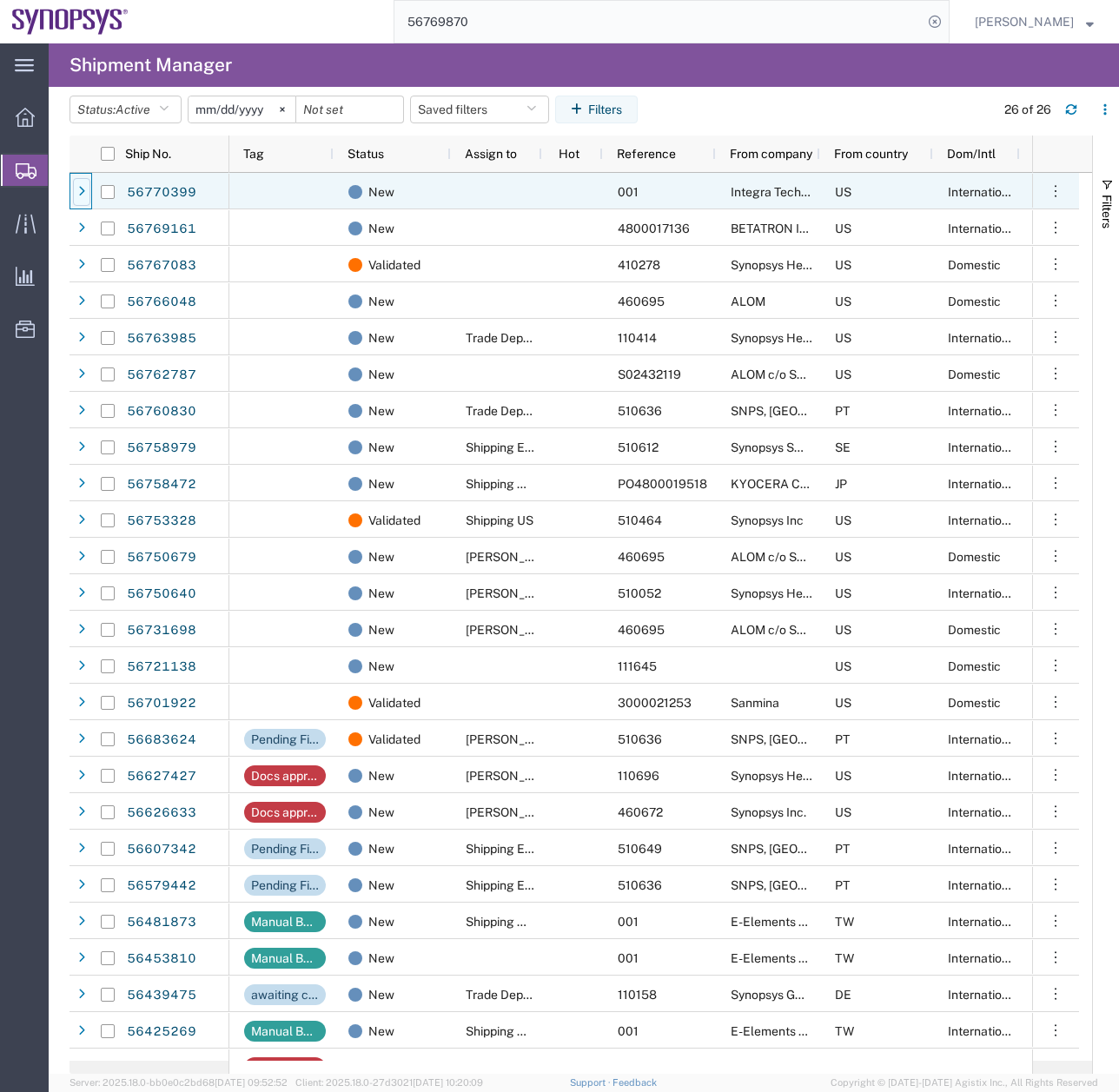
click at [83, 186] on icon at bounding box center [81, 191] width 7 height 12
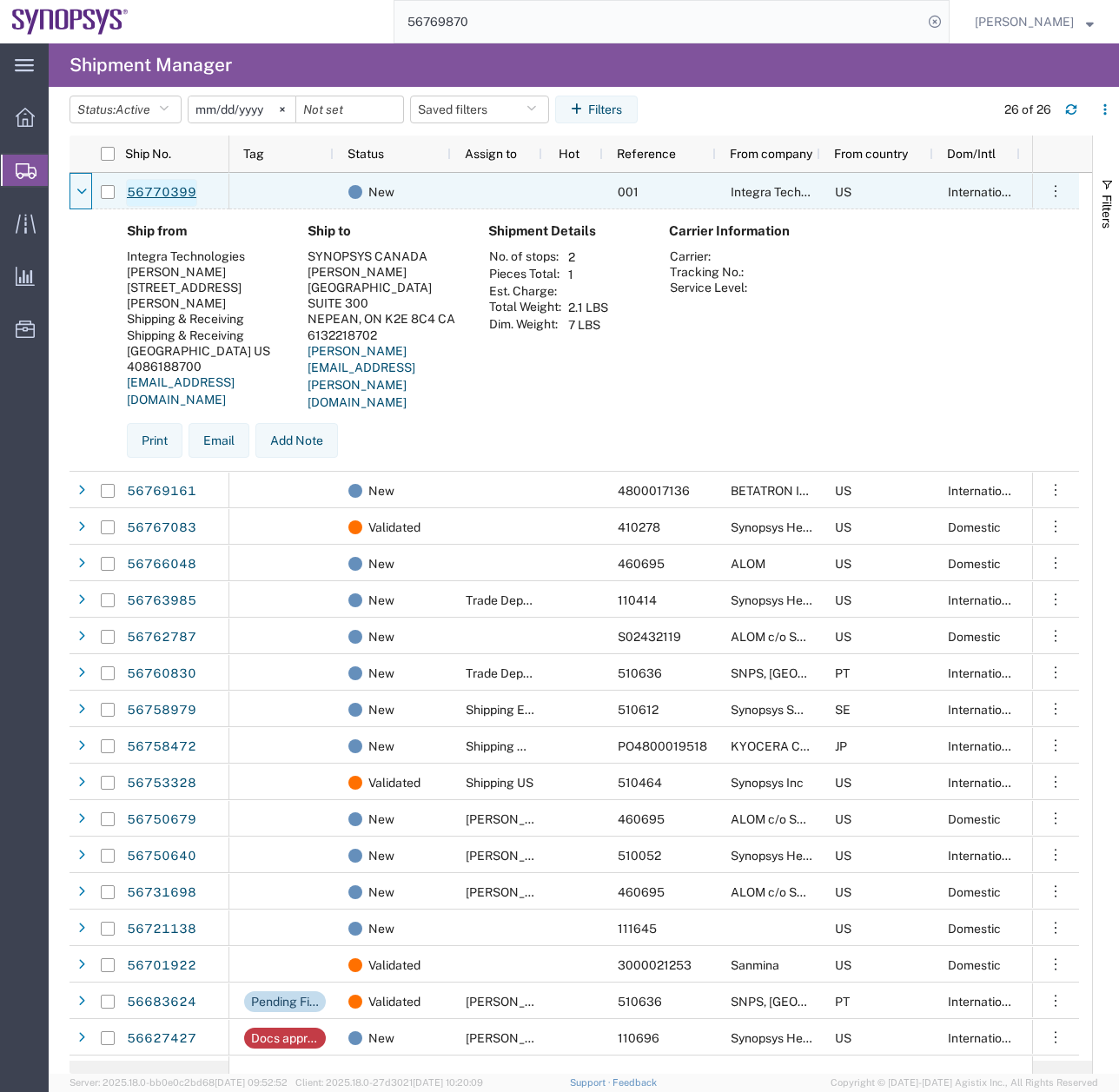
click at [150, 194] on link "56770399" at bounding box center [161, 193] width 71 height 28
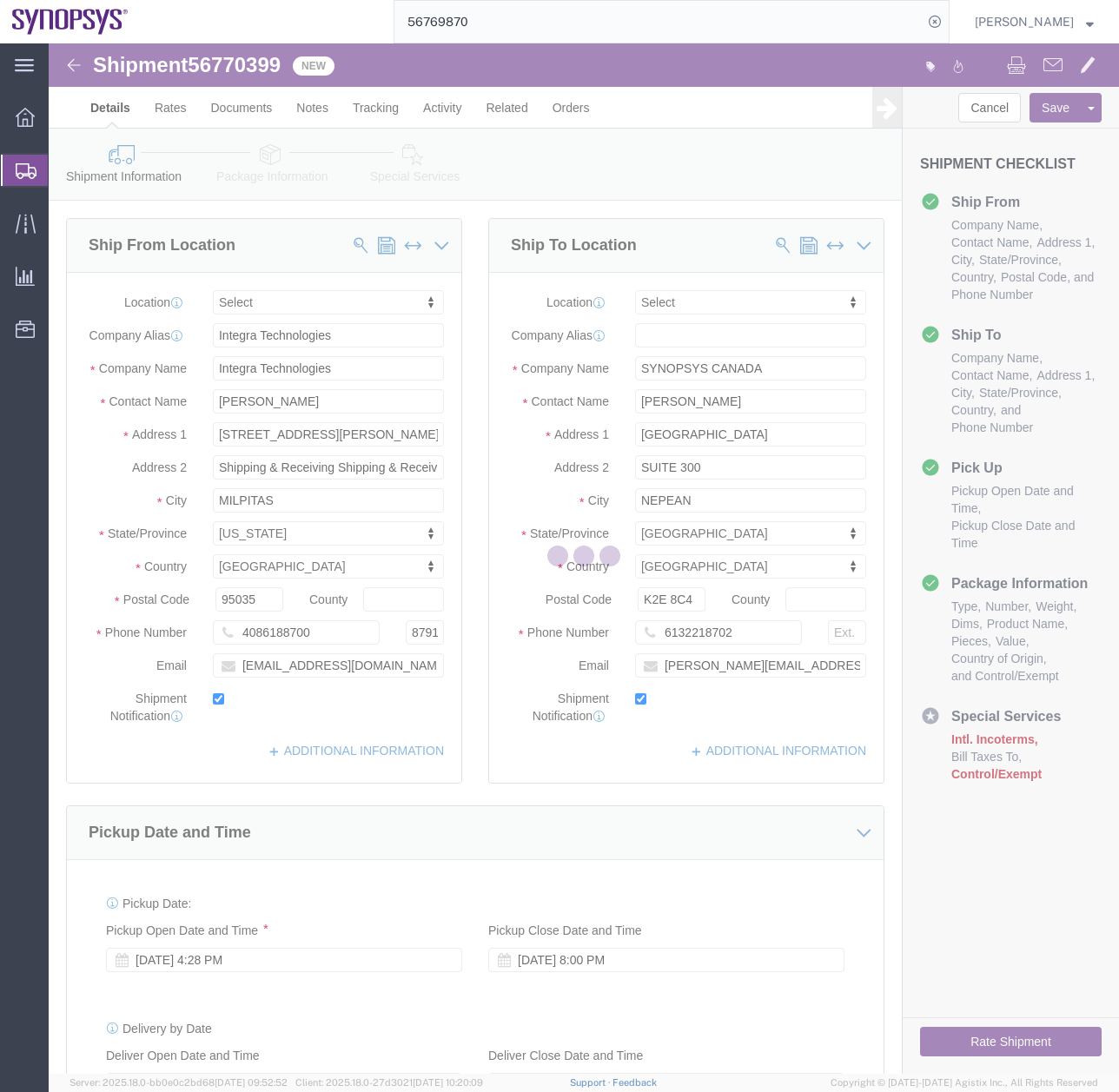
select select
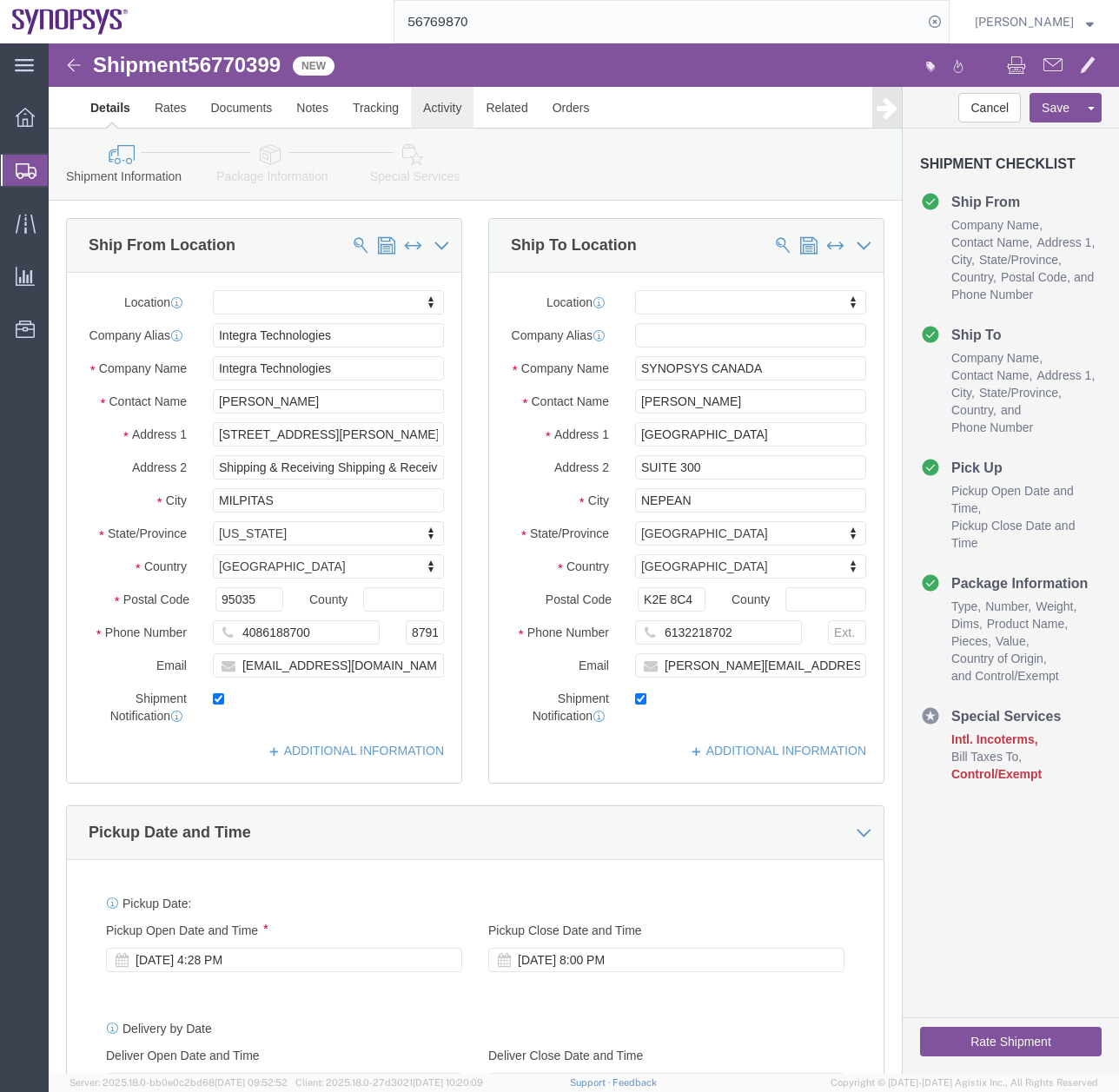
click link "Activity"
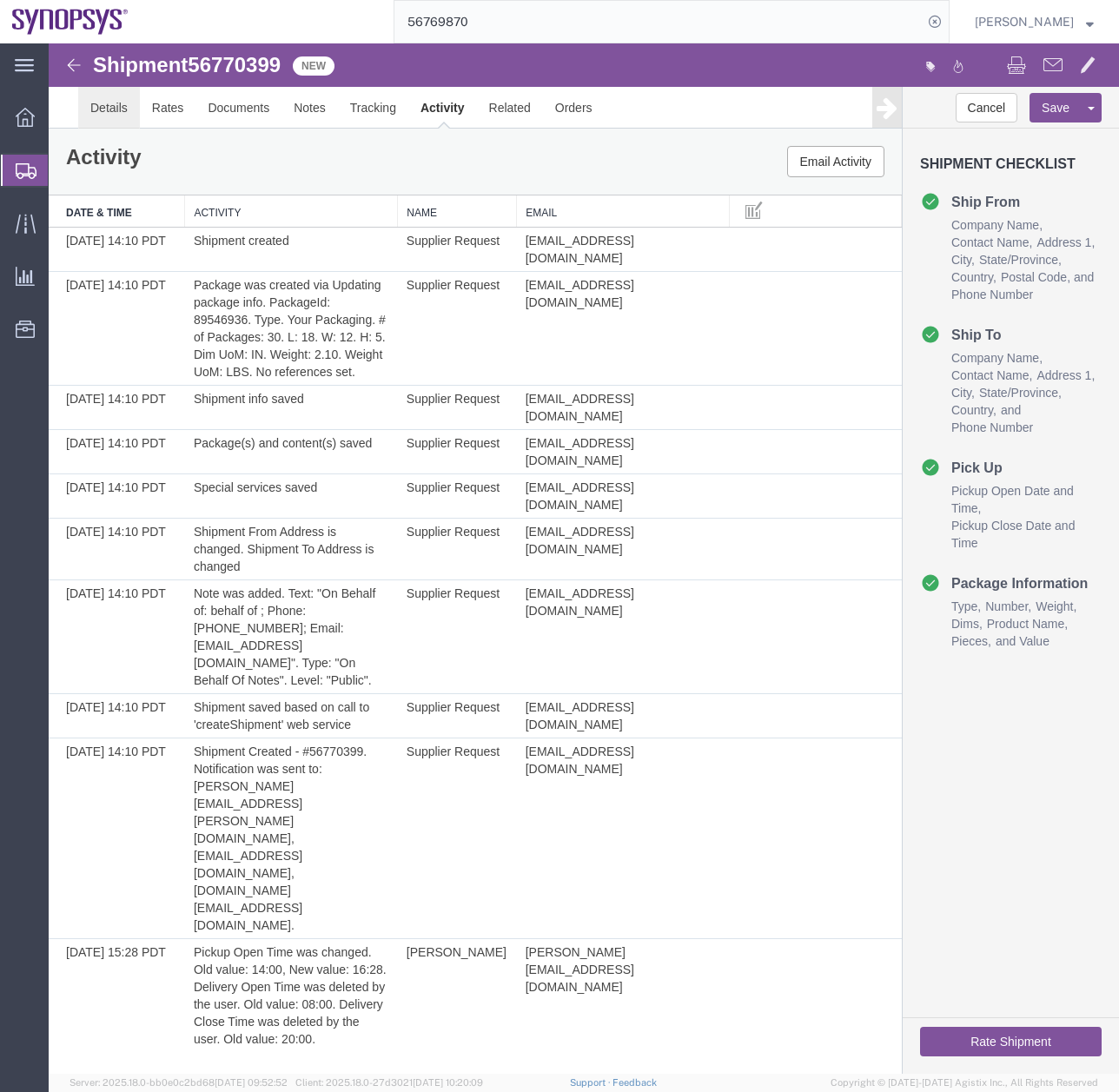
click at [99, 117] on link "Details" at bounding box center [109, 108] width 62 height 41
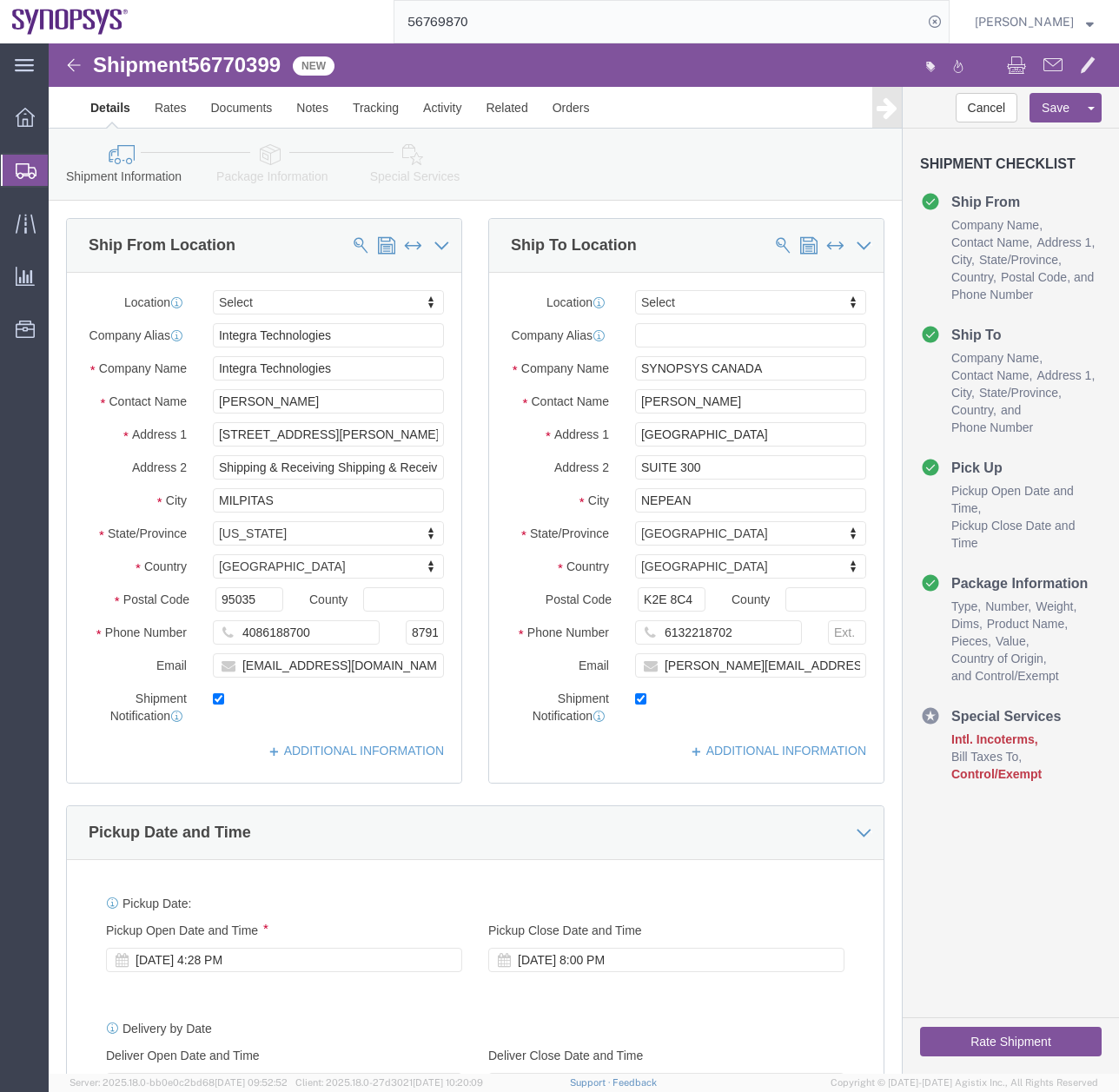
click link "Package Information"
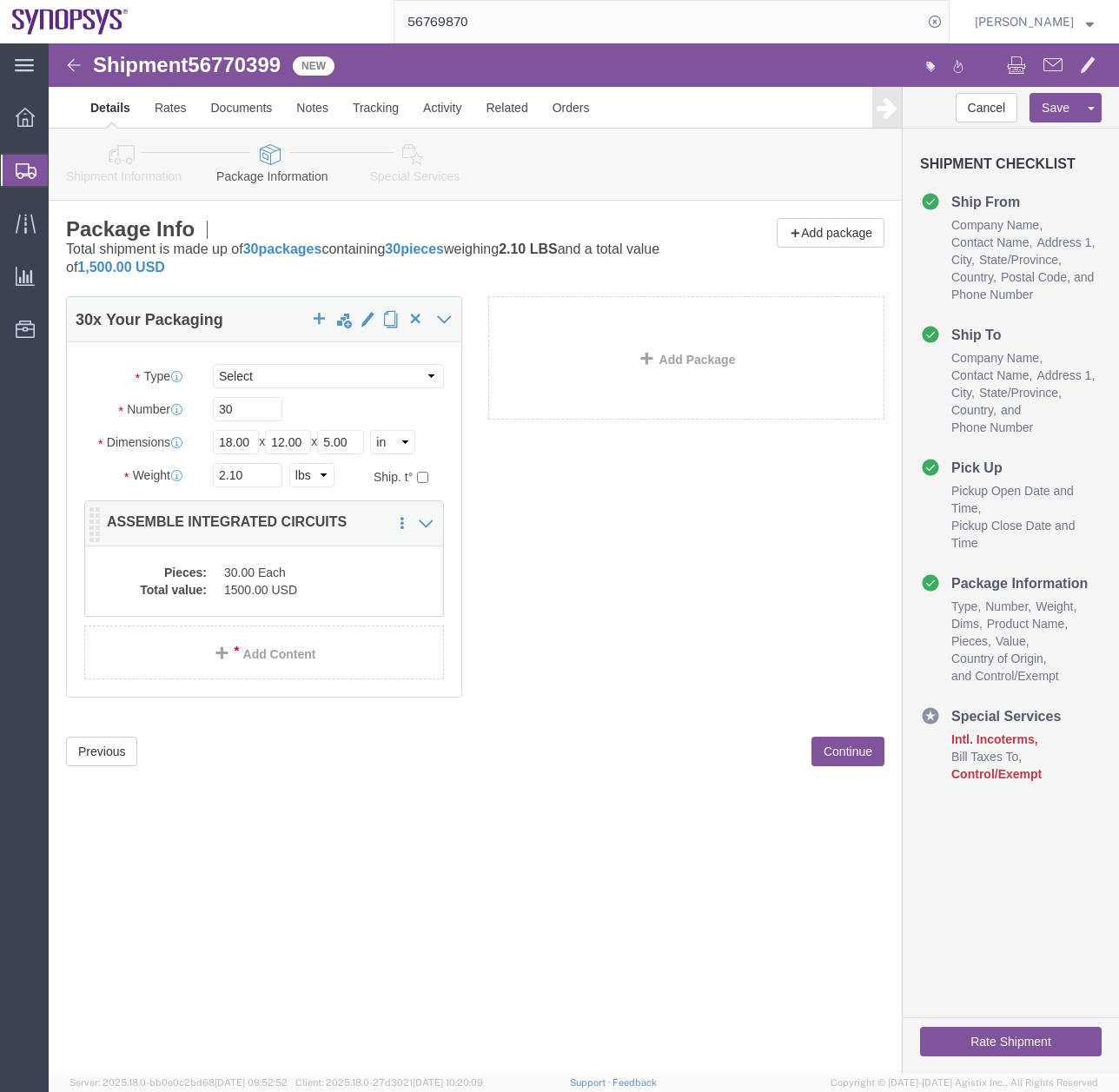
click dd "1500.00 USD"
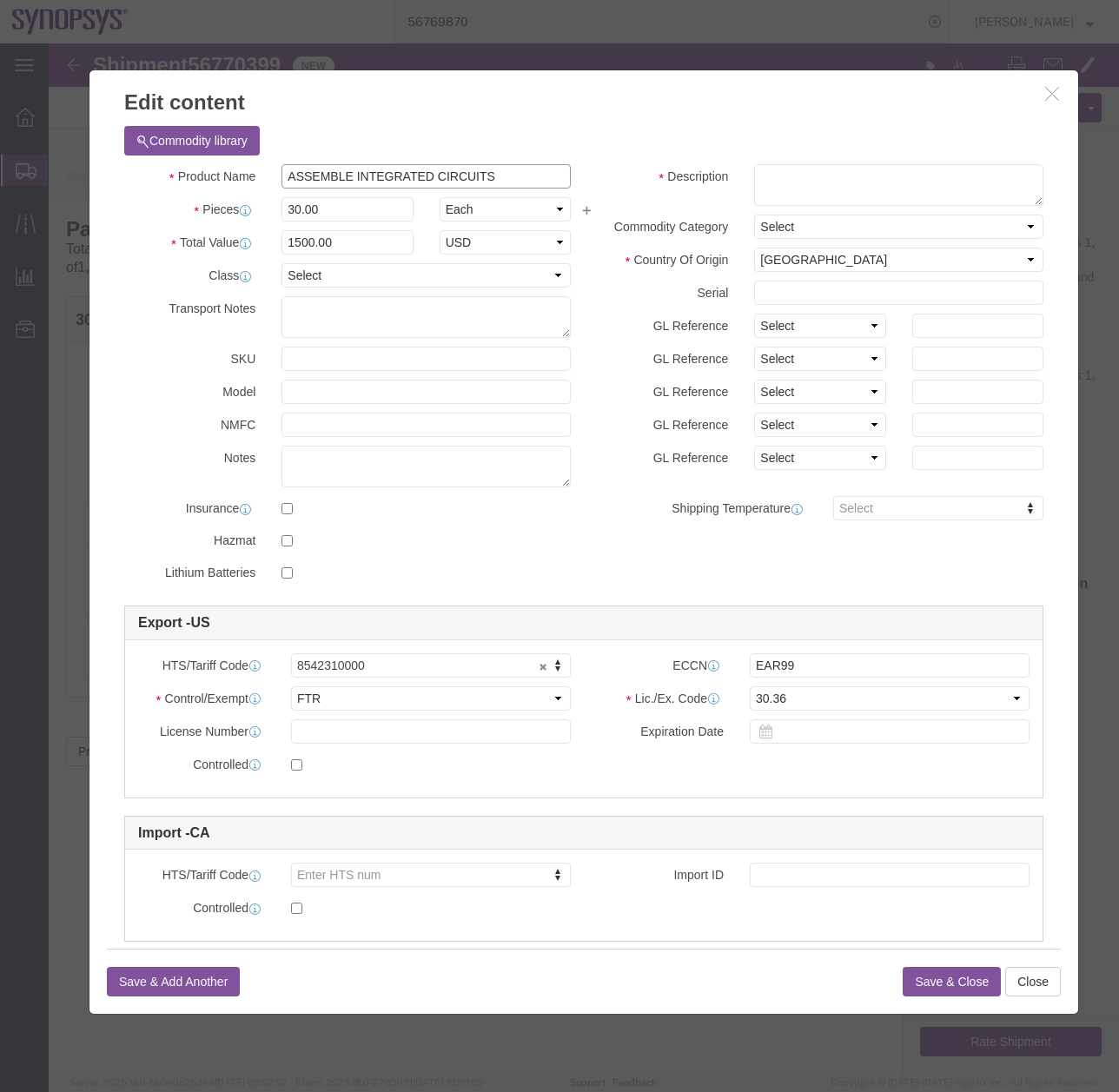
drag, startPoint x: 456, startPoint y: 127, endPoint x: 279, endPoint y: 144, distance: 177.8
click input "ASSEMBLE INTEGRATED CIRCUITS"
drag, startPoint x: 413, startPoint y: 135, endPoint x: 197, endPoint y: 134, distance: 216.0
click div "Product Name ASSEMBLE INTEGRATED CIRCUITS"
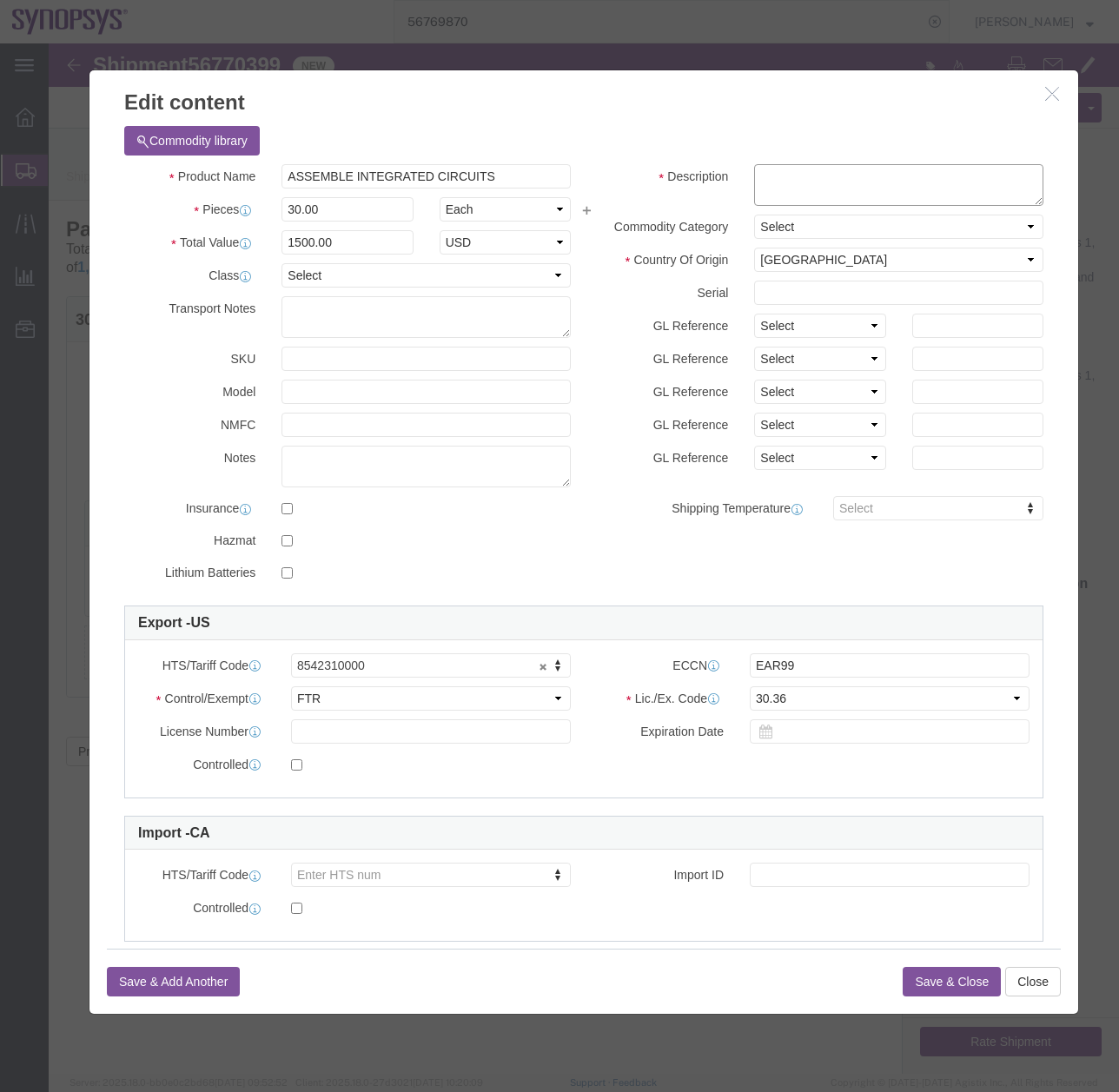
click textarea
paste textarea "ASSEMBLE INTEGRATED CIRCUITS"
type textarea "ASSEMBLE INTEGRATED CIRCUITS"
click button "Save & Close"
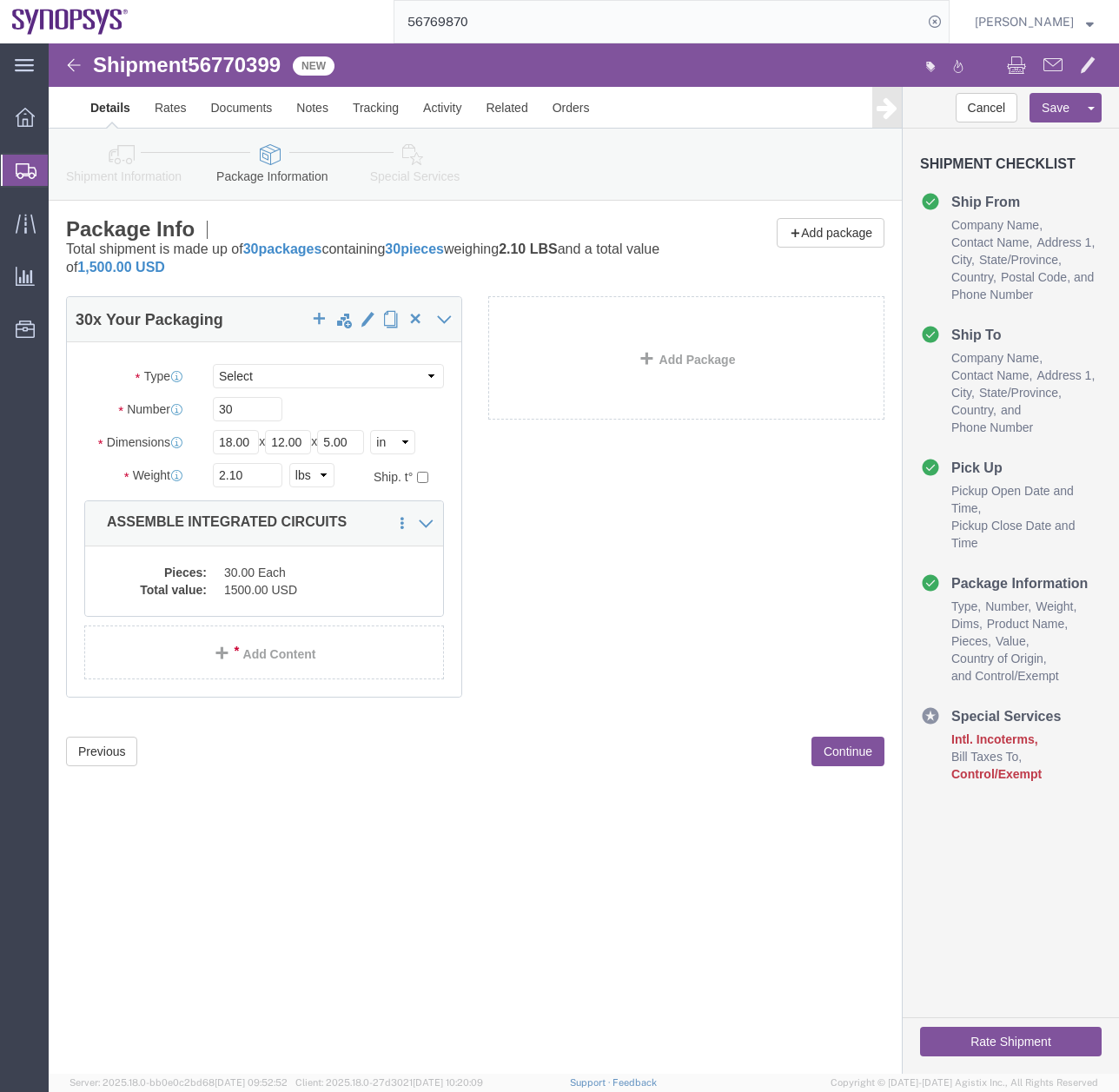
click icon
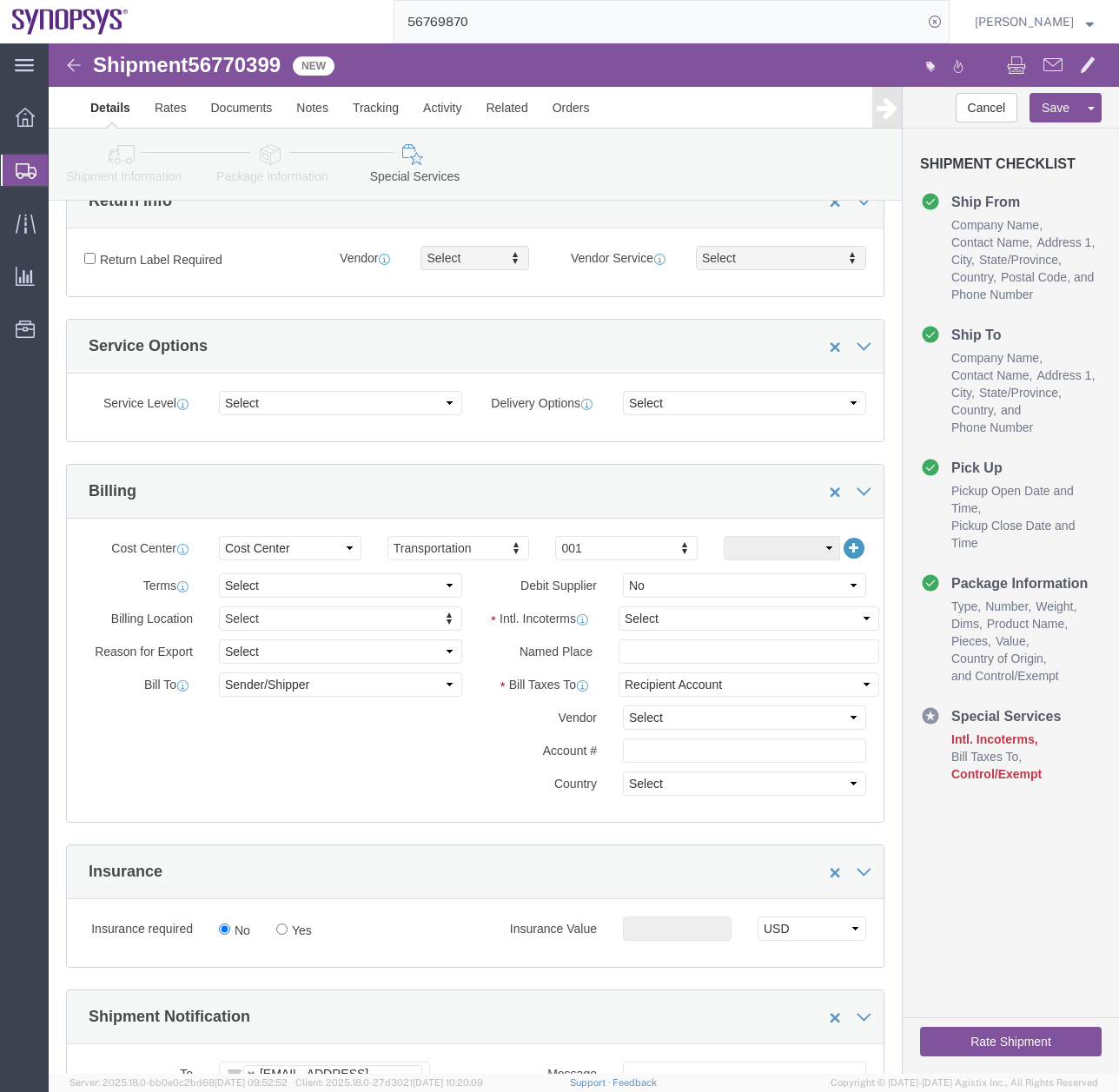
scroll to position [562, 0]
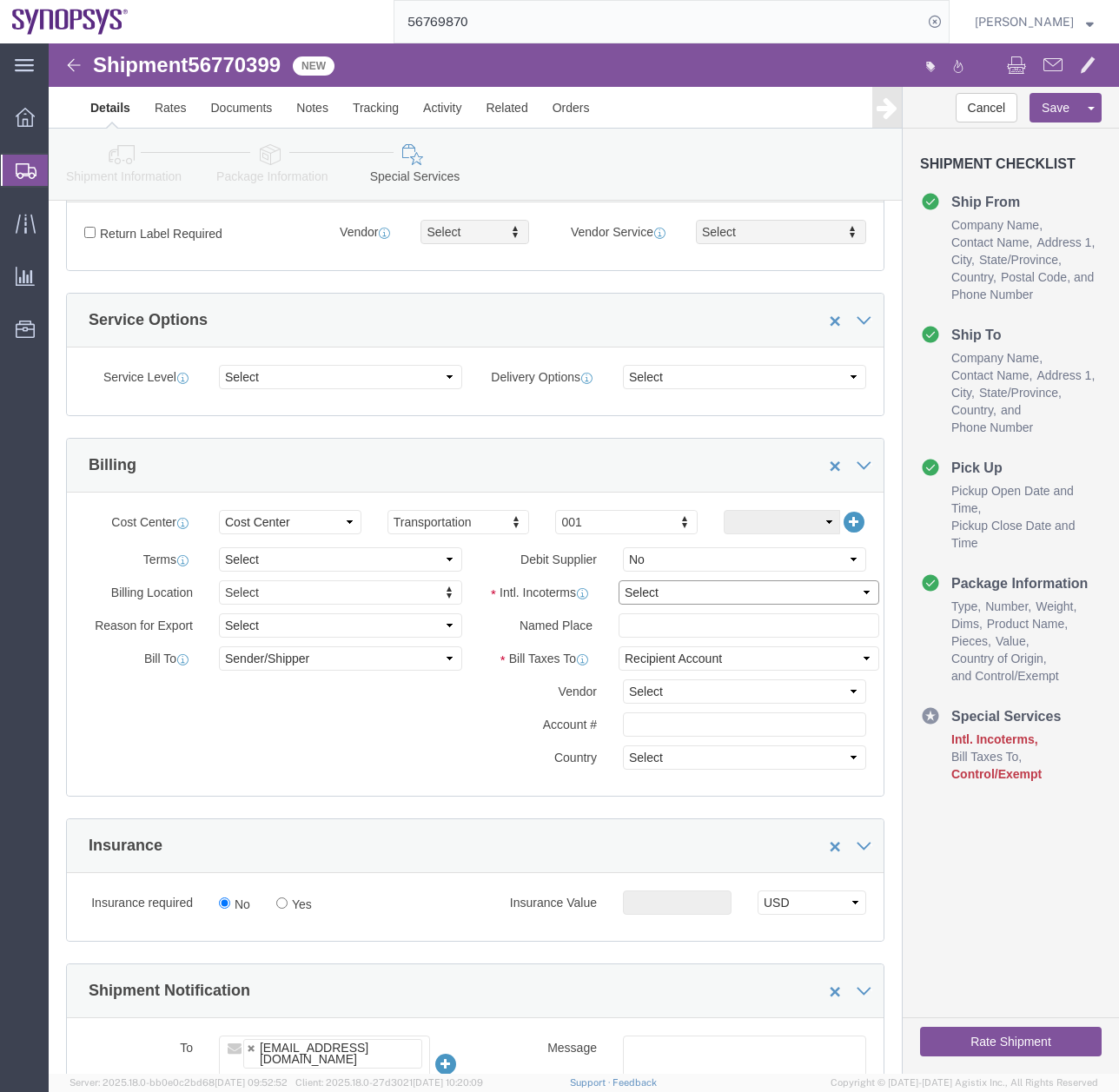
click select "Select Carriage Insurance Paid Carriage Paid To Cost and Freight Cost Insurance…"
select select "DAP"
click select "Select Carriage Insurance Paid Carriage Paid To Cost and Freight Cost Insurance…"
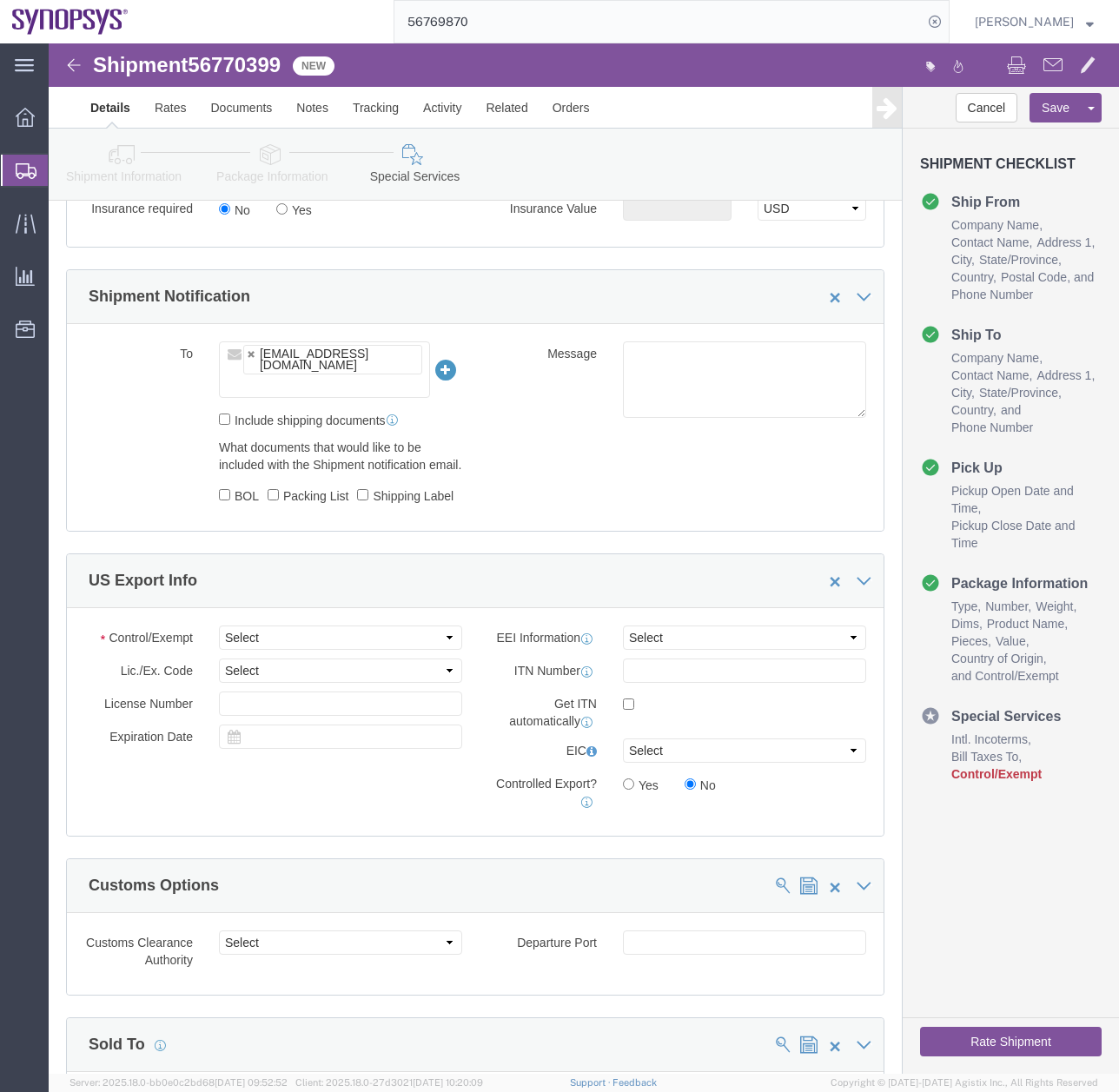
scroll to position [1387, 0]
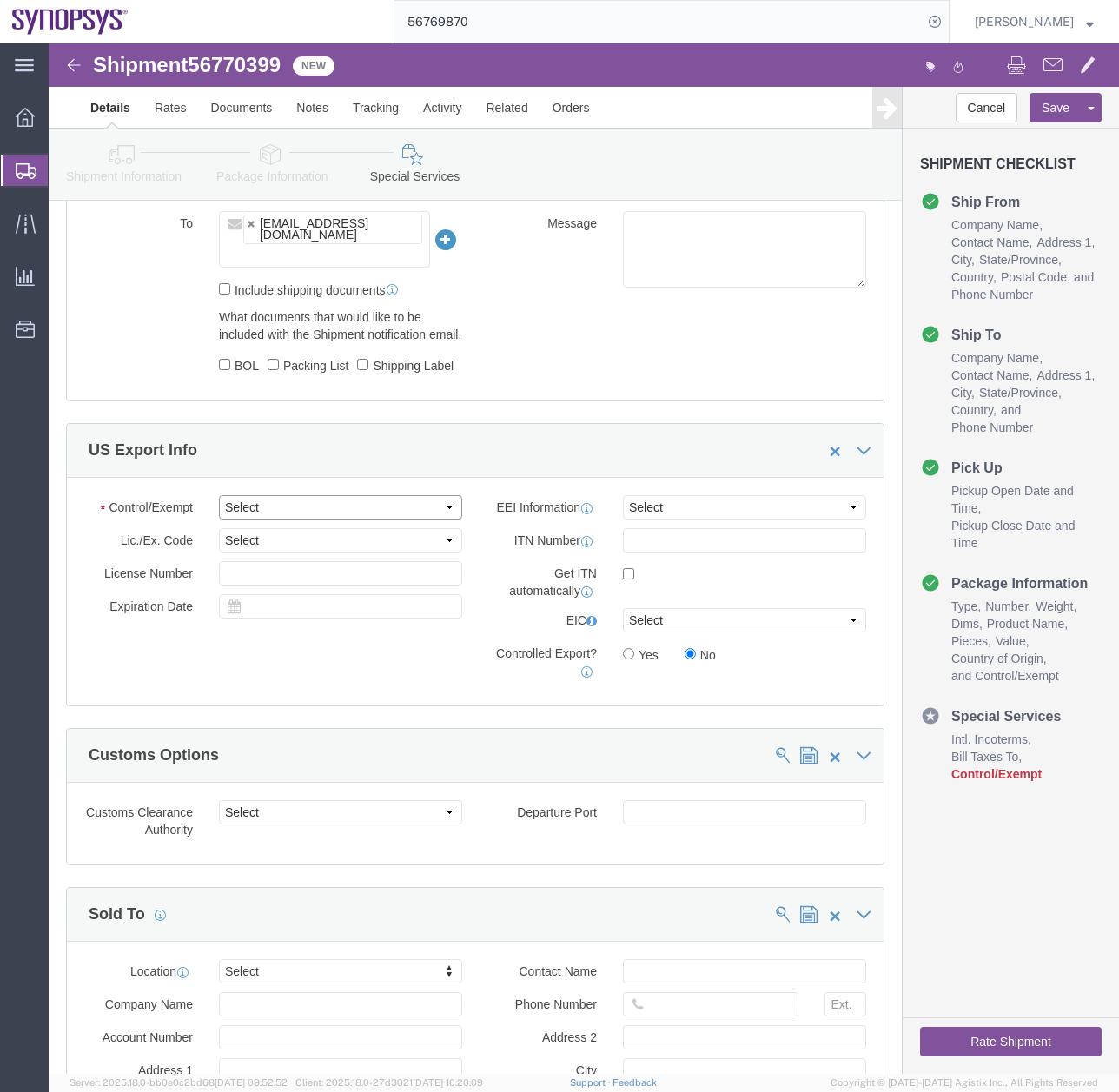
click select "Select ATF BIS DEA EPA FDA FTR ITAR OFAC Other (OPA)"
select select "FTR"
click select "Select ATF BIS DEA EPA FDA FTR ITAR OFAC Other (OPA)"
click select "Select AES-Direct EEI Carrier File EEI EEI Exempt"
select select "EXEM"
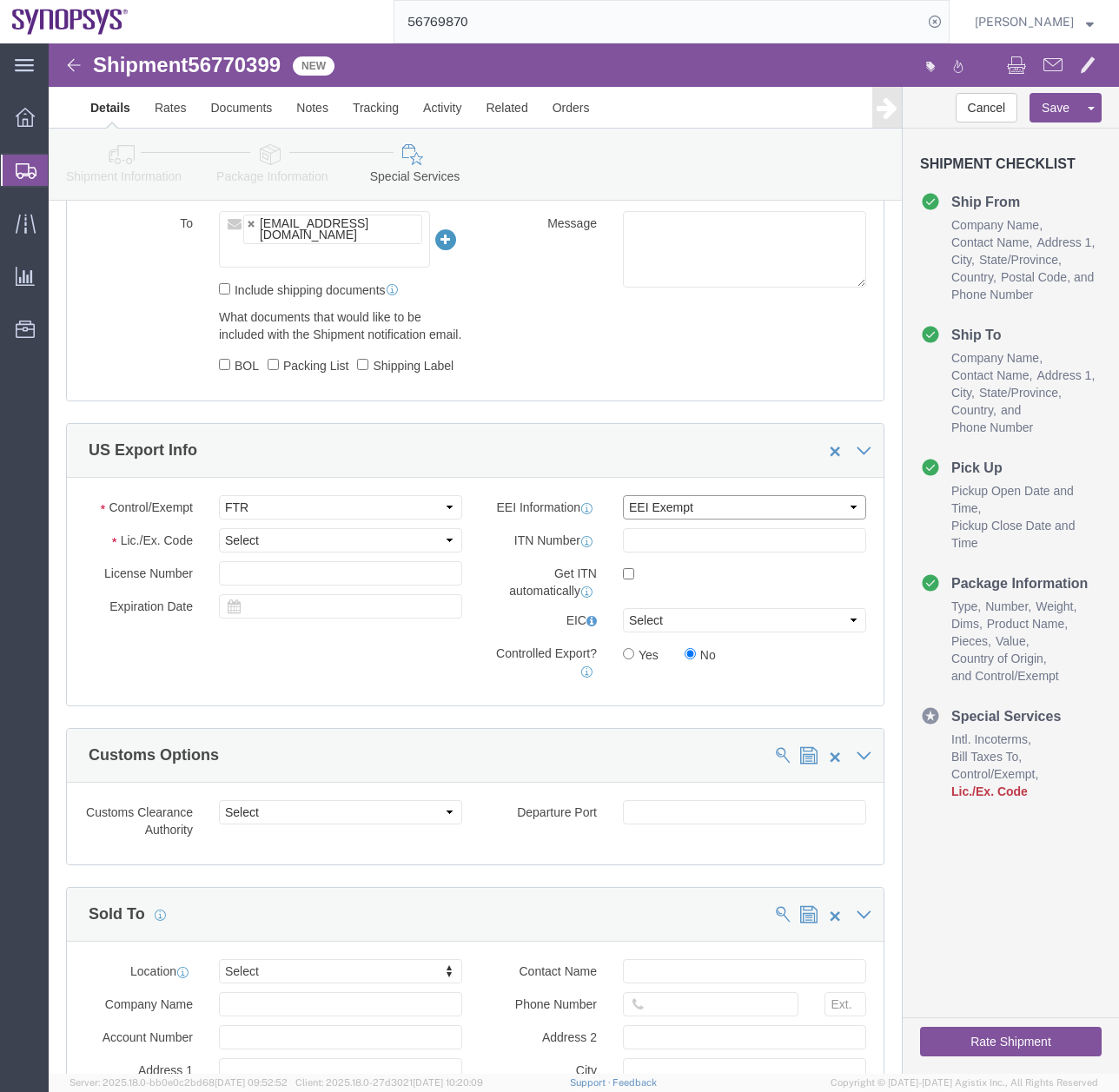
click select "Select AES-Direct EEI Carrier File EEI EEI Exempt"
click select "Select 30.2(d)(2) 30.36 30.37(a) 30.37(f) 30.37(g) 30.37(h) 30.37(i) 30.37(j) 3…"
select select "30.36"
click select "Select 30.2(d)(2) 30.36 30.37(a) 30.37(f) 30.37(g) 30.37(h) 30.37(i) 30.37(j) 3…"
click button "Save"
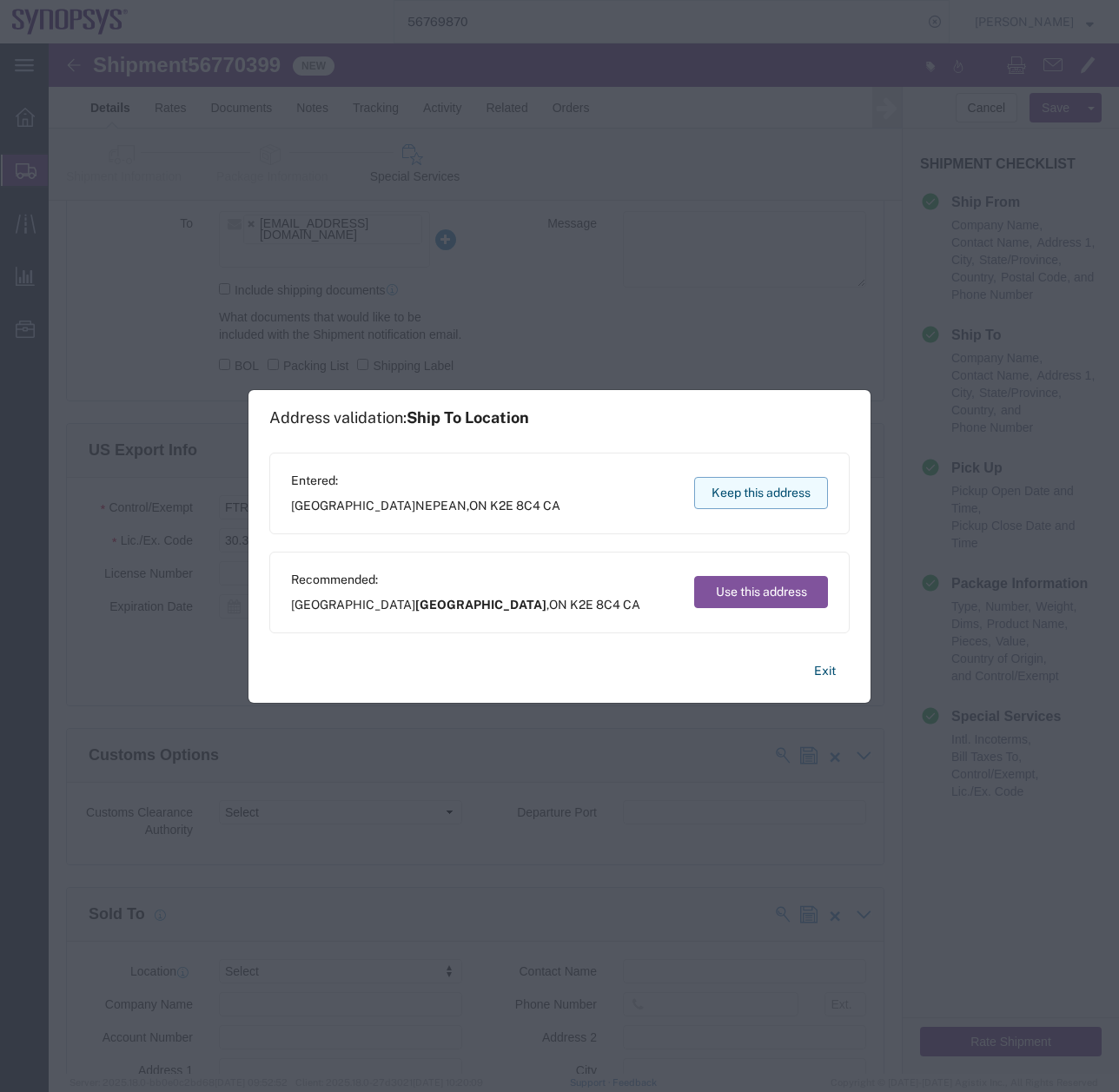
click at [736, 494] on button "Keep this address" at bounding box center [761, 493] width 134 height 32
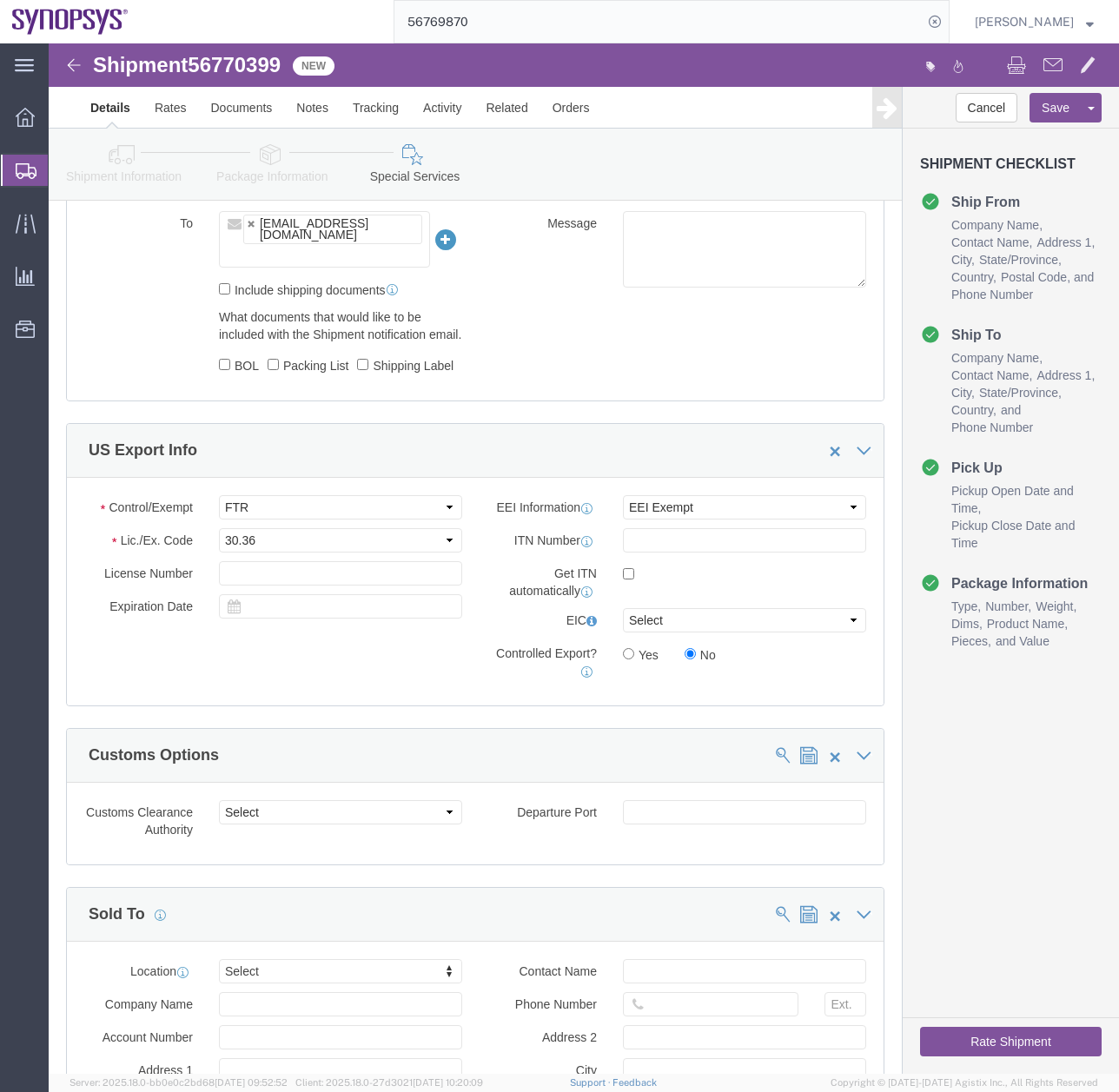
click link "Package Information"
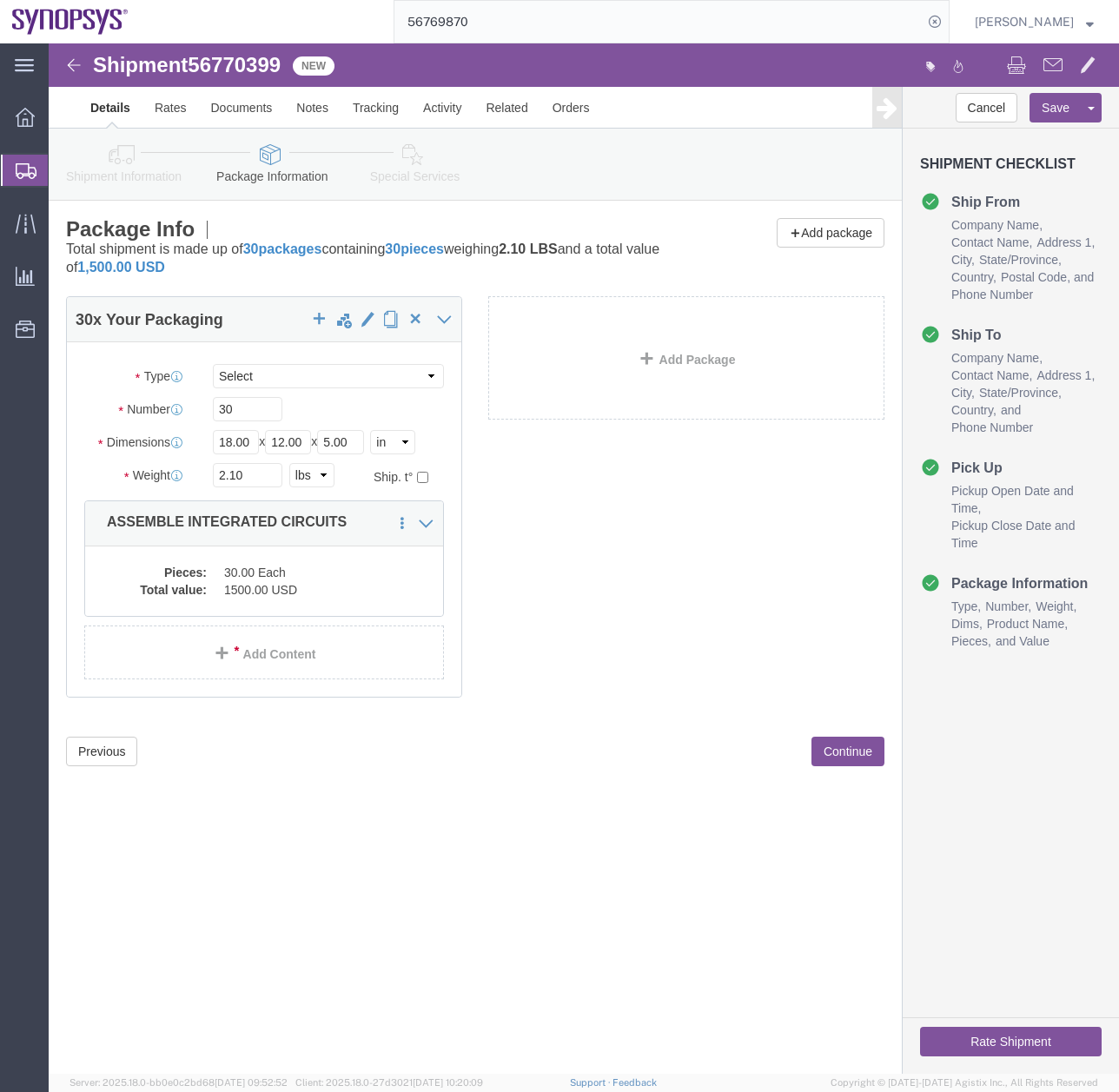
click icon
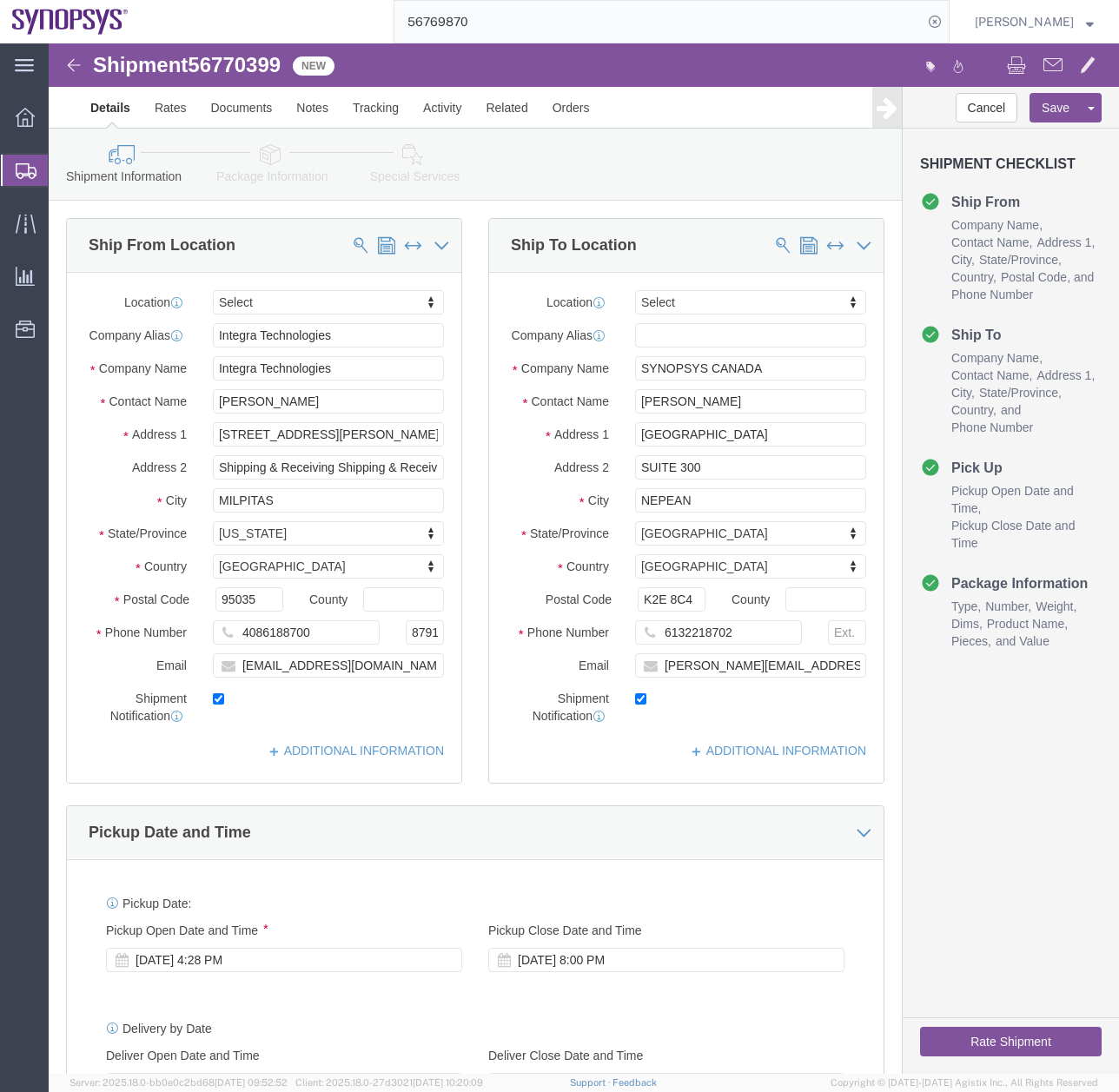
click at [15, 159] on div at bounding box center [25, 170] width 49 height 31
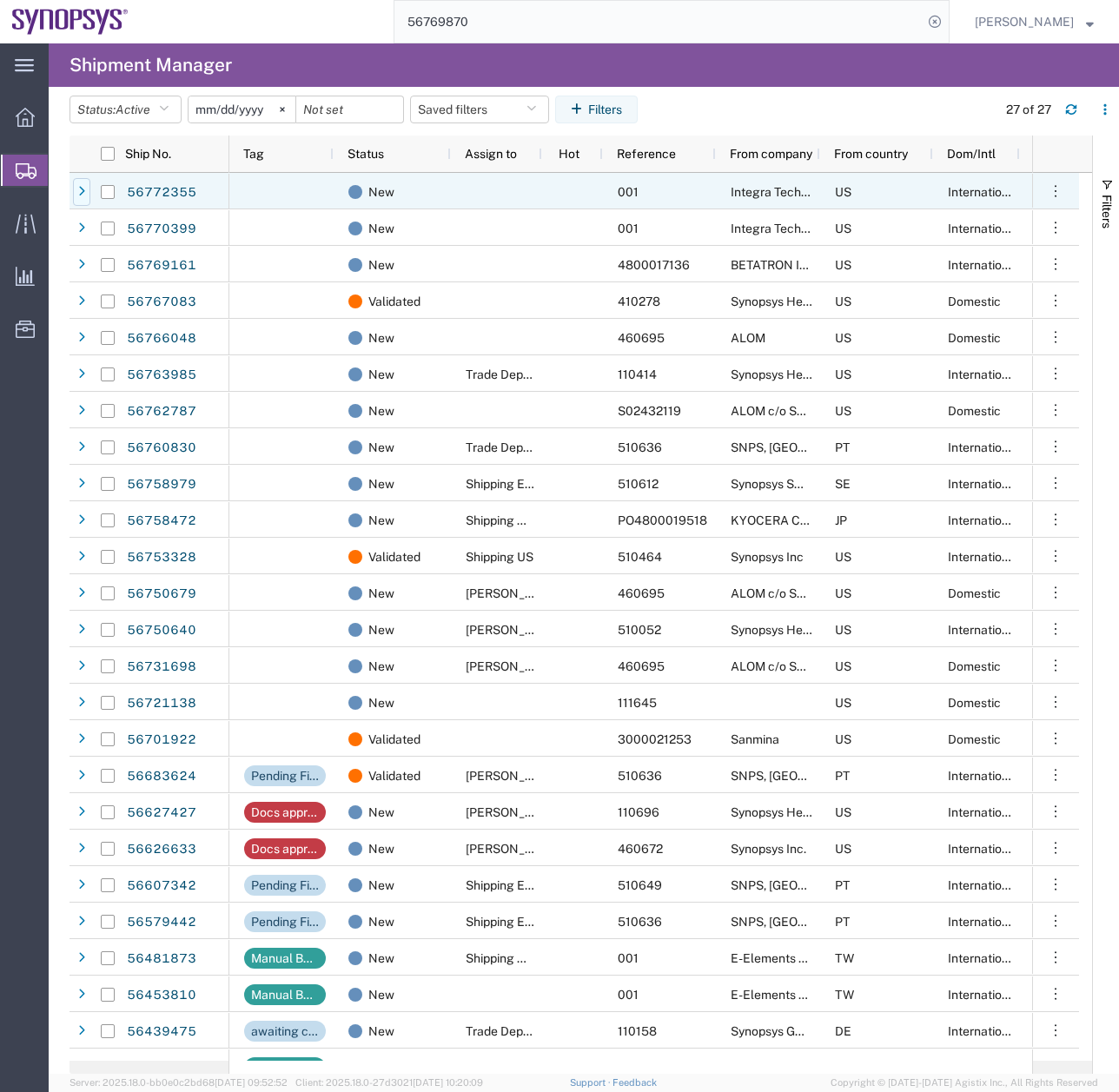
click at [84, 183] on div at bounding box center [82, 192] width 18 height 28
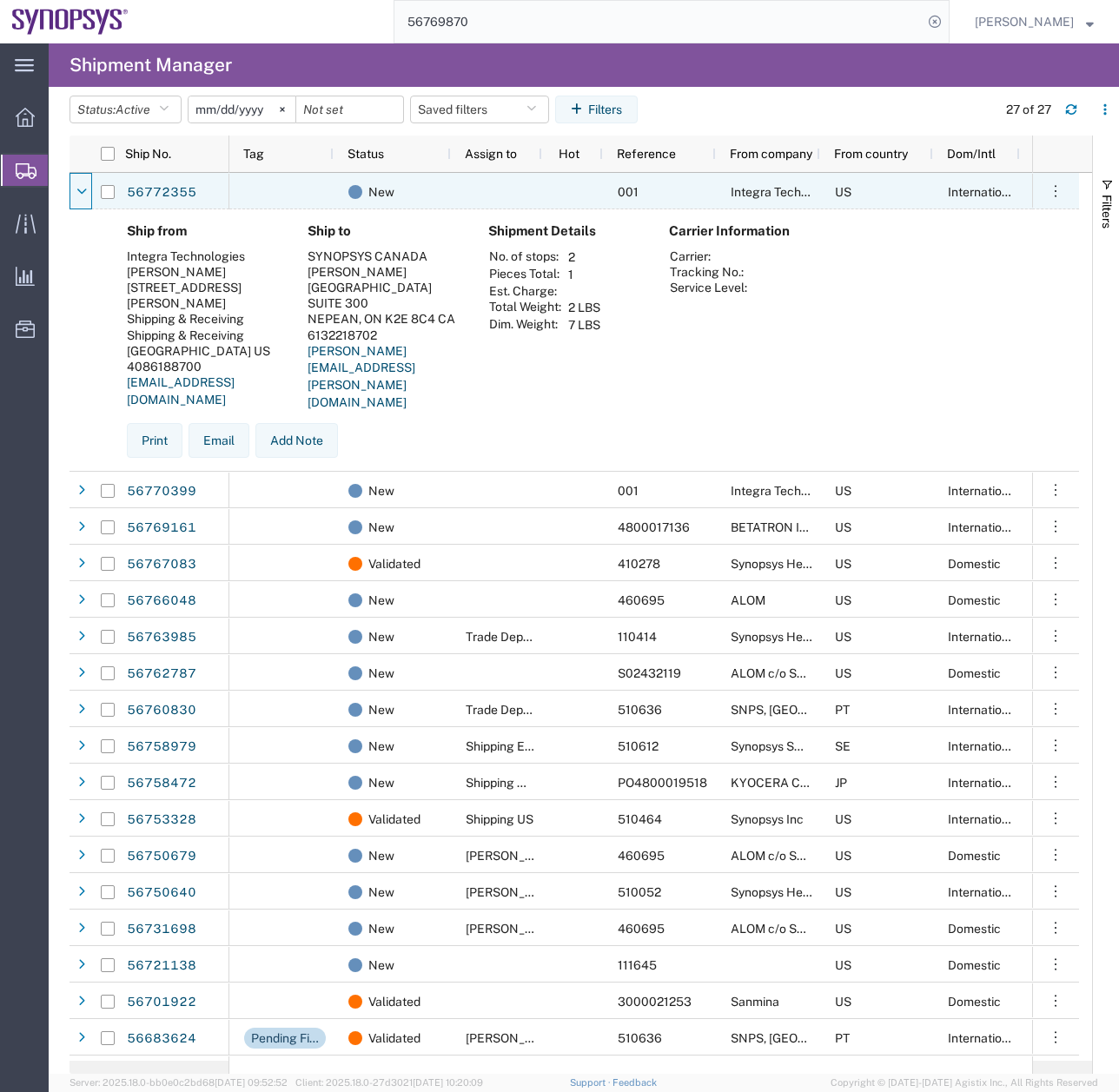
click at [84, 183] on div at bounding box center [82, 192] width 18 height 28
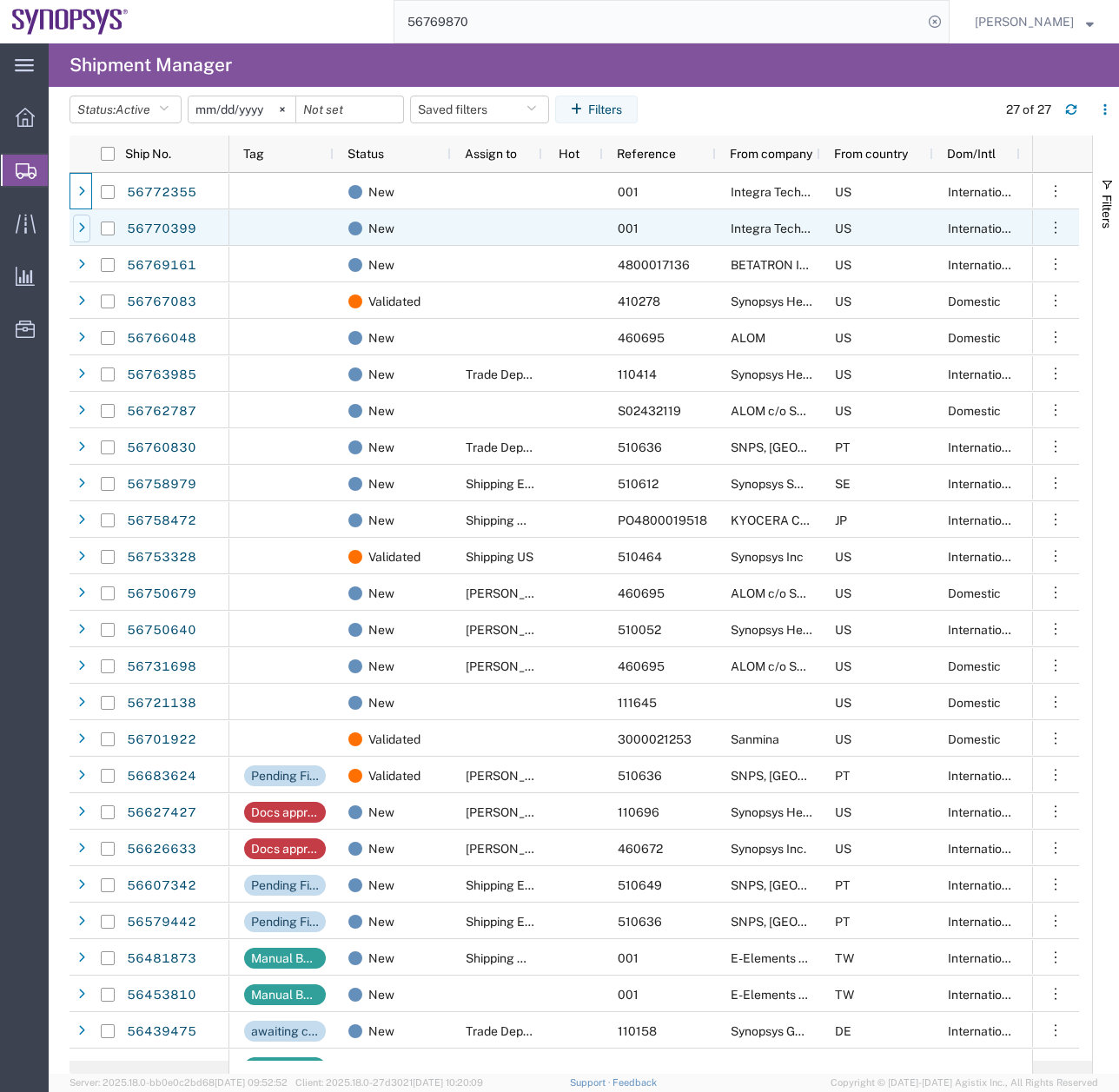
click at [83, 238] on div at bounding box center [82, 229] width 18 height 28
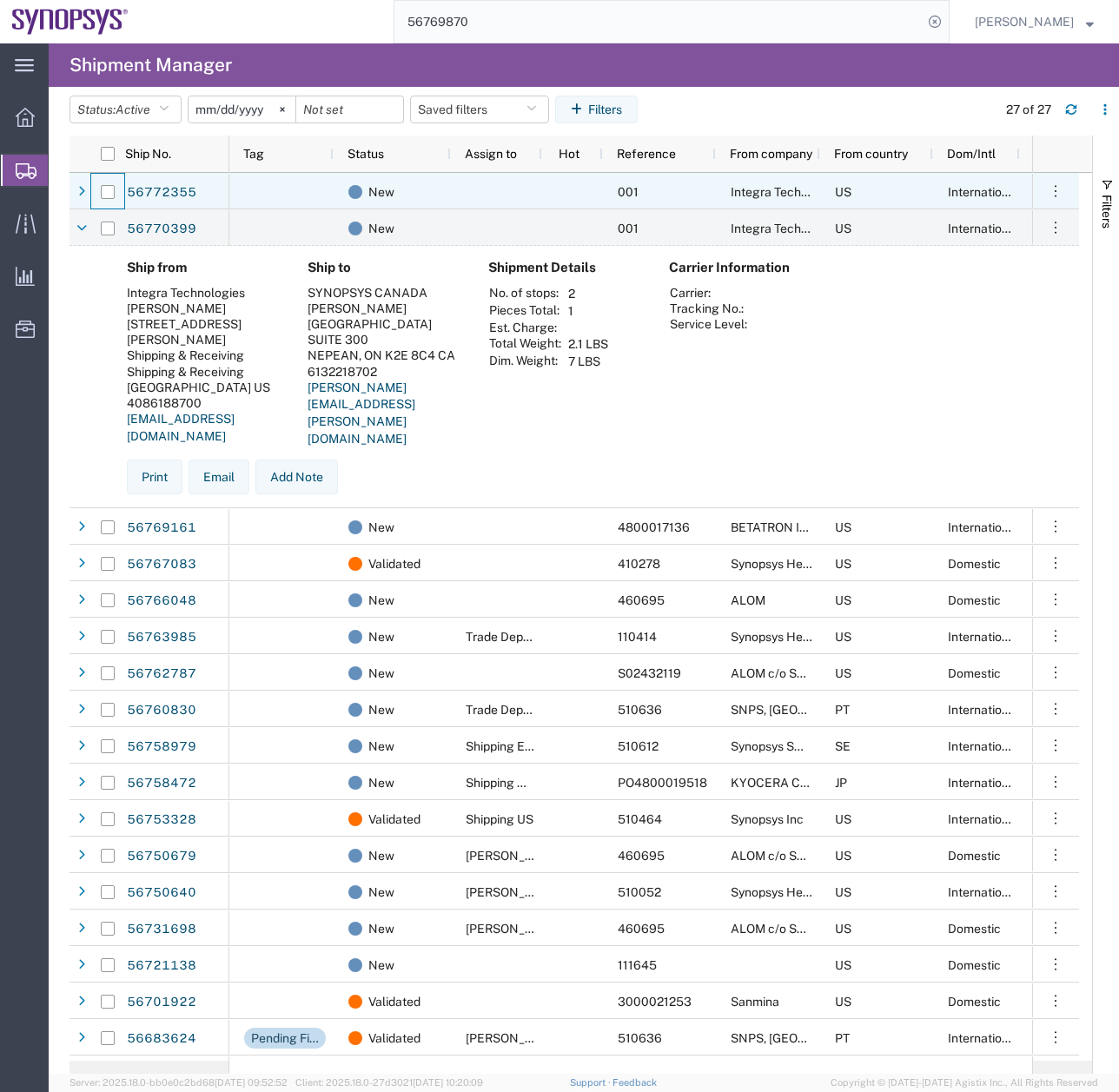
click at [92, 181] on div at bounding box center [107, 191] width 33 height 37
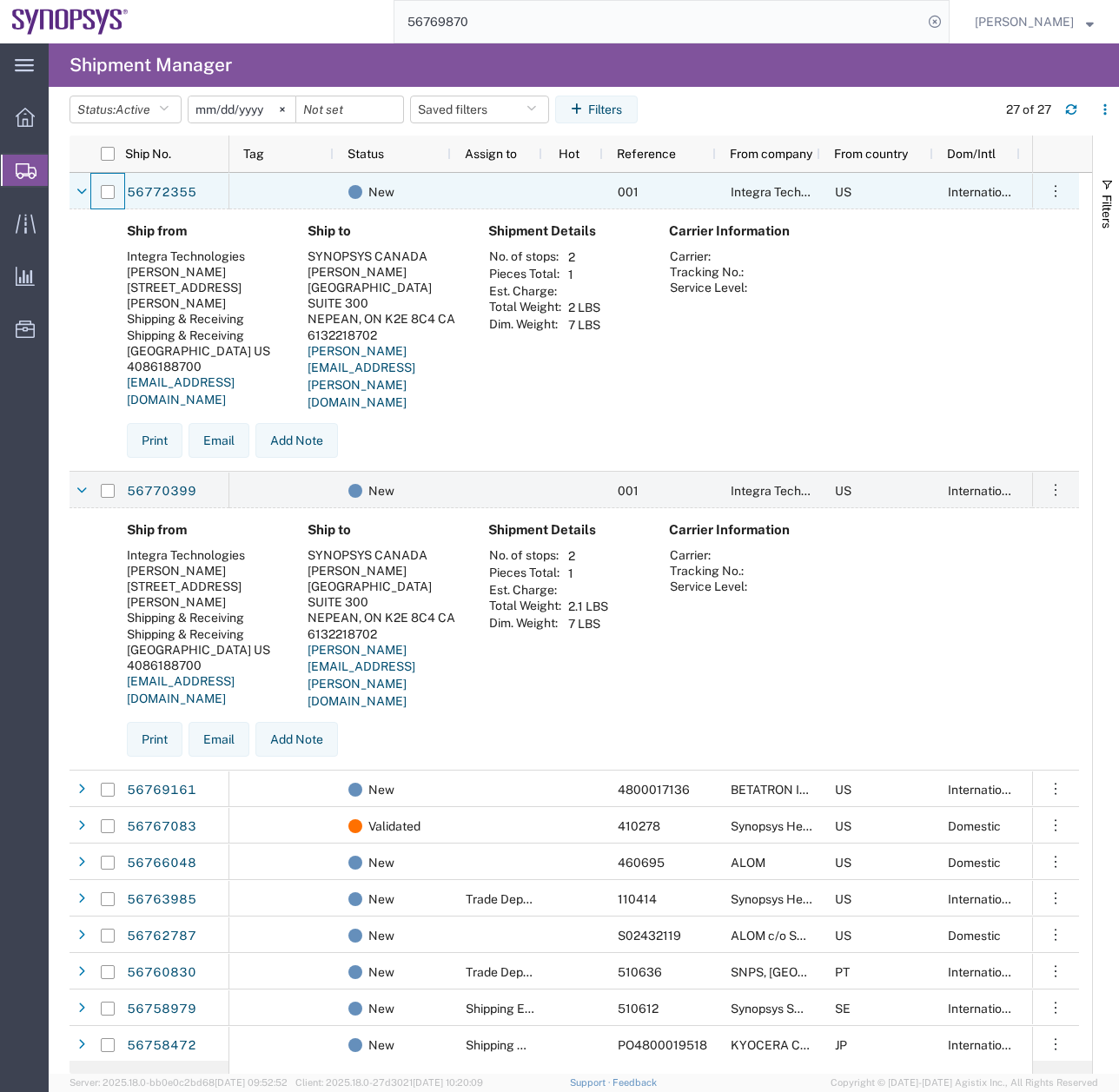
click at [92, 181] on div at bounding box center [107, 191] width 33 height 37
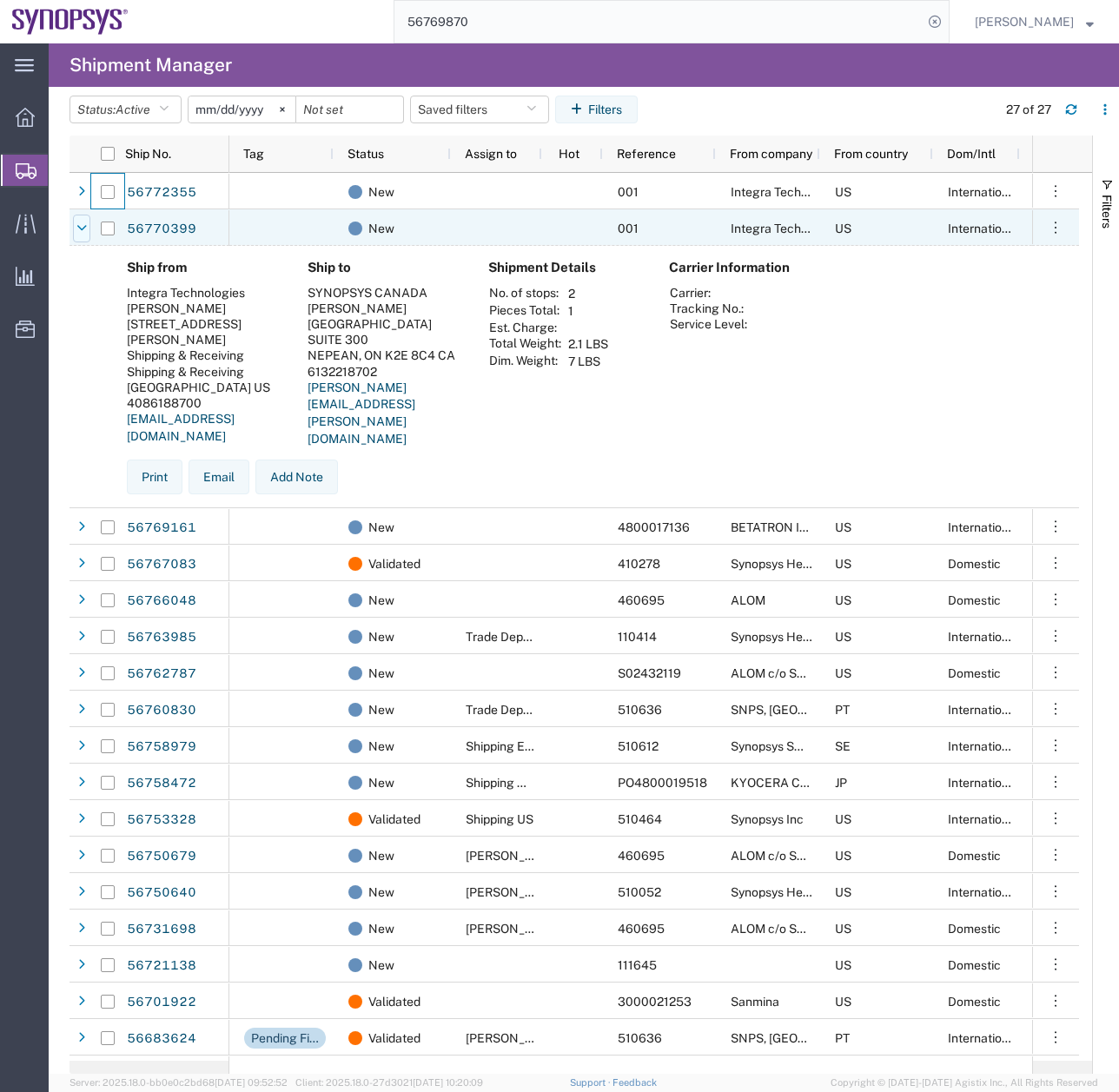
click at [77, 233] on icon at bounding box center [82, 228] width 10 height 12
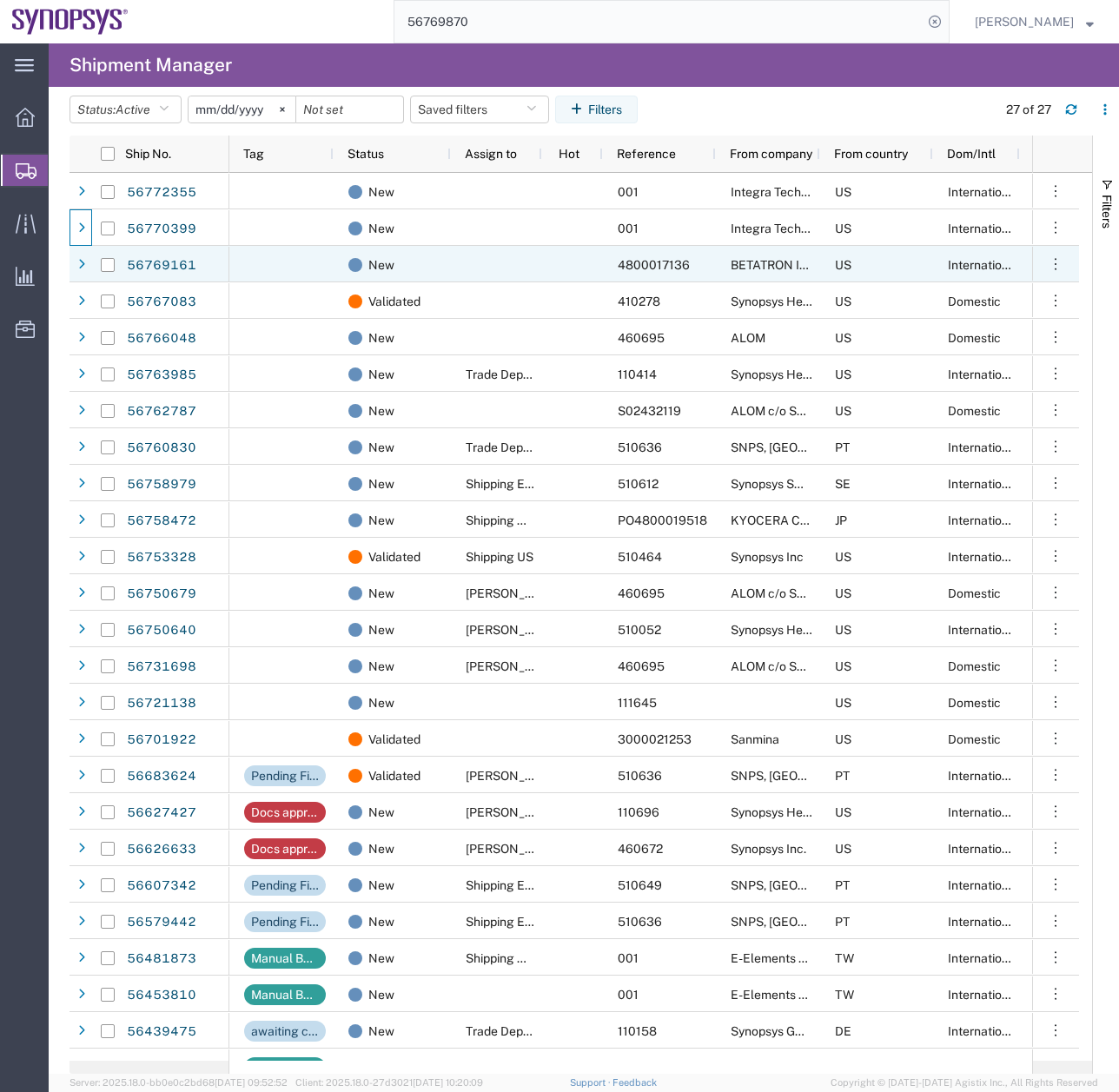
click at [84, 269] on div at bounding box center [82, 265] width 18 height 28
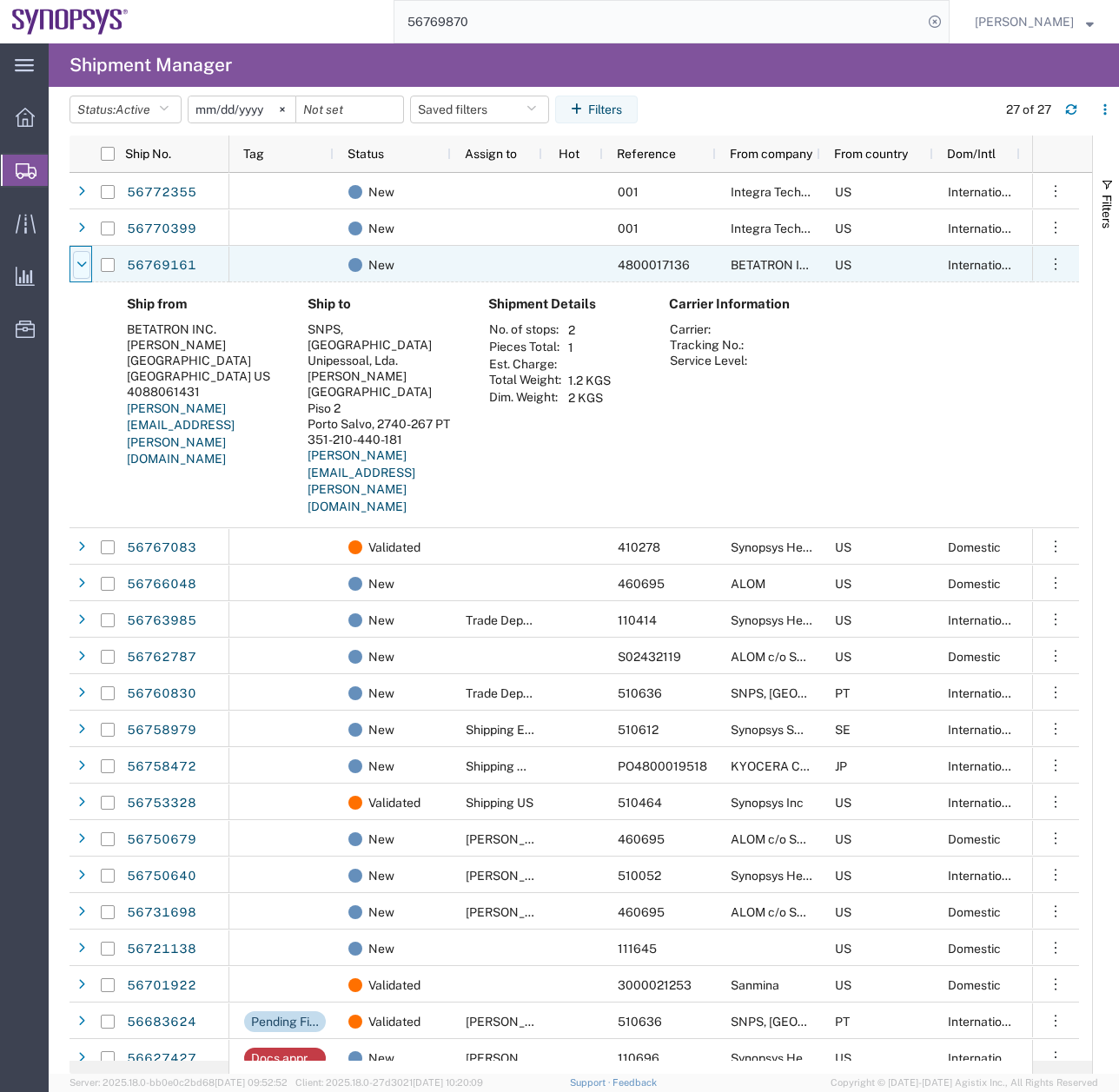
click at [84, 269] on icon at bounding box center [82, 265] width 10 height 12
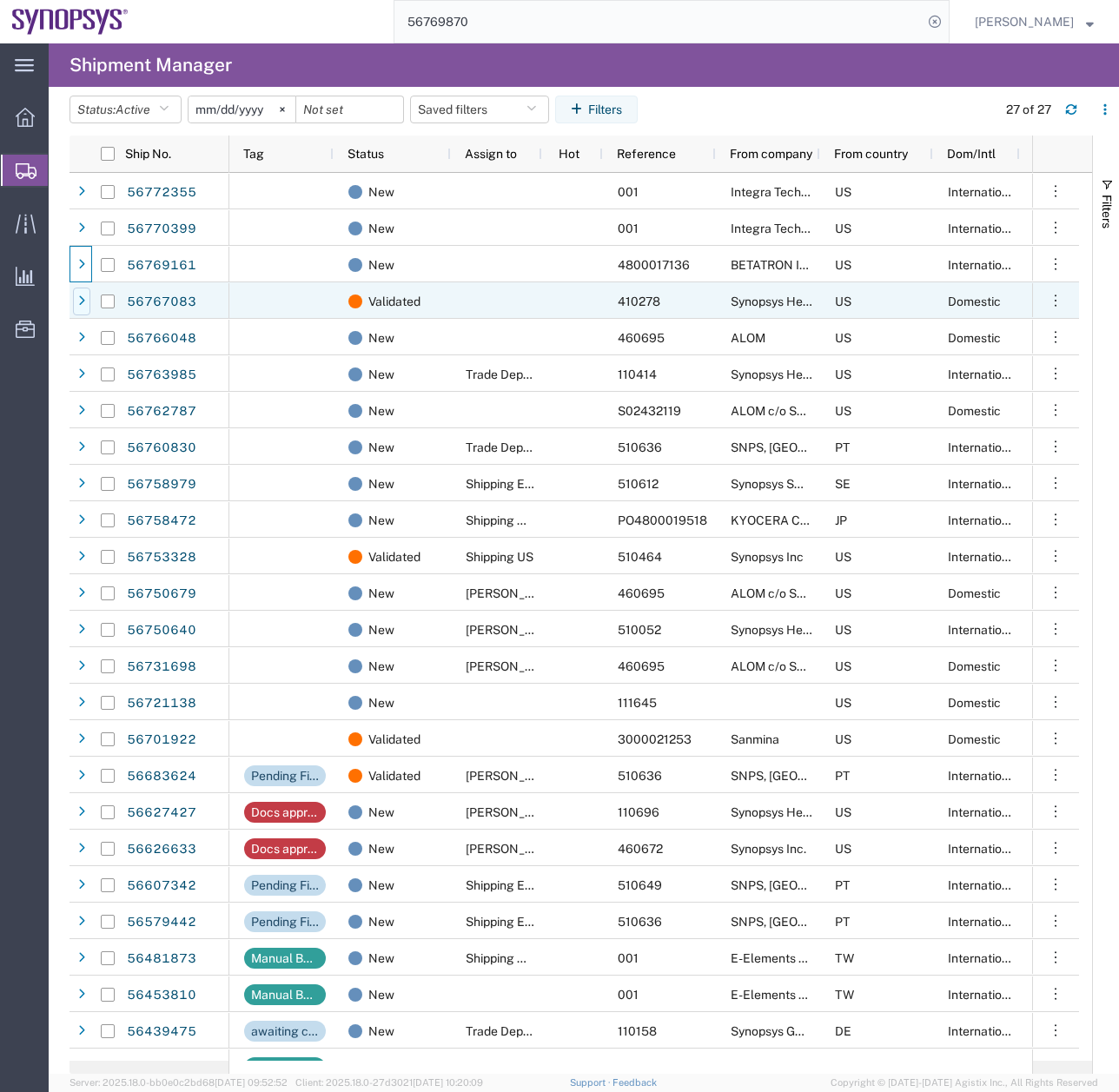
click at [84, 309] on div at bounding box center [82, 302] width 18 height 28
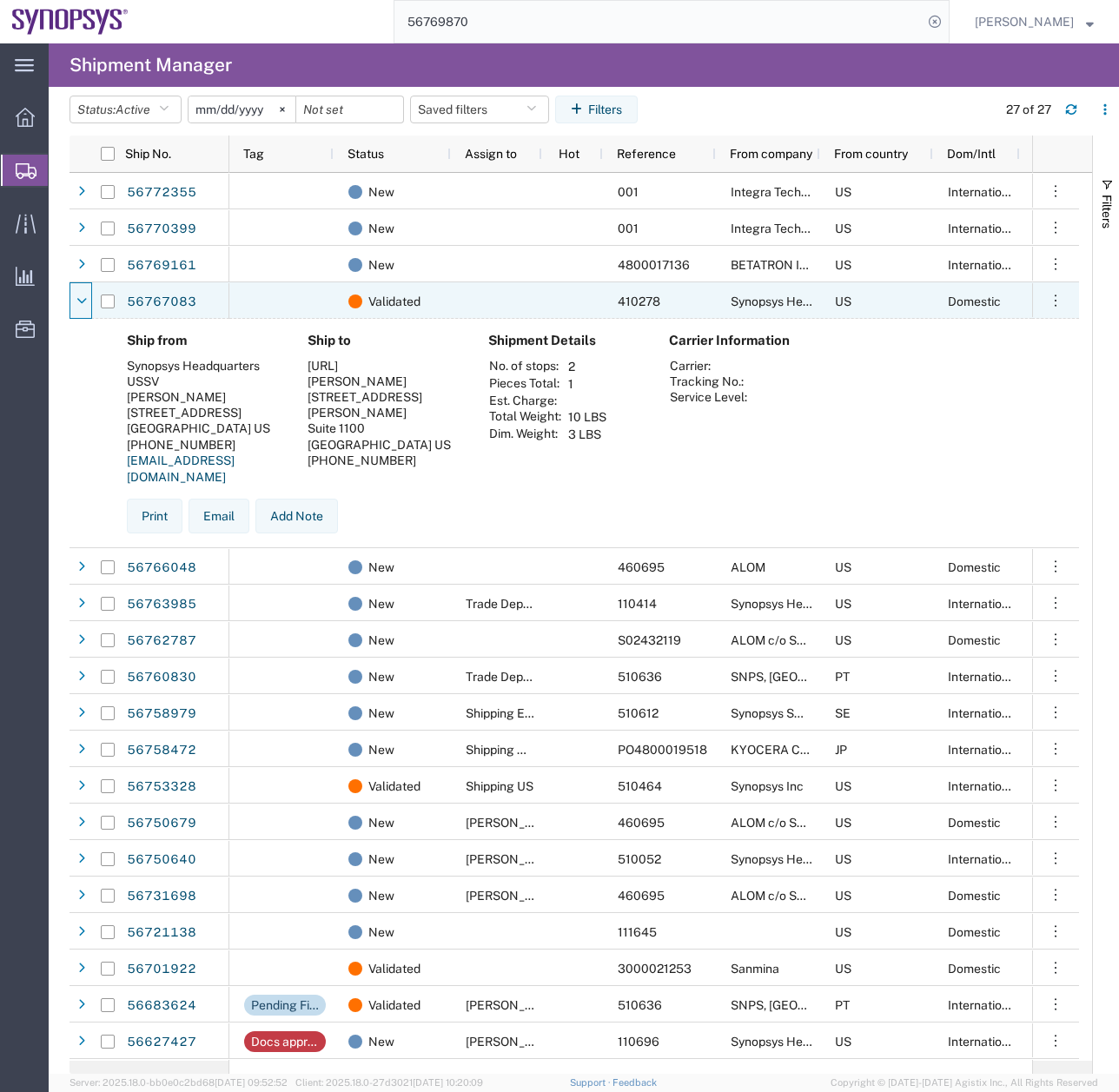
click at [84, 309] on div at bounding box center [82, 302] width 18 height 28
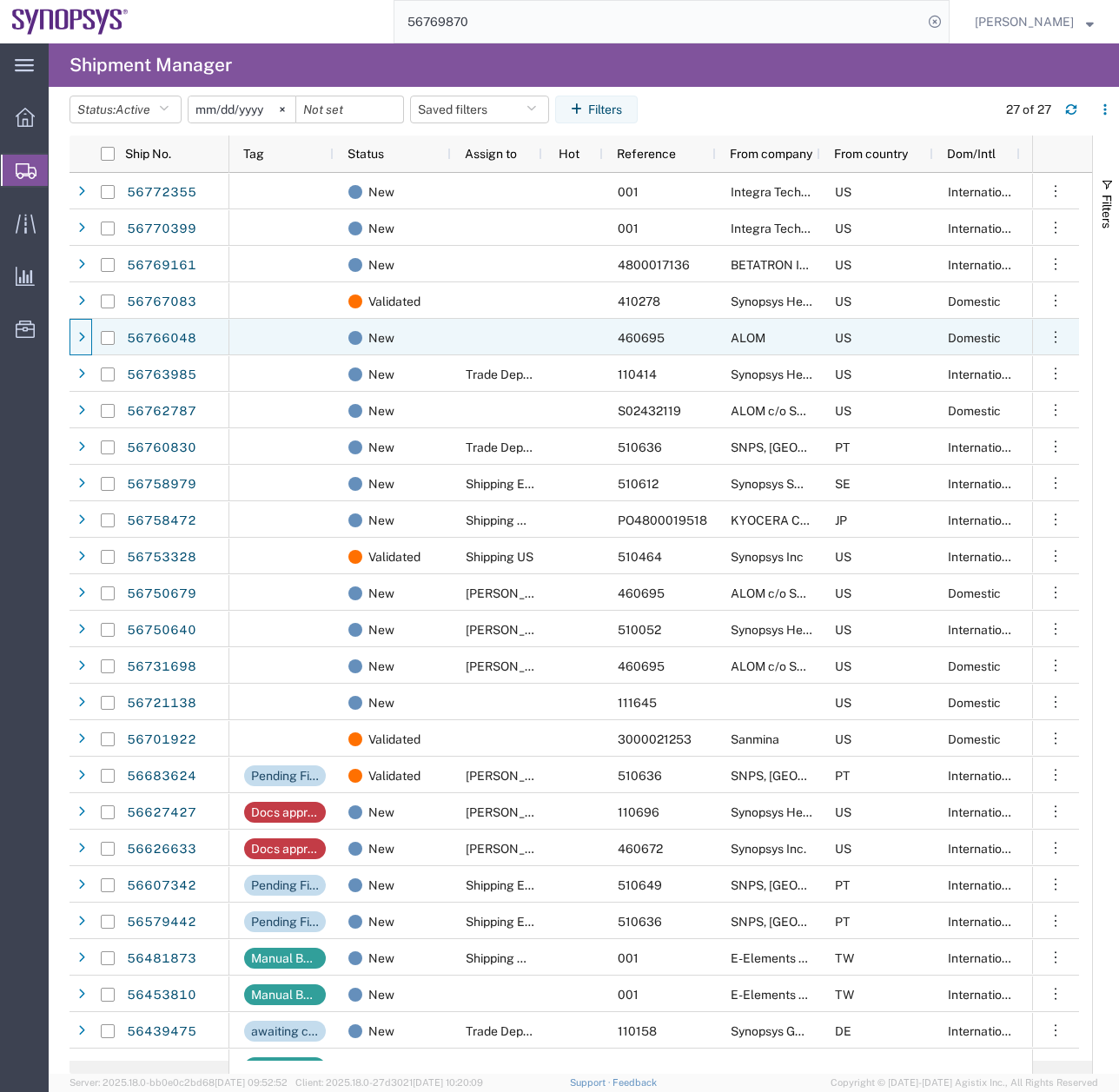
click at [80, 347] on div at bounding box center [82, 338] width 18 height 28
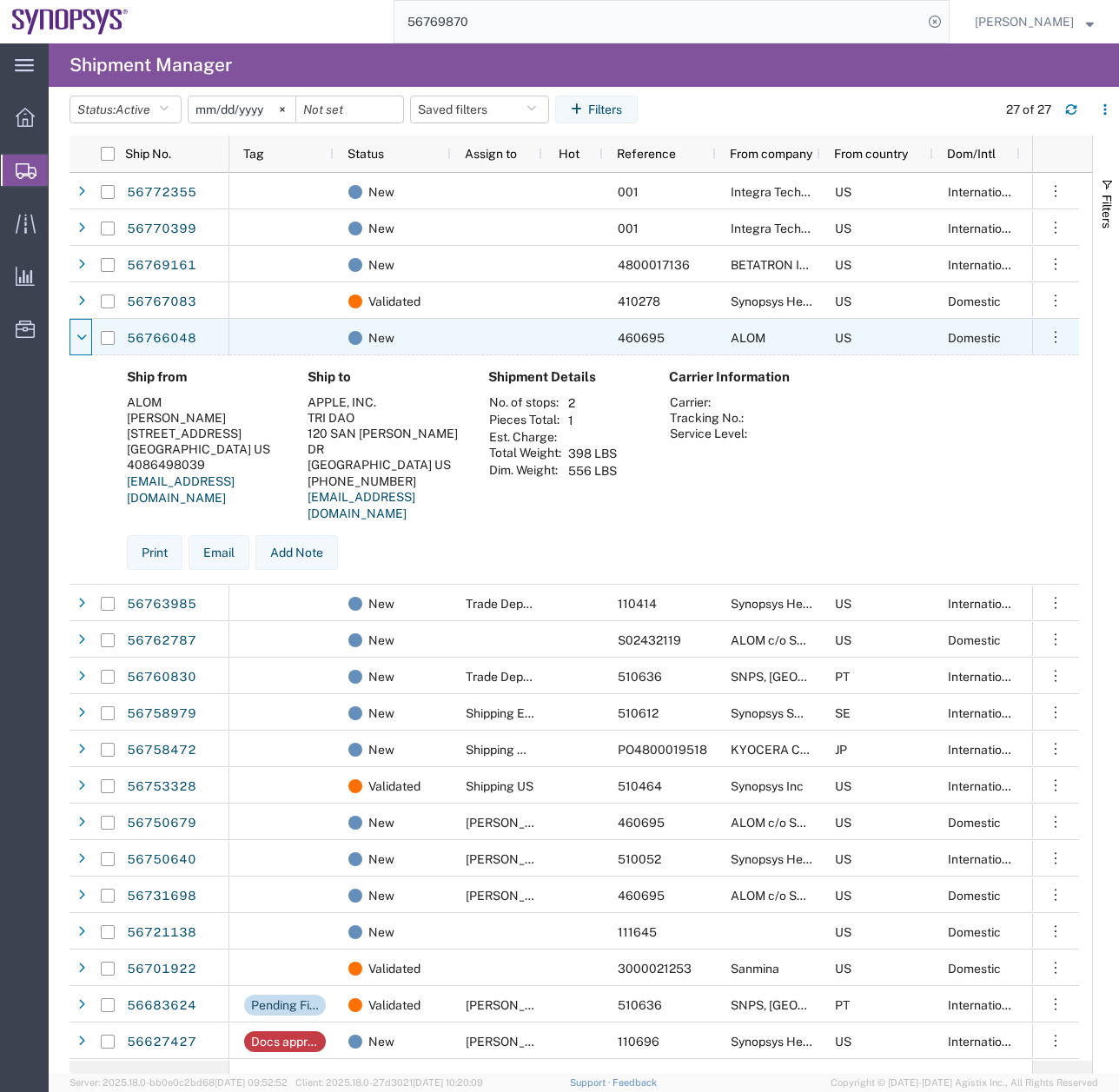
click at [80, 347] on div at bounding box center [82, 338] width 18 height 28
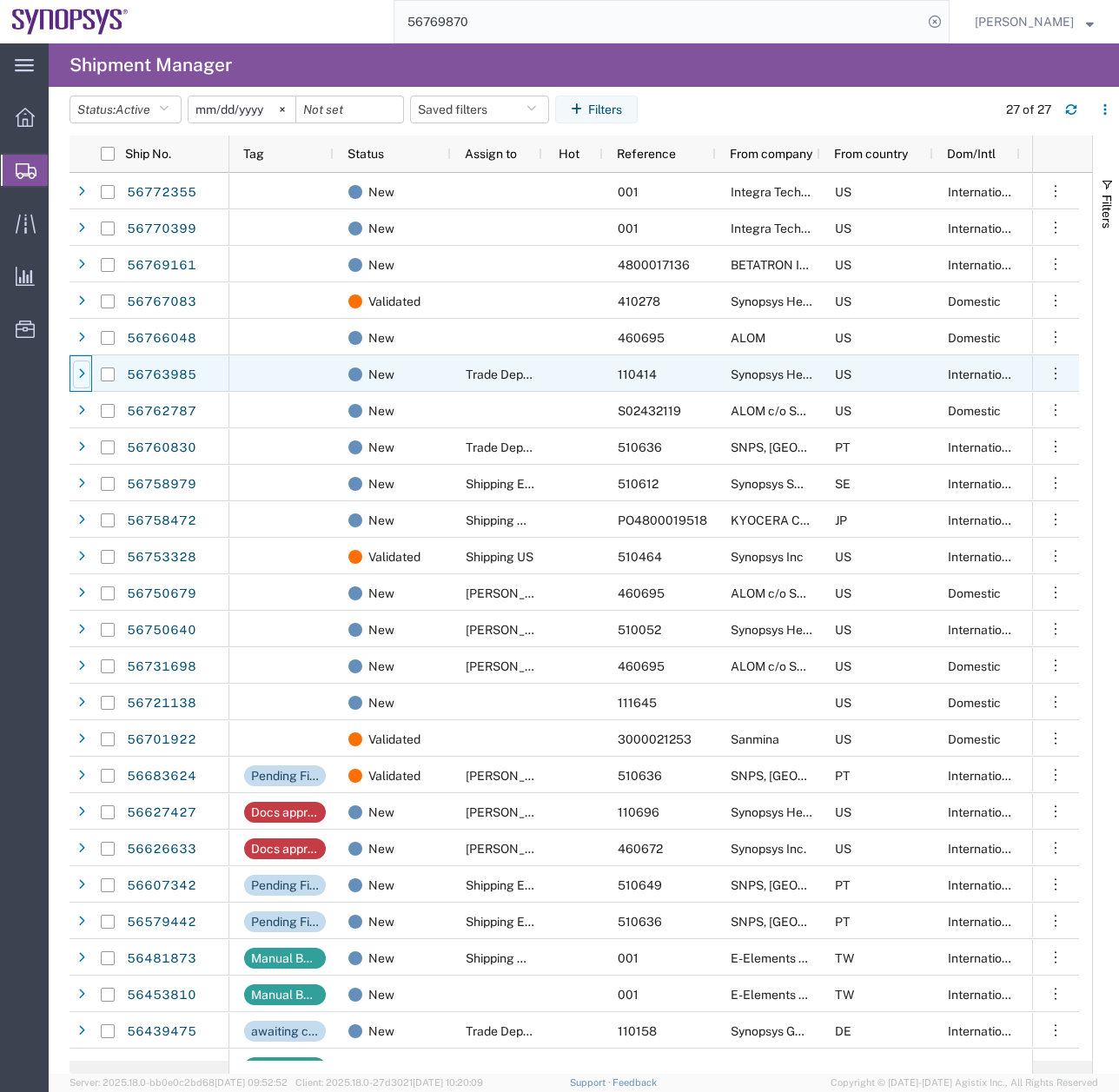
click at [85, 386] on div at bounding box center [82, 374] width 18 height 28
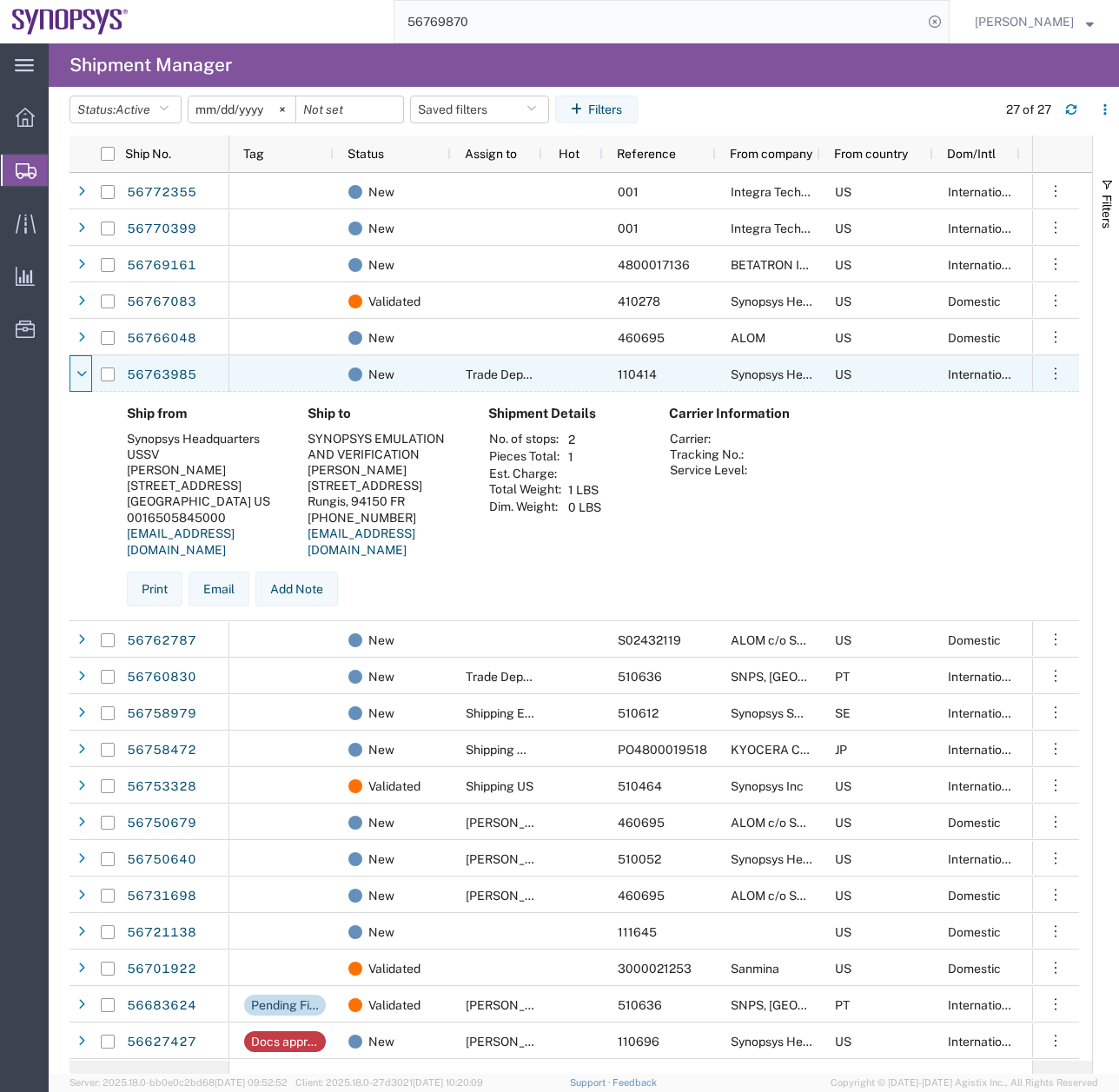
click at [85, 386] on div at bounding box center [82, 374] width 18 height 28
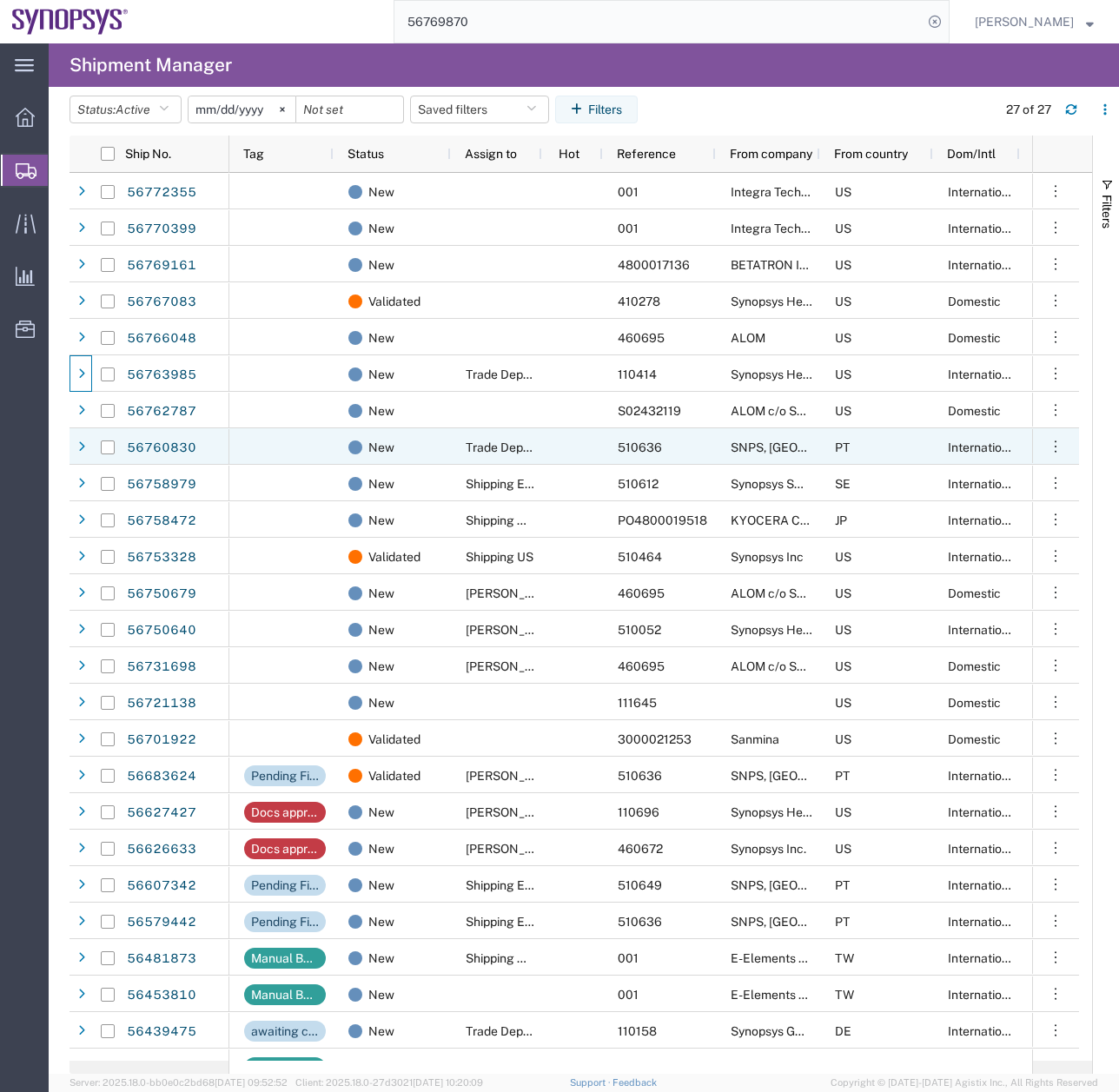
click at [85, 432] on span at bounding box center [82, 447] width 18 height 37
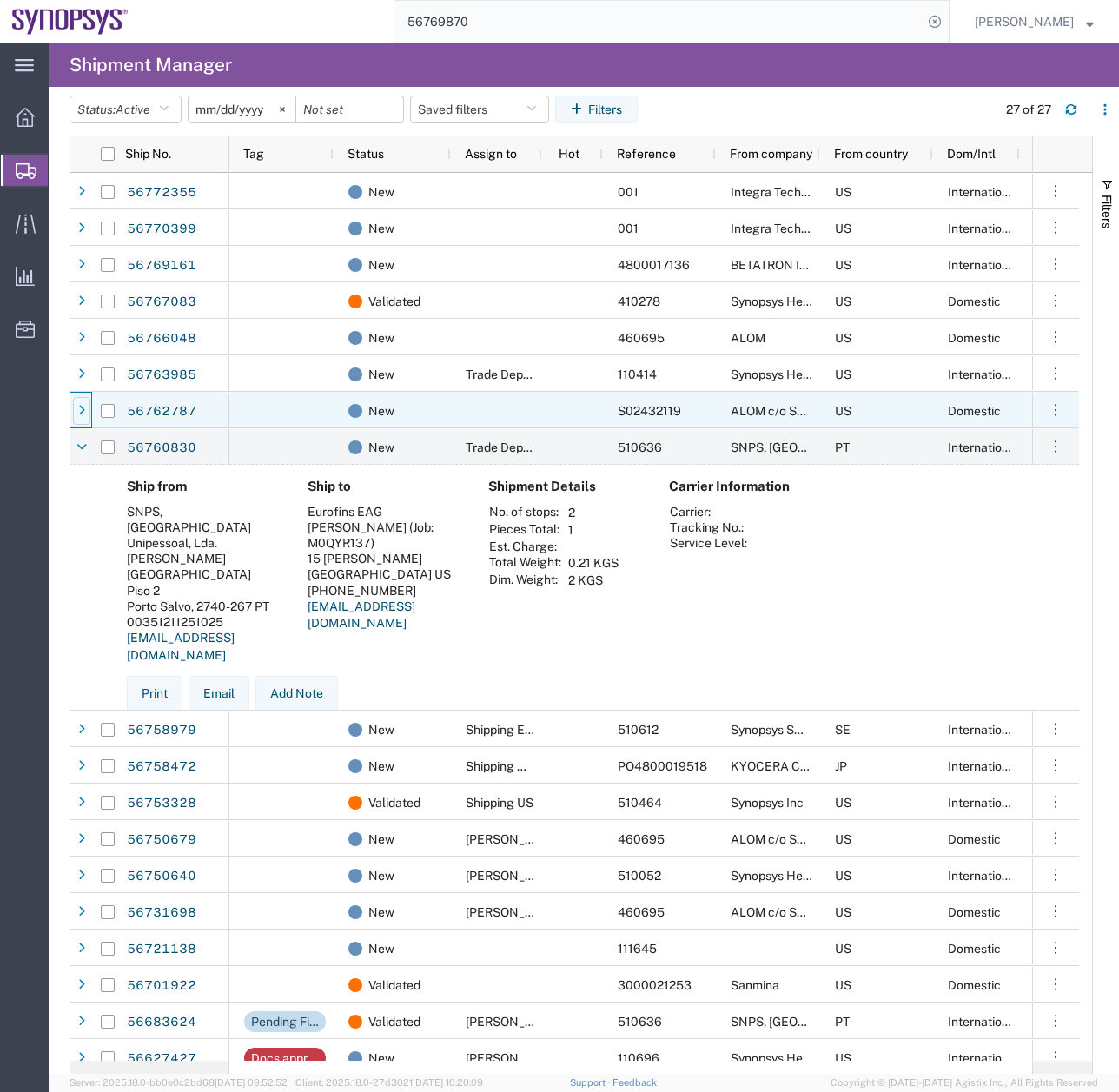
click at [87, 406] on div at bounding box center [82, 411] width 18 height 28
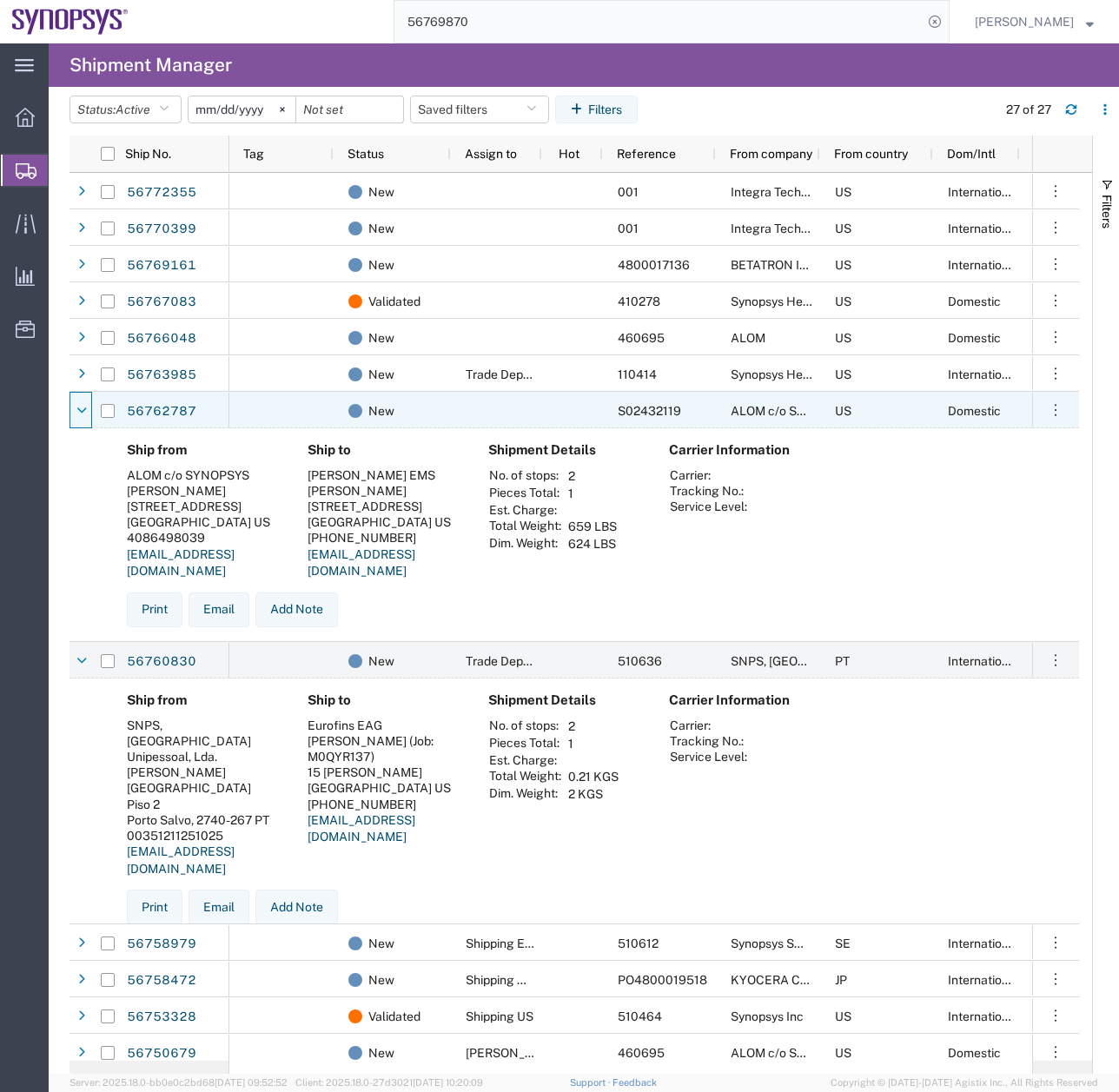
click at [87, 406] on div at bounding box center [82, 411] width 18 height 28
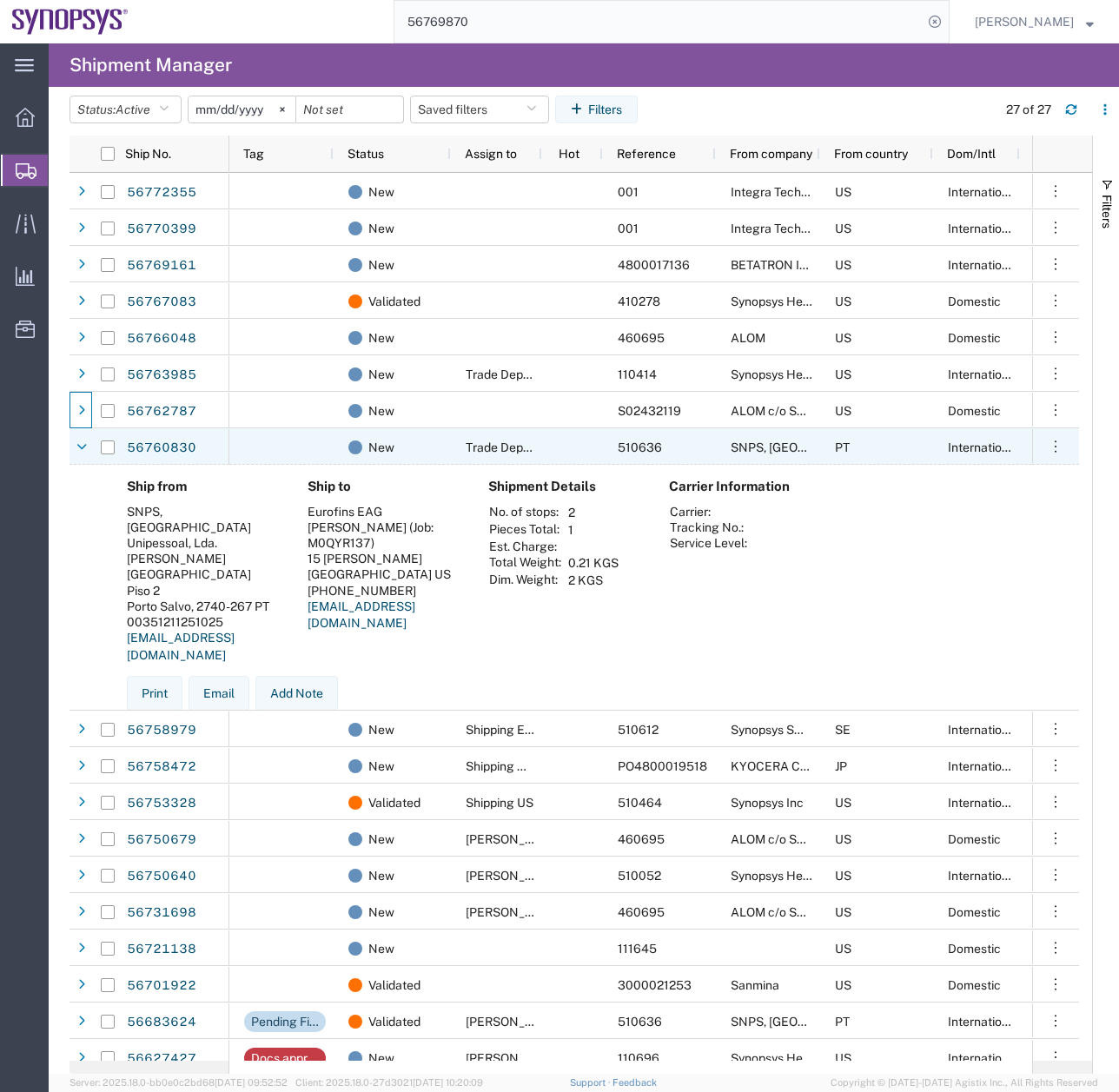
click at [84, 447] on icon at bounding box center [82, 447] width 10 height 12
